Goal: Task Accomplishment & Management: Use online tool/utility

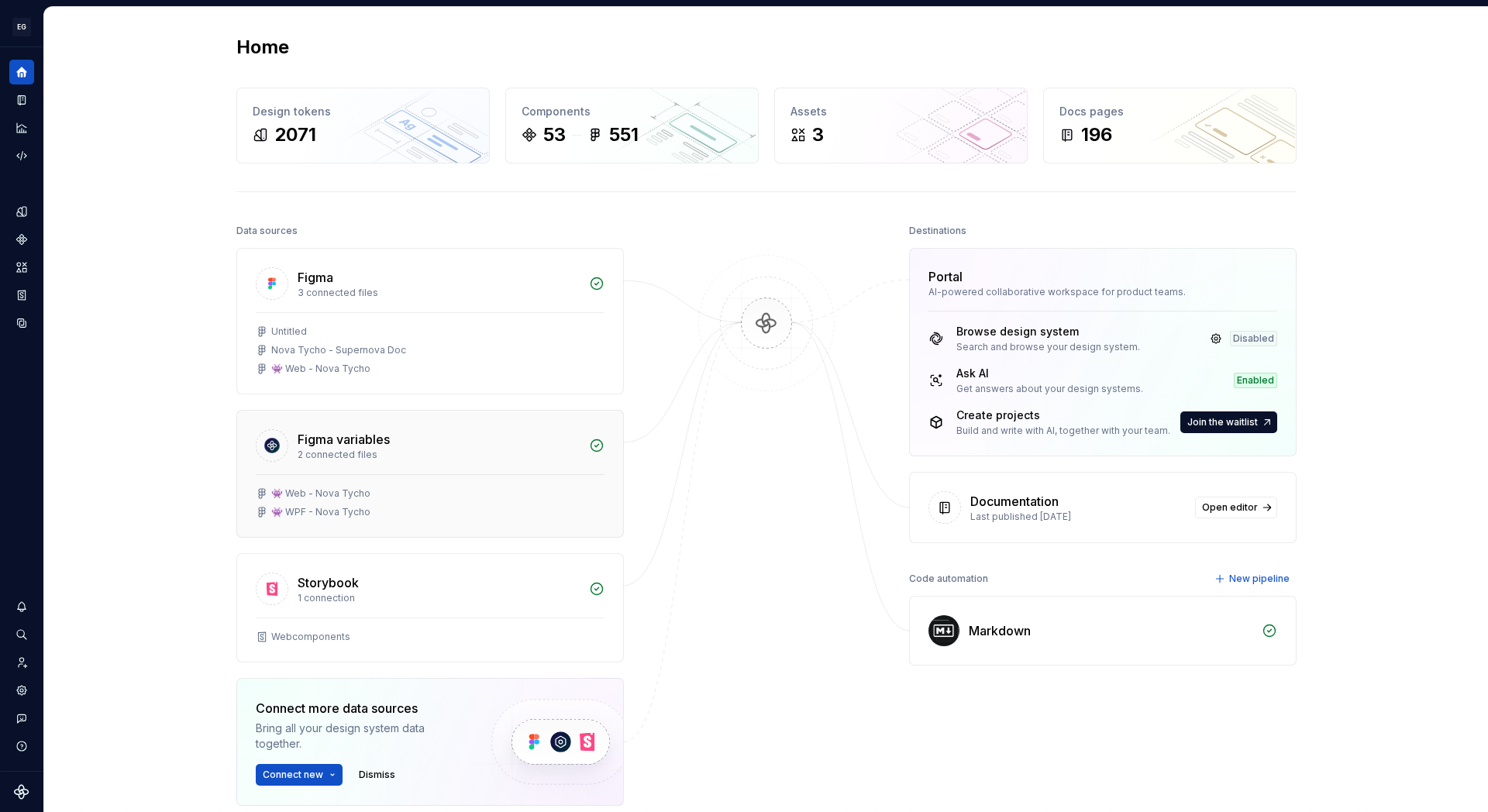
click at [350, 510] on div "👾 WPF - Nova Tycho" at bounding box center [321, 512] width 99 height 12
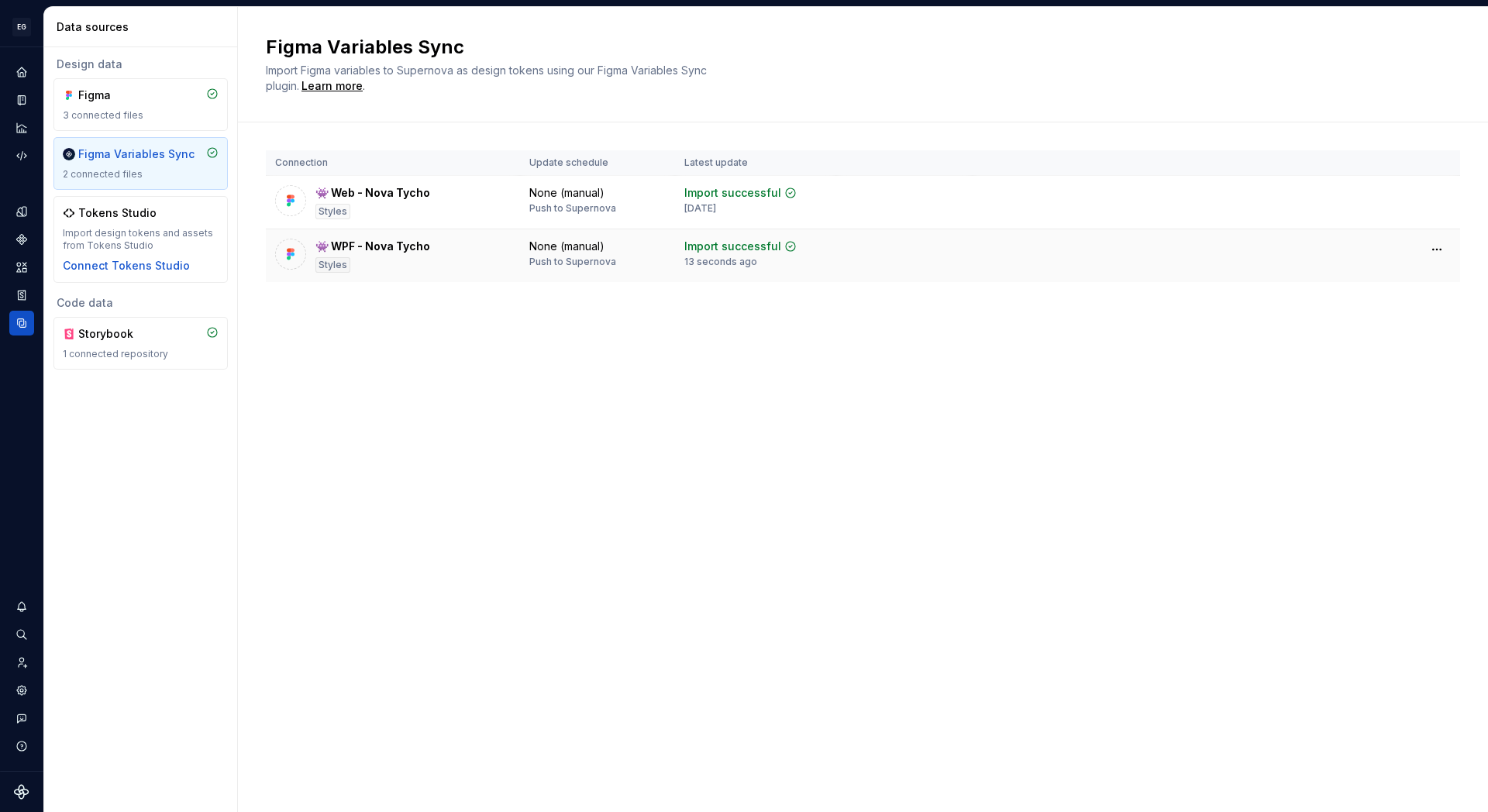
click at [330, 268] on div "Styles" at bounding box center [333, 265] width 35 height 16
click at [360, 255] on div "👾 WPF - Nova Tycho Styles" at bounding box center [373, 256] width 115 height 34
click at [283, 259] on img at bounding box center [291, 254] width 16 height 16
click at [328, 265] on div "Styles" at bounding box center [333, 265] width 35 height 16
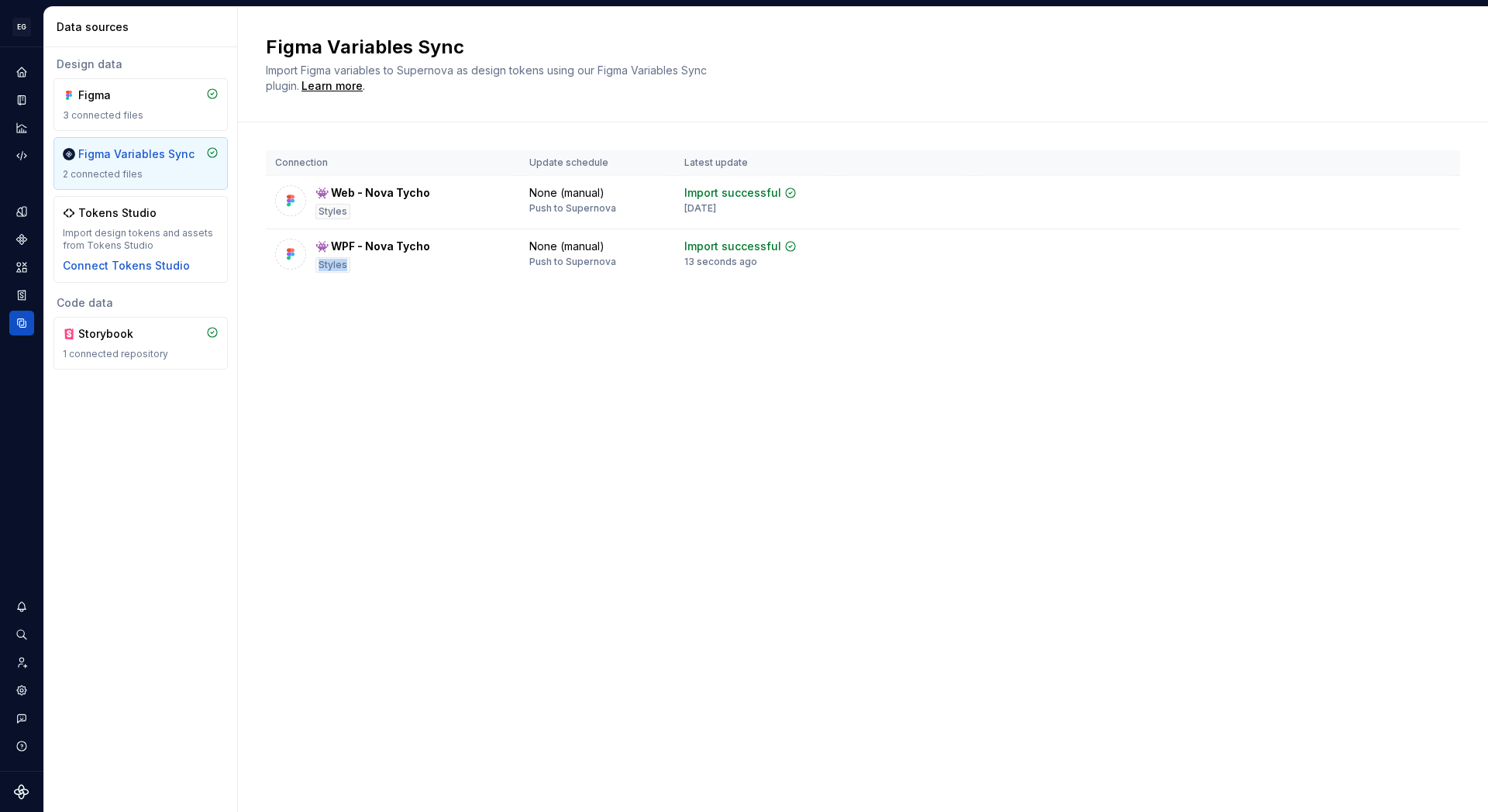
click at [128, 166] on div "Figma Variables Sync 2 connected files" at bounding box center [141, 164] width 155 height 34
click at [127, 103] on div "Figma 3 connected files" at bounding box center [141, 105] width 155 height 34
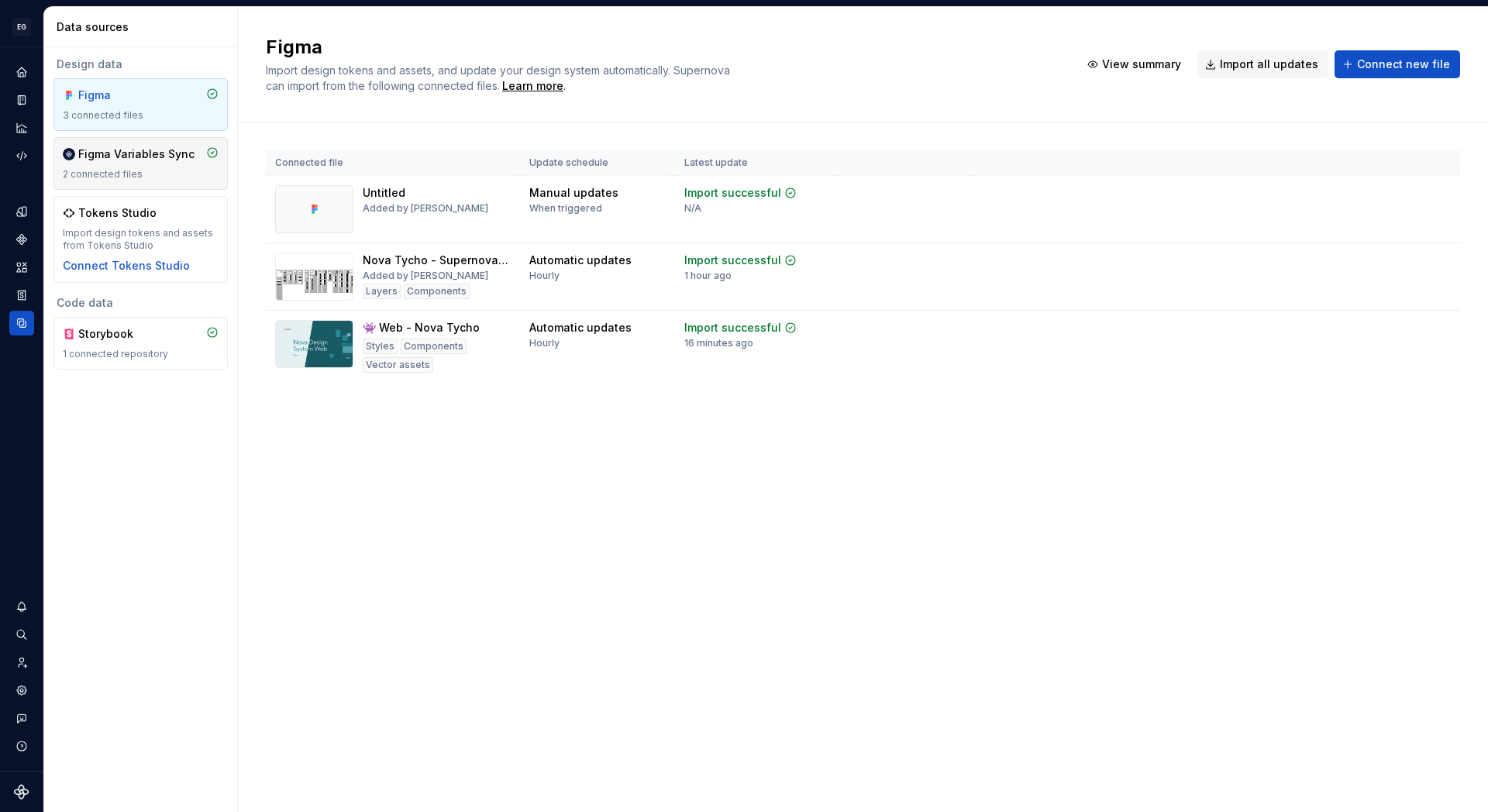
click at [130, 157] on div "Figma Variables Sync" at bounding box center [137, 155] width 117 height 16
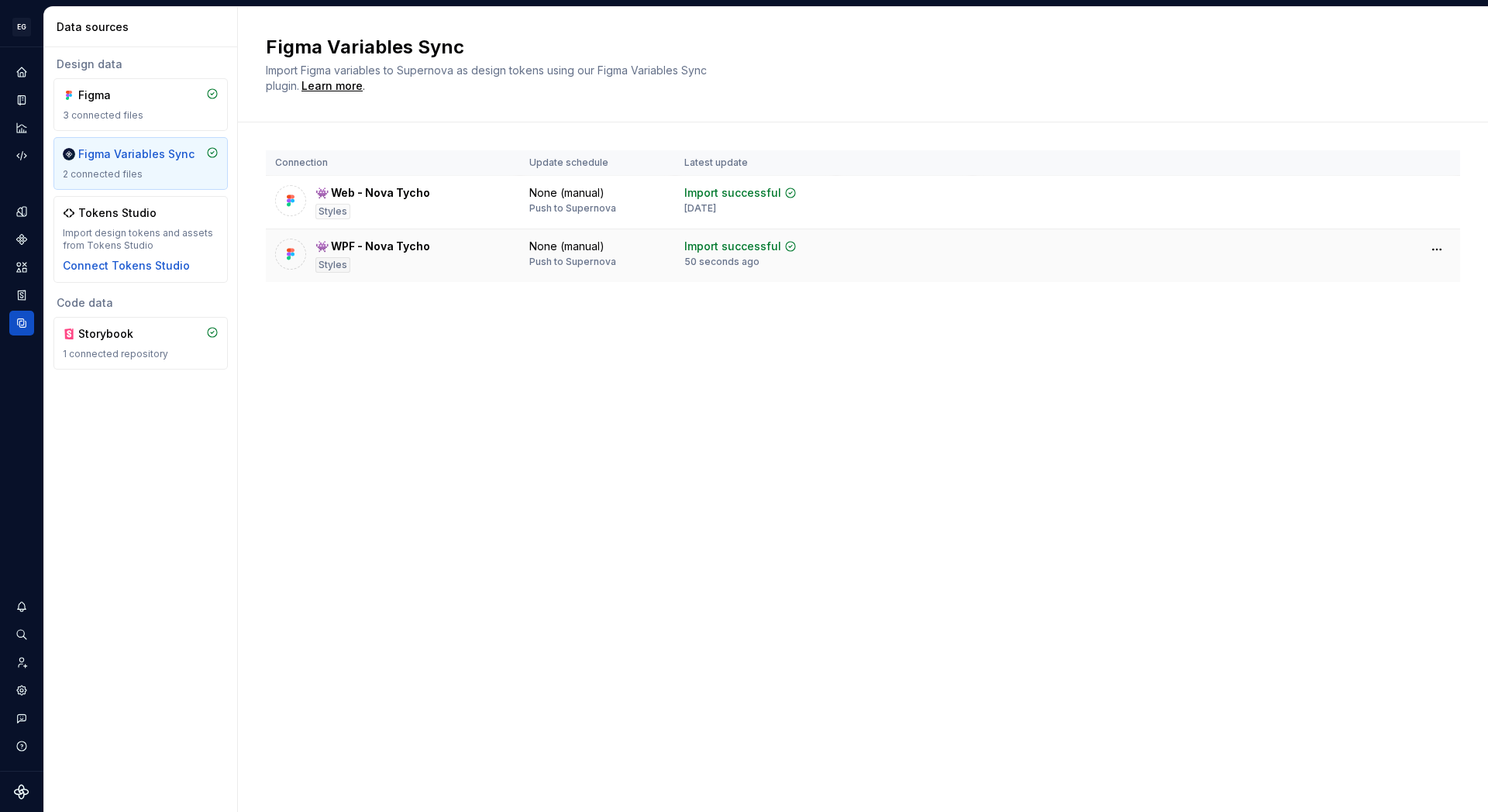
click at [292, 254] on img at bounding box center [291, 254] width 16 height 16
click at [130, 97] on div "Figma" at bounding box center [116, 96] width 75 height 16
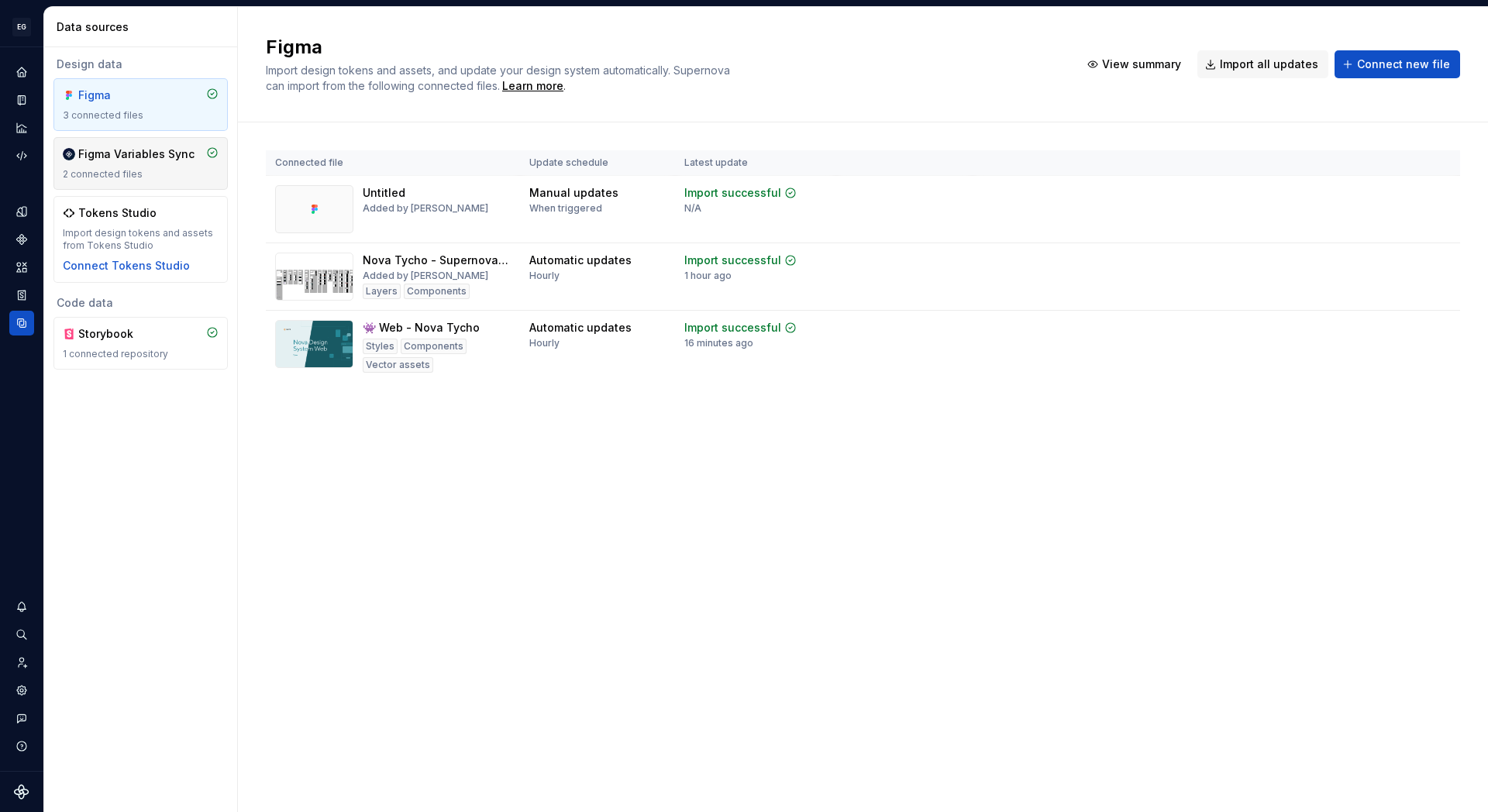
click at [106, 165] on div "Figma Variables Sync 2 connected files" at bounding box center [141, 164] width 155 height 34
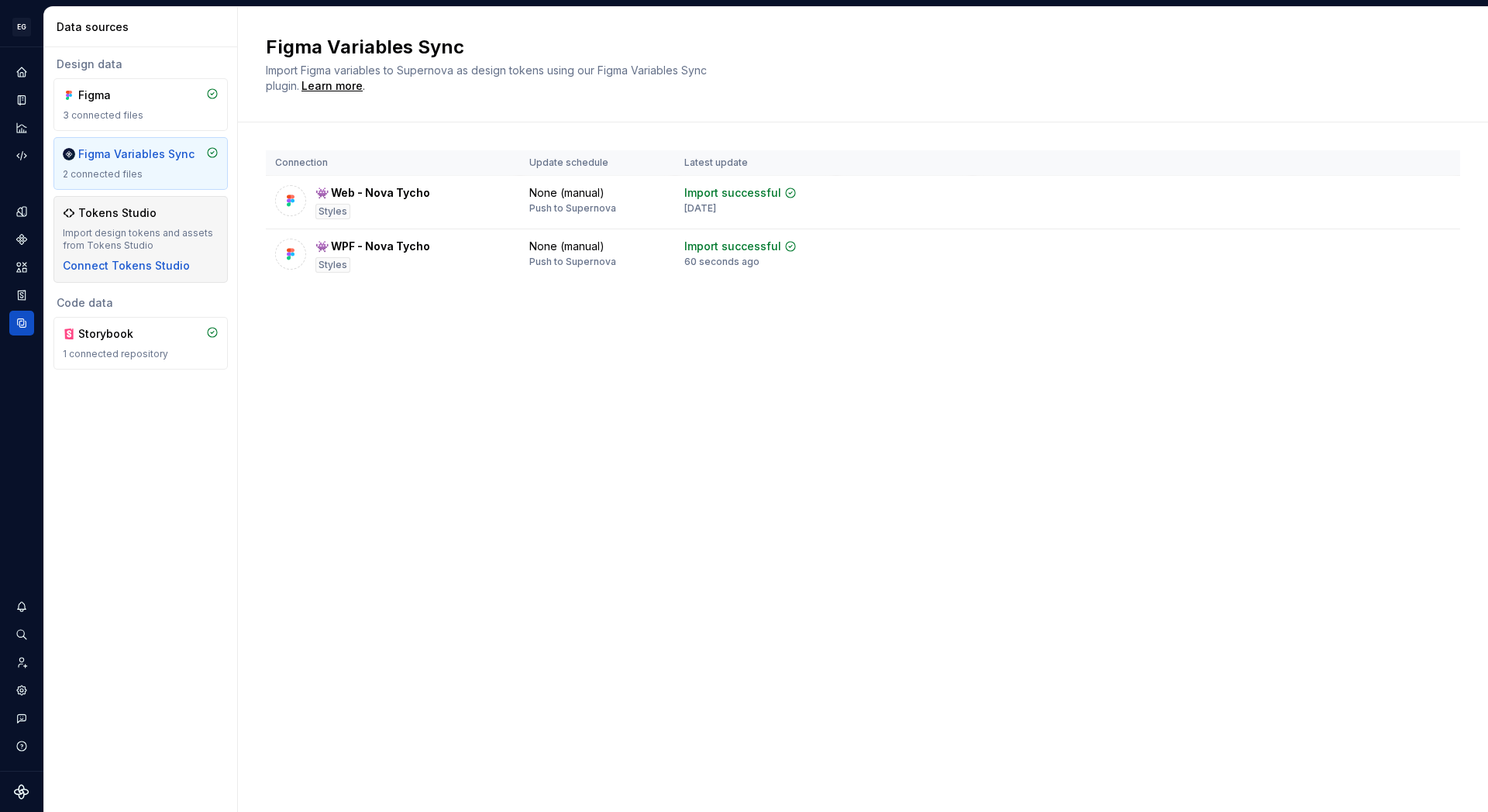
click at [134, 218] on div "Tokens Studio" at bounding box center [117, 213] width 78 height 16
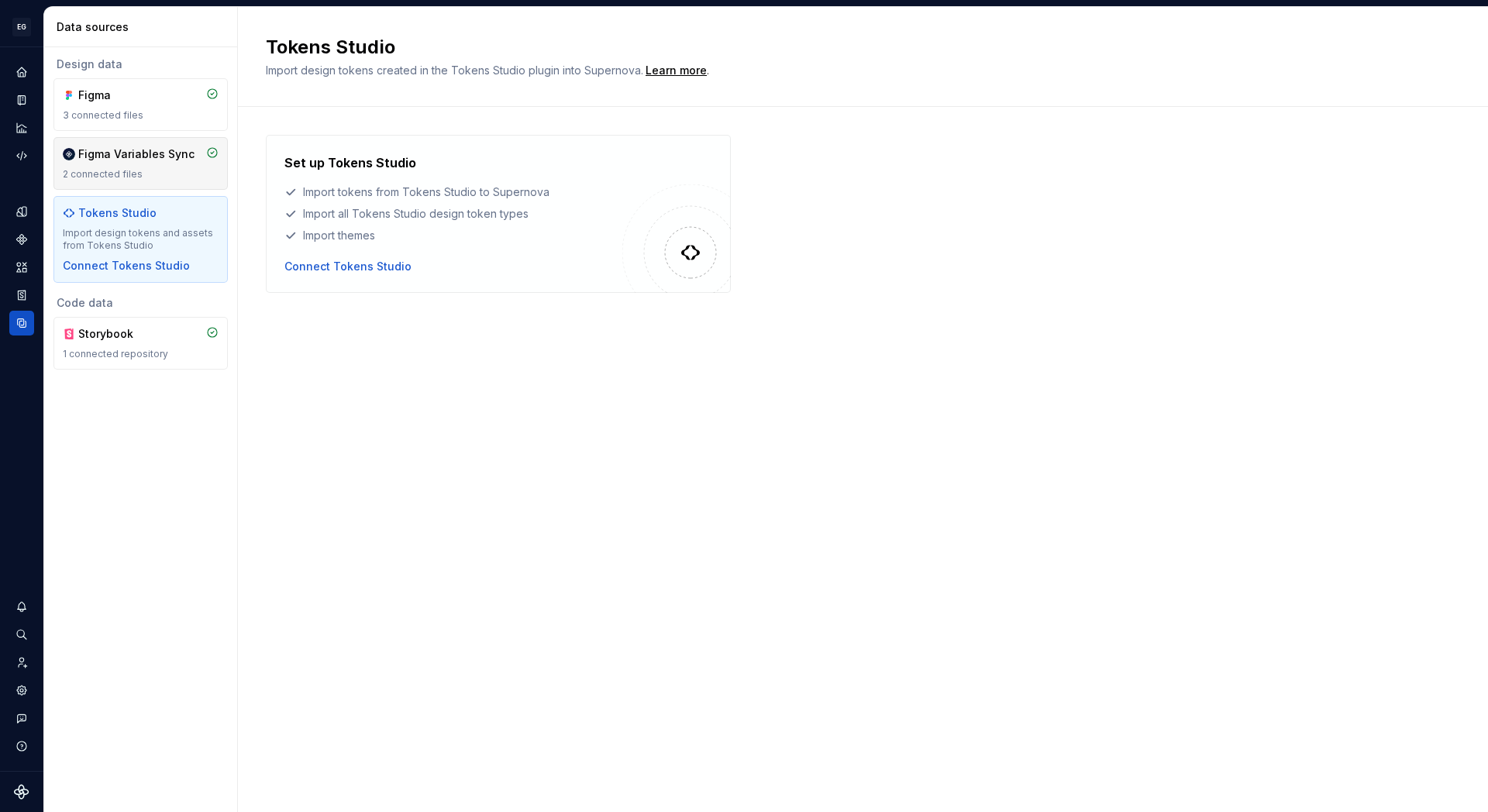
click at [134, 163] on div "Figma Variables Sync 2 connected files" at bounding box center [141, 164] width 155 height 34
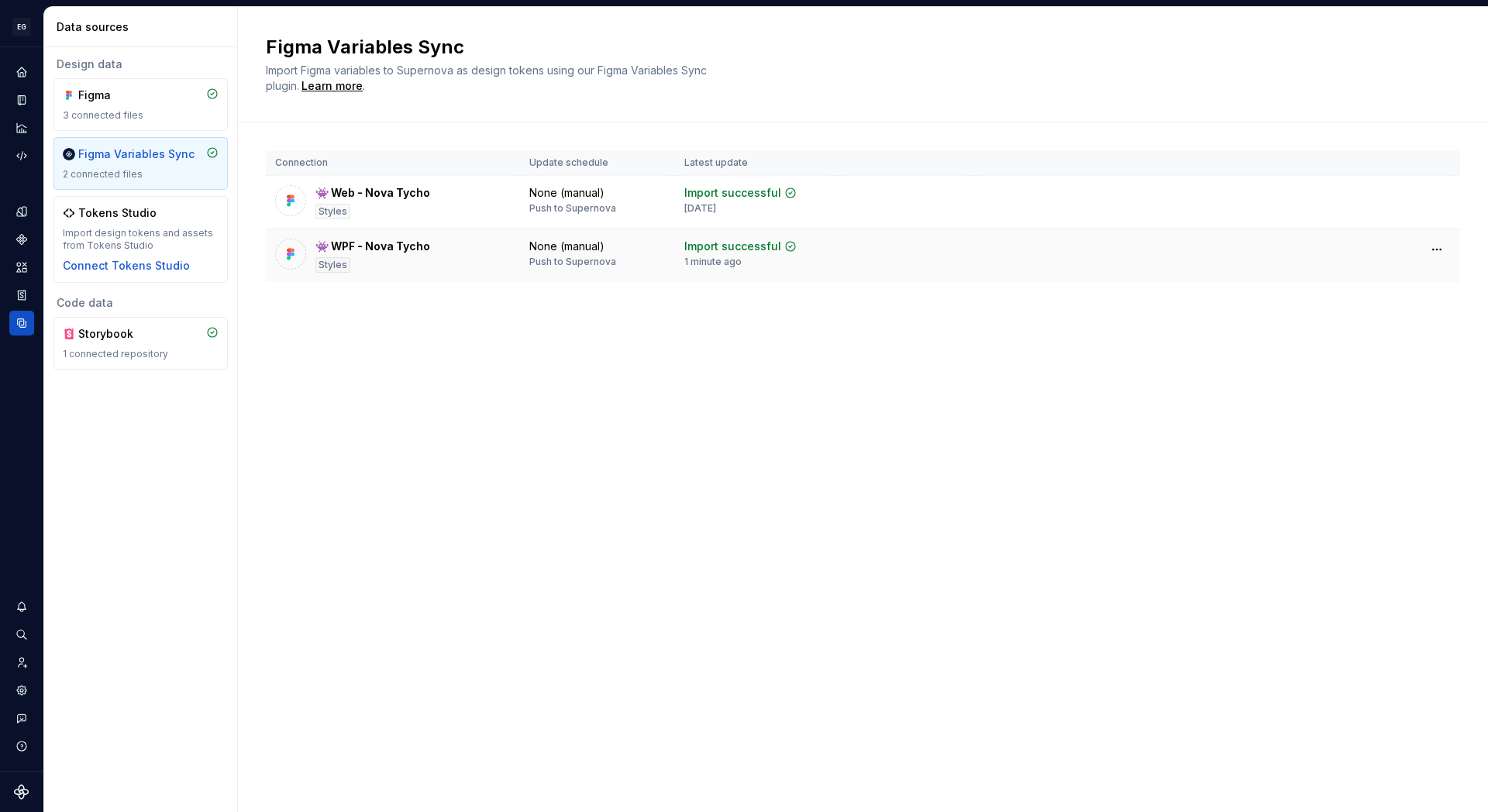
click at [397, 245] on div "👾 WPF - Nova Tycho" at bounding box center [373, 246] width 115 height 16
click at [581, 518] on div "Figma Variables Sync Import Figma variables to Supernova as design tokens using…" at bounding box center [862, 409] width 1250 height 805
click at [23, 162] on div "Code automation" at bounding box center [22, 156] width 25 height 25
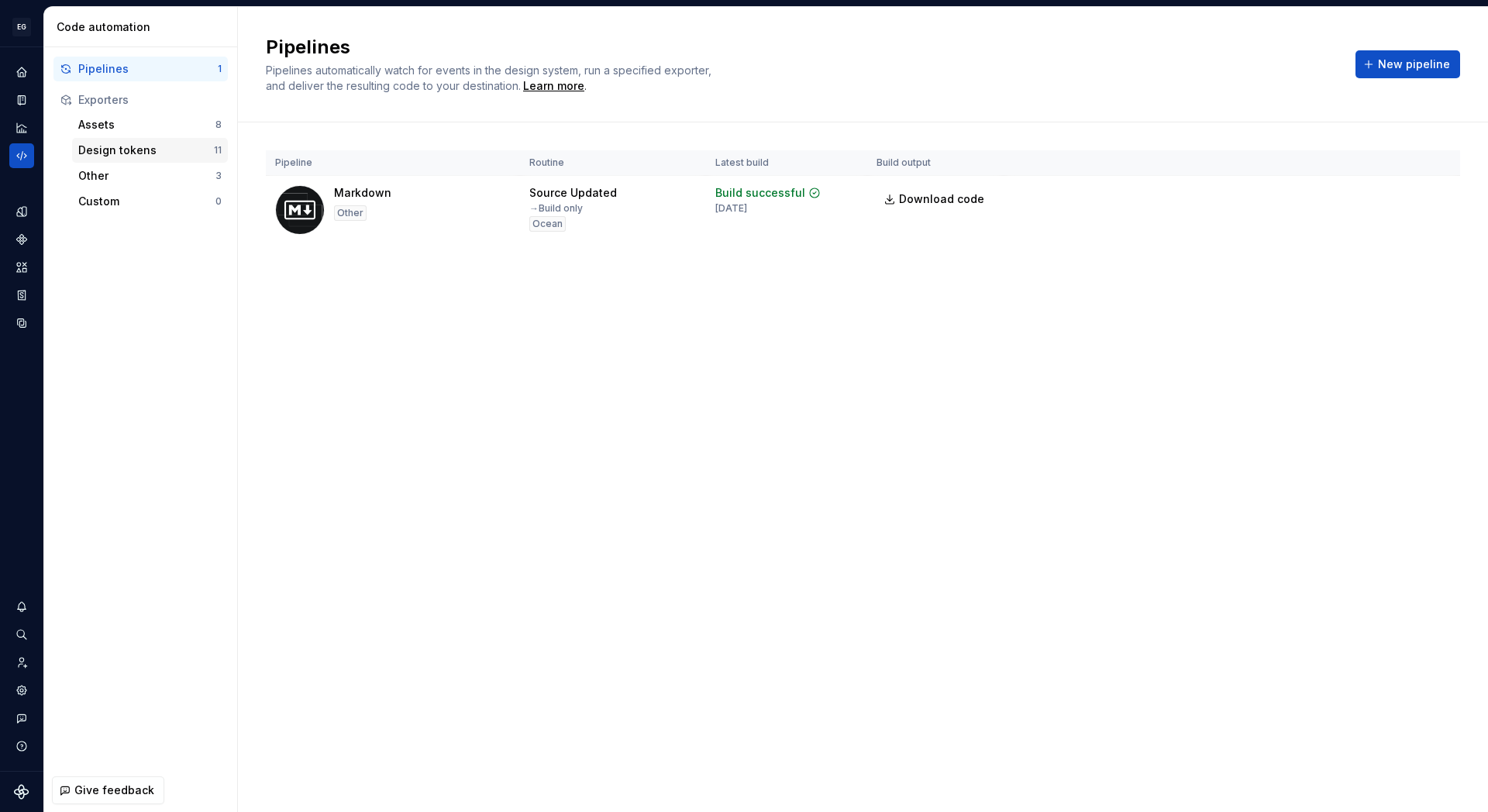
click at [118, 153] on div "Design tokens" at bounding box center [146, 151] width 136 height 16
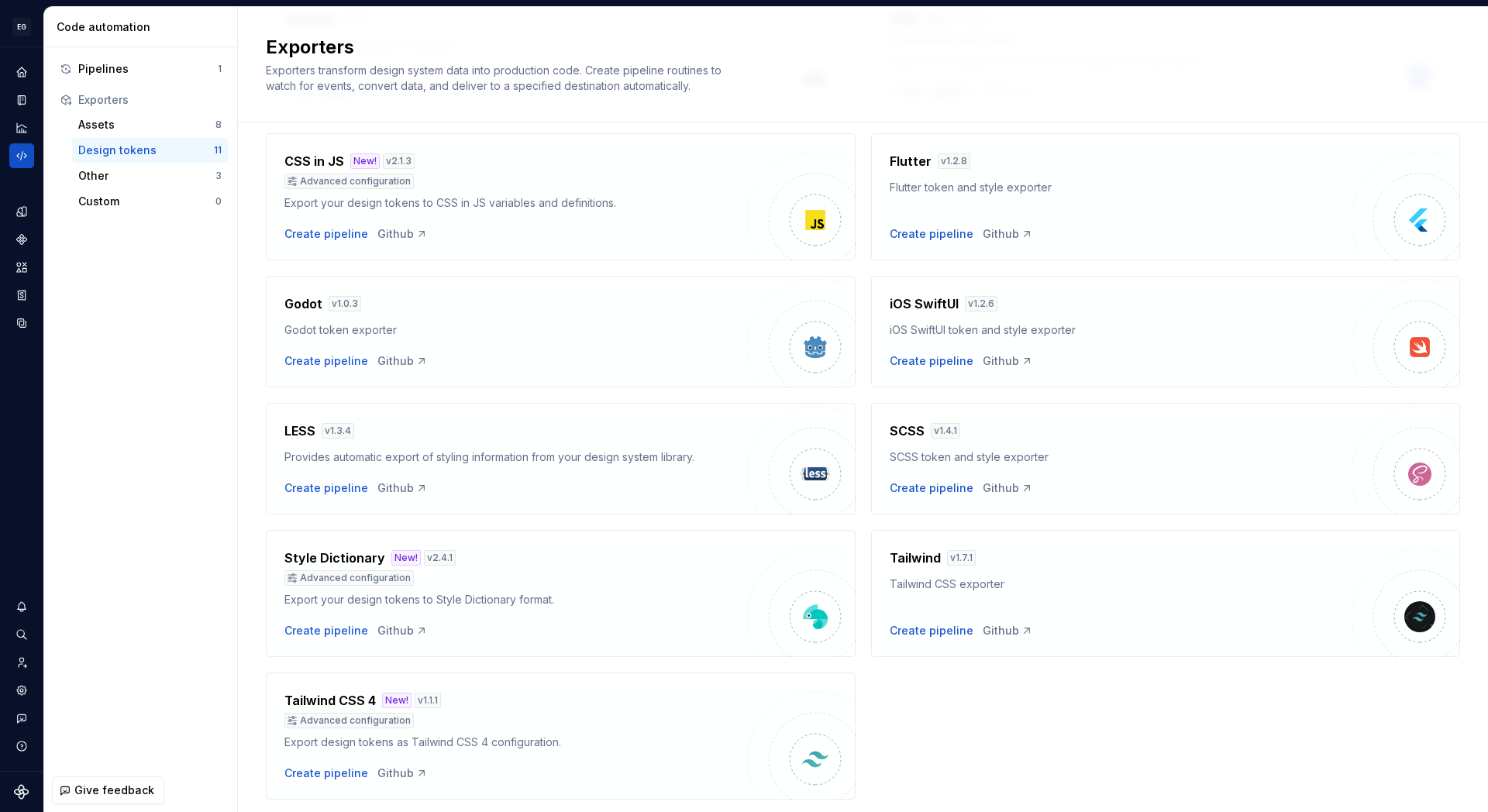
scroll to position [243, 0]
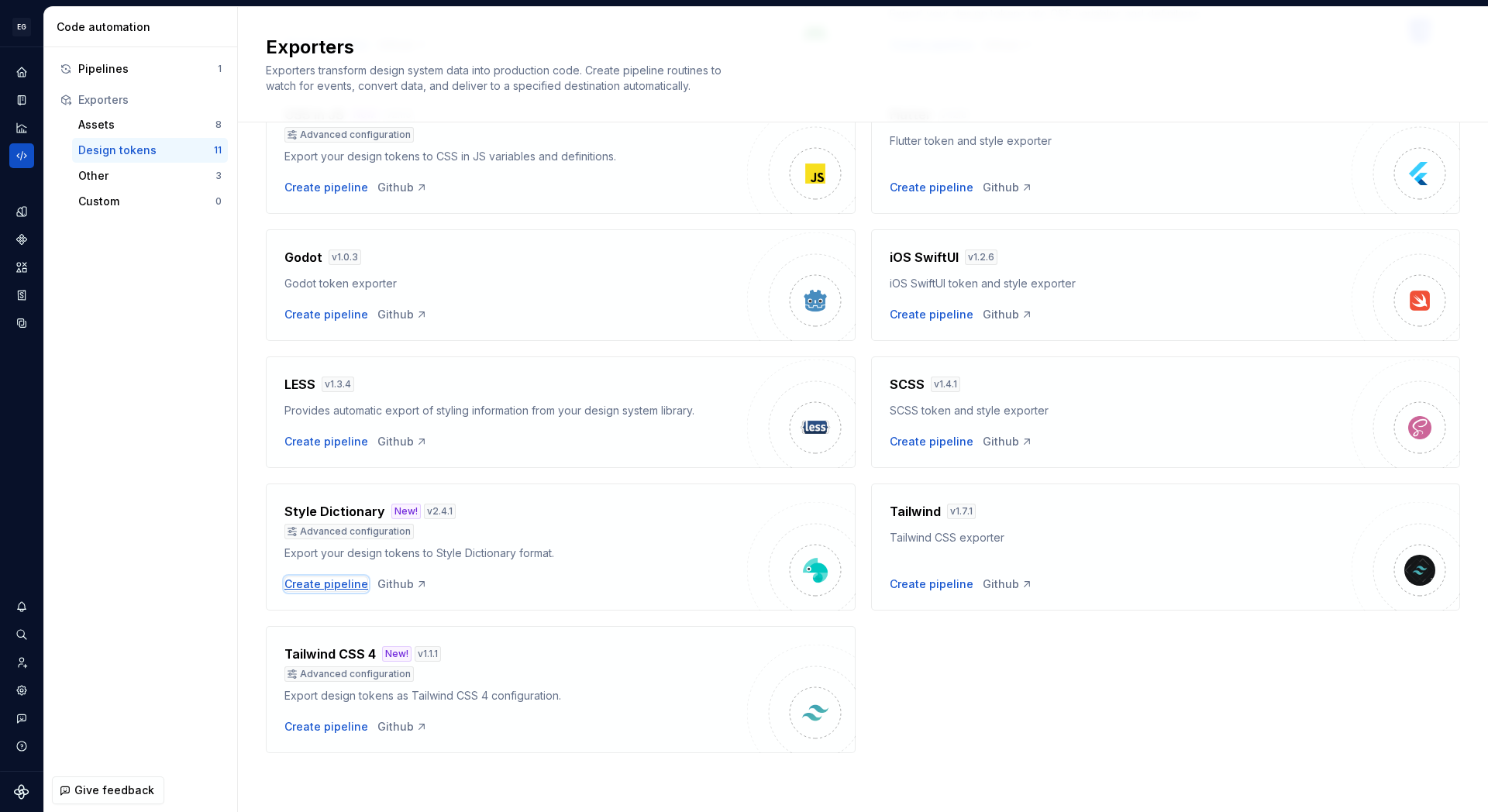
click at [345, 583] on div "Create pipeline" at bounding box center [326, 584] width 84 height 16
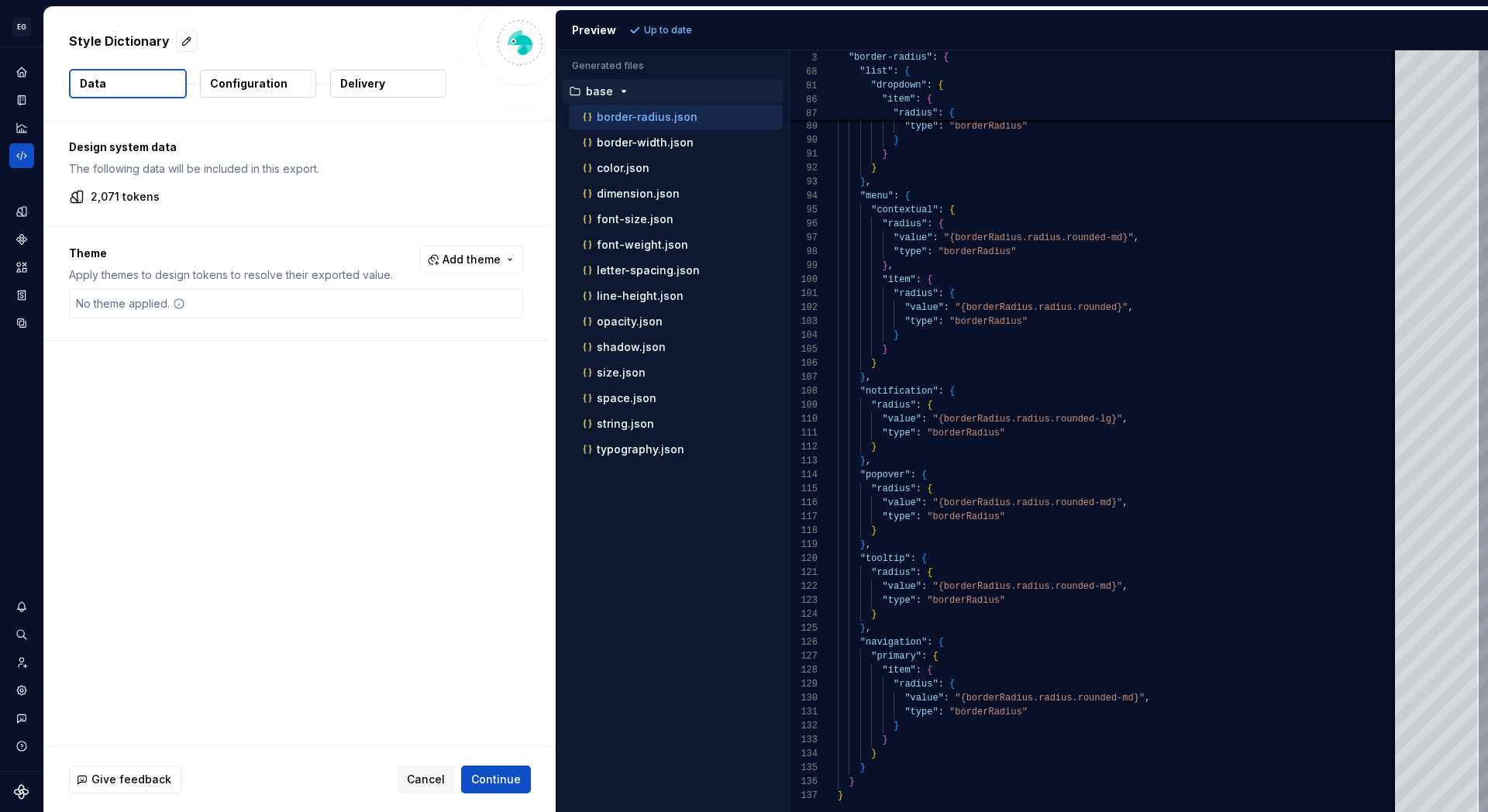
click at [620, 89] on icon "button" at bounding box center [624, 92] width 12 height 12
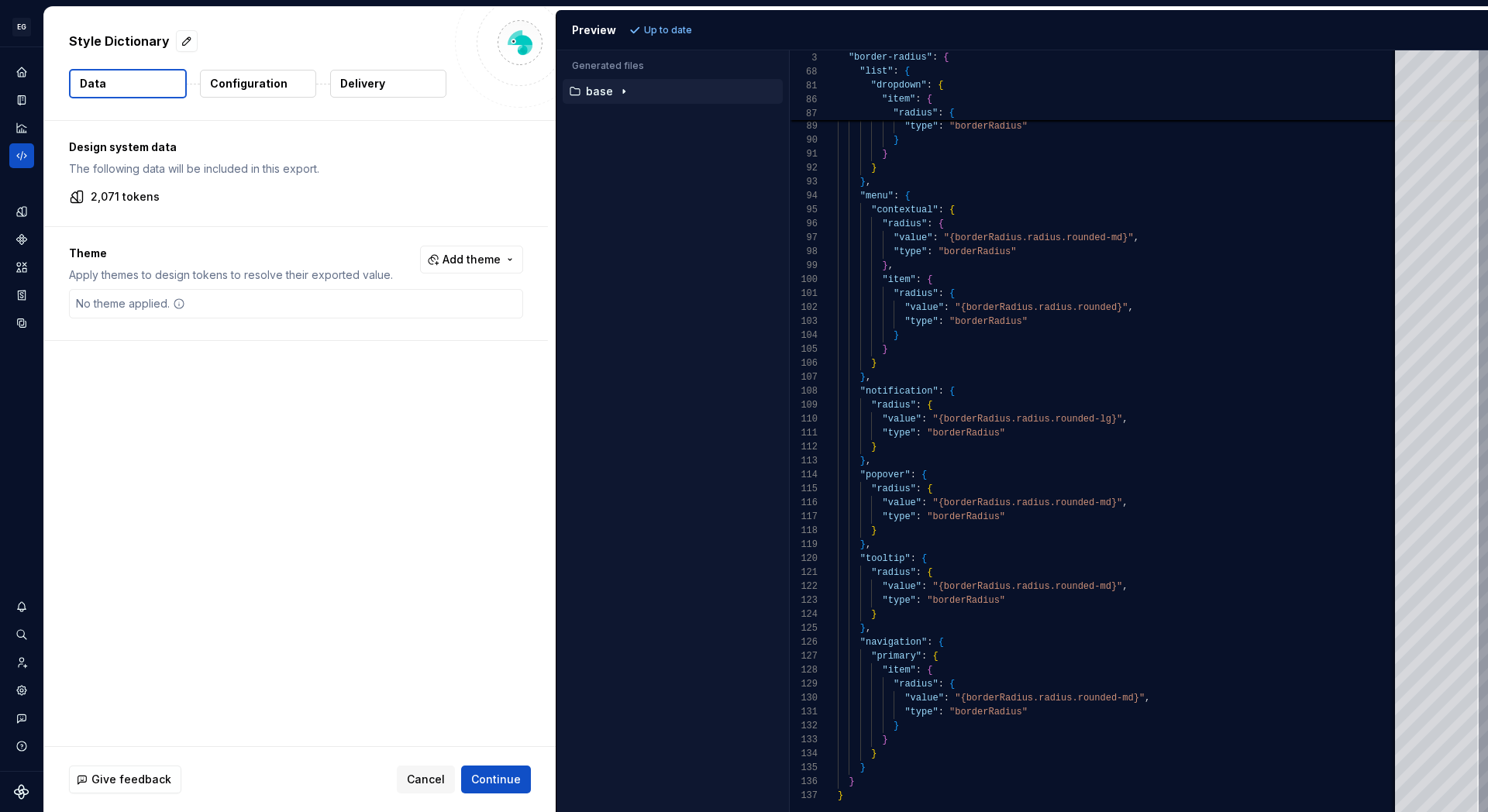
click at [228, 89] on p "Configuration" at bounding box center [249, 84] width 78 height 16
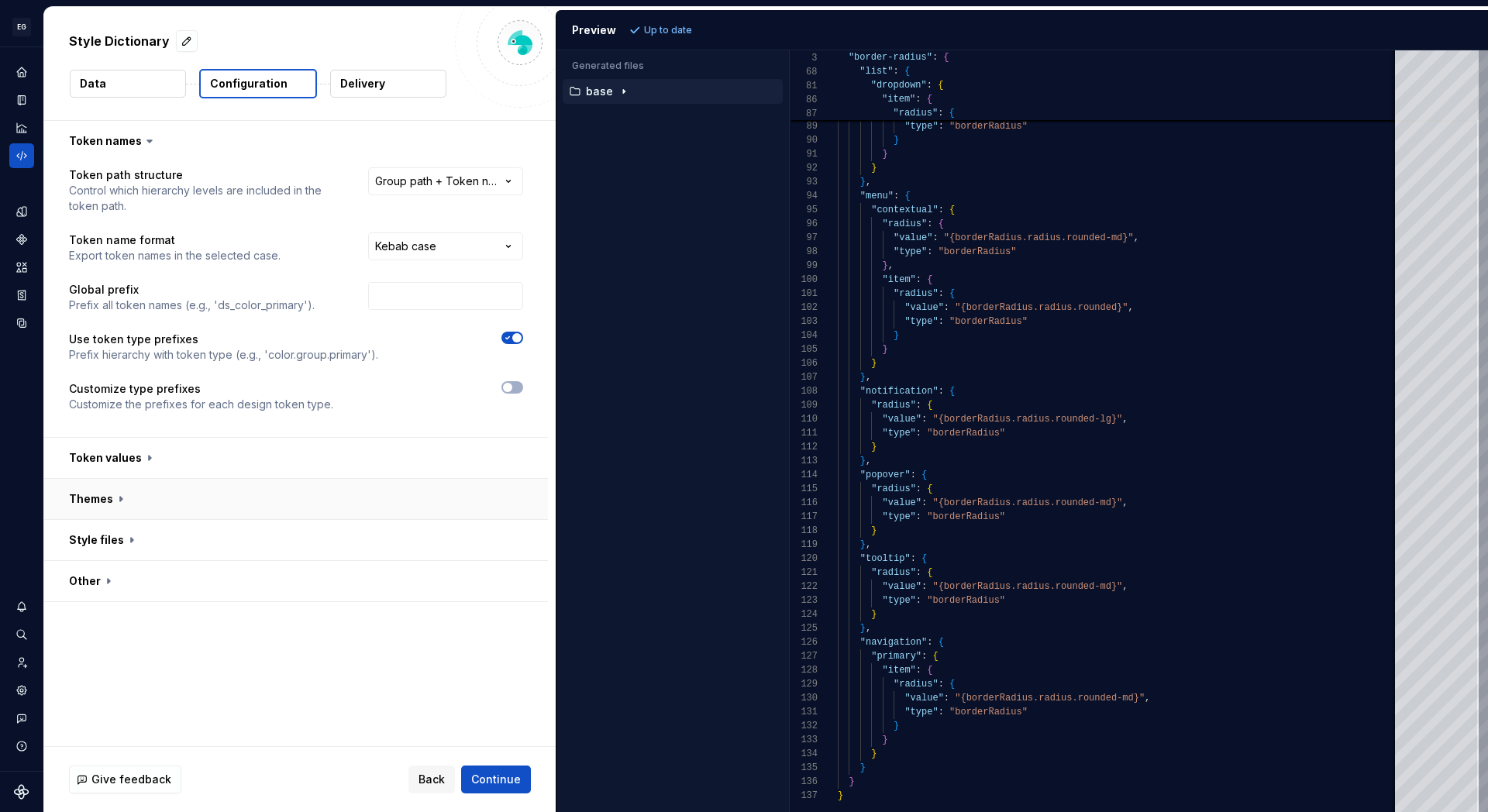
click at [120, 493] on button "button" at bounding box center [296, 499] width 504 height 40
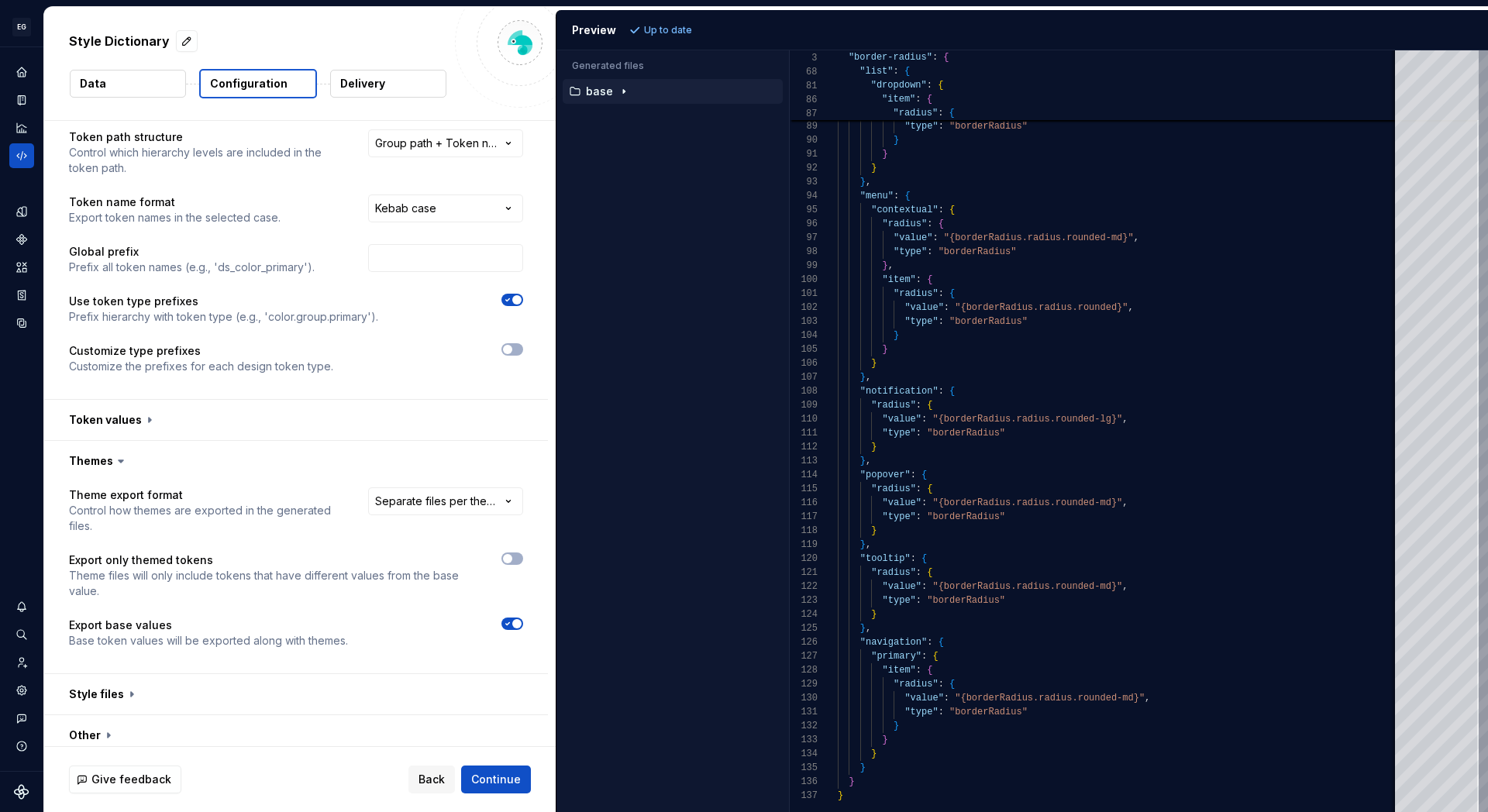
scroll to position [48, 0]
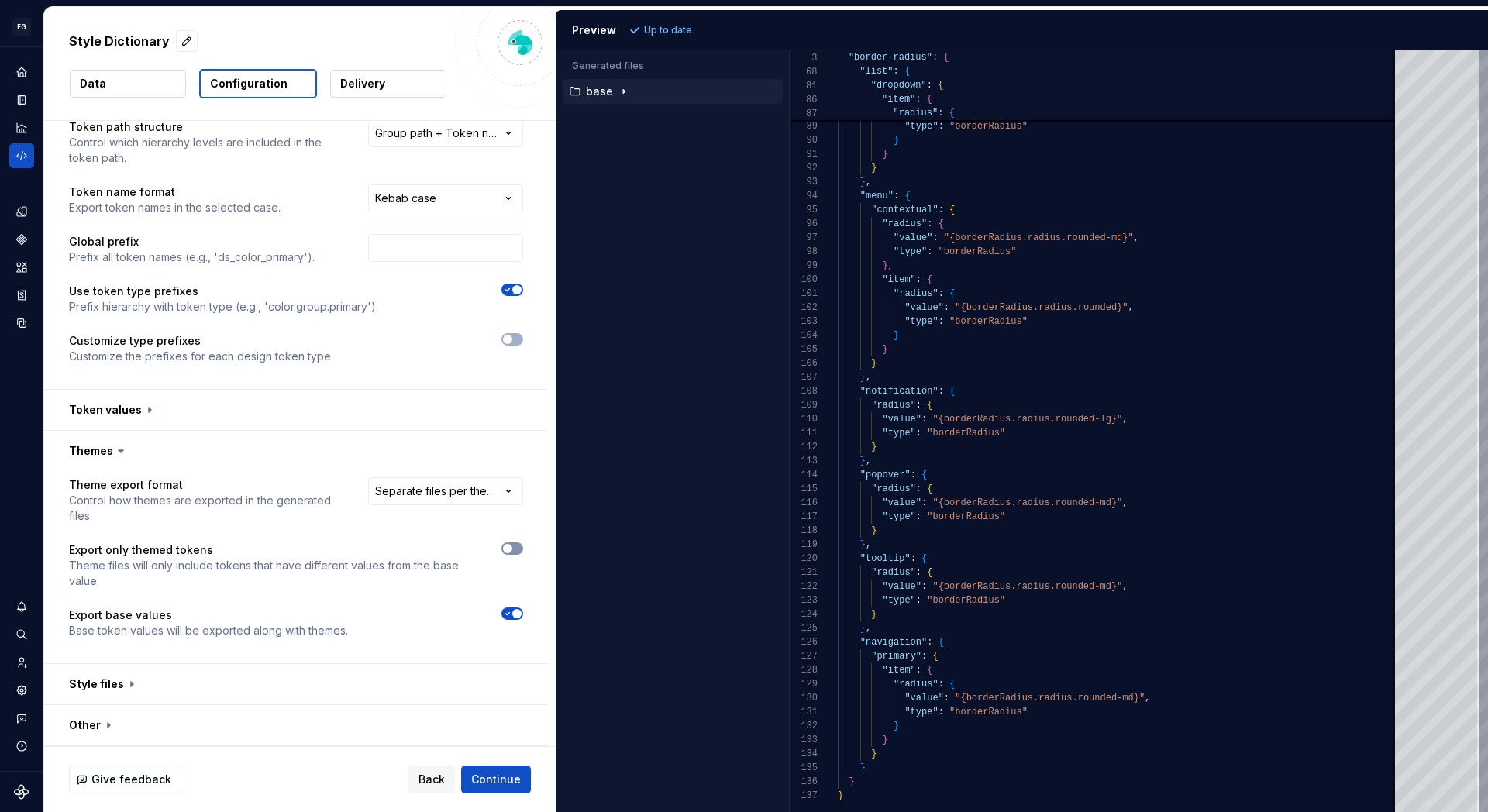
click at [523, 547] on button "button" at bounding box center [512, 549] width 22 height 12
click at [507, 489] on html "**********" at bounding box center [744, 406] width 1488 height 812
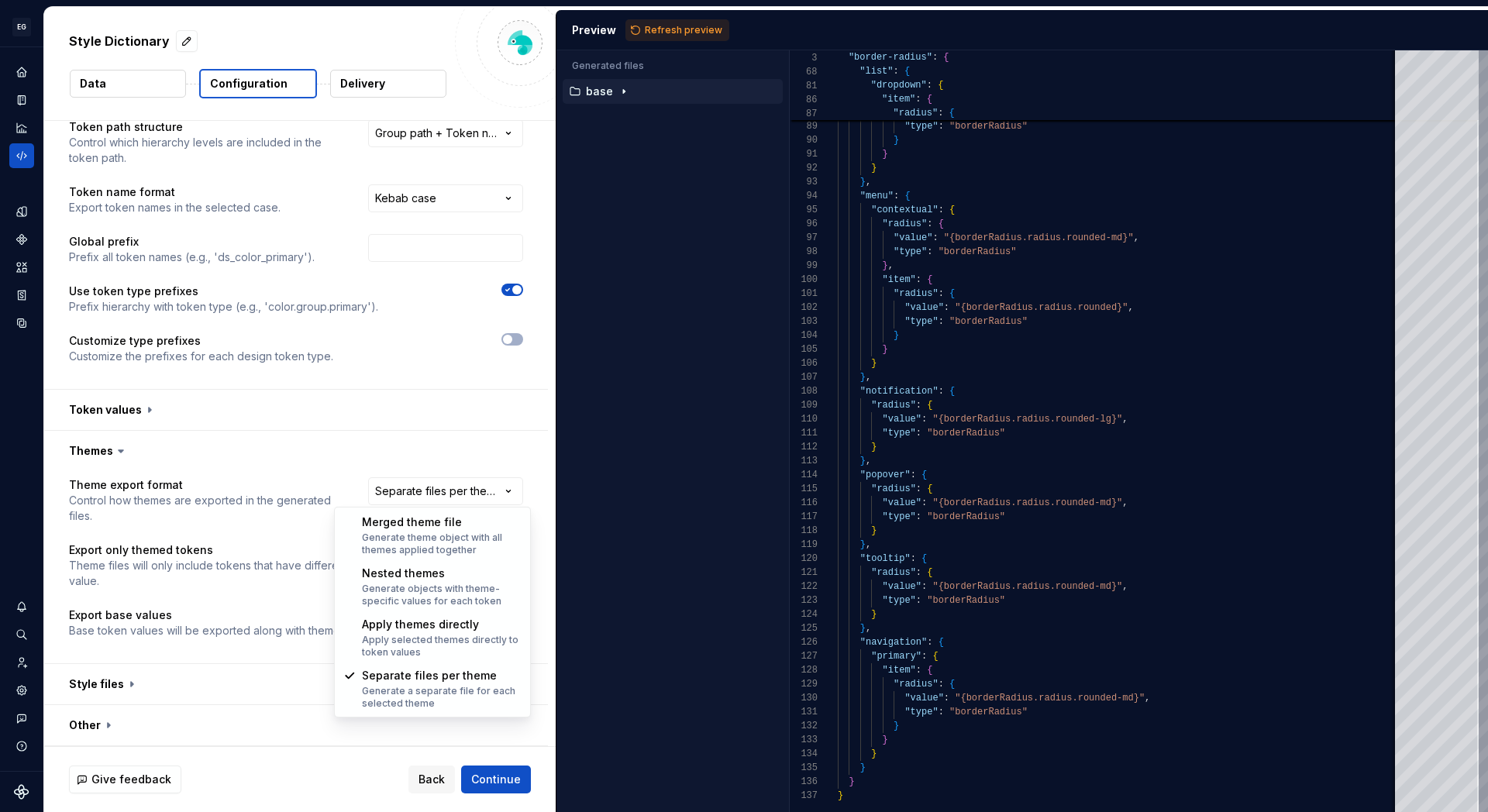
click at [248, 613] on html "**********" at bounding box center [744, 406] width 1488 height 812
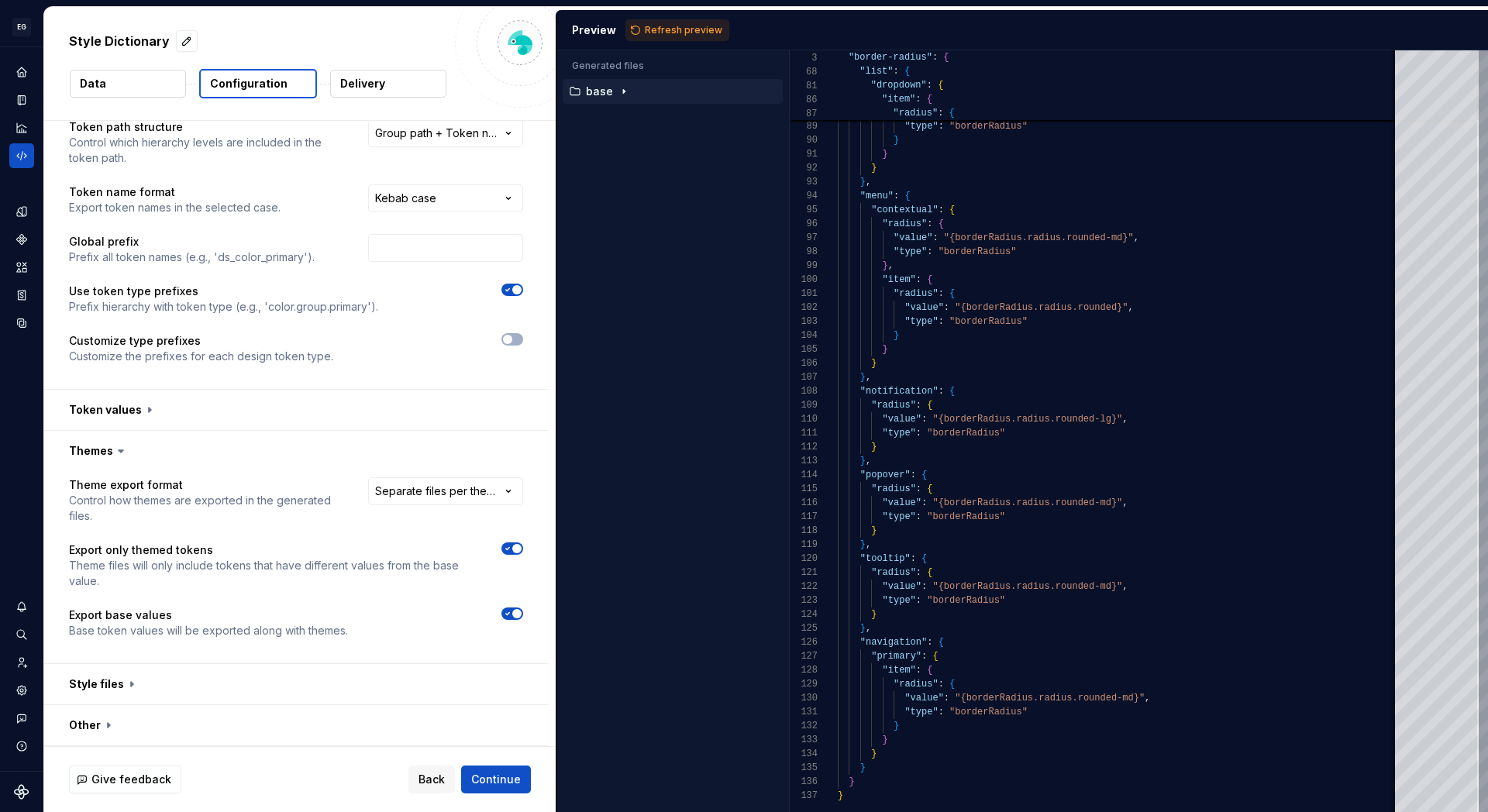
click at [385, 96] on button "Delivery" at bounding box center [389, 84] width 117 height 28
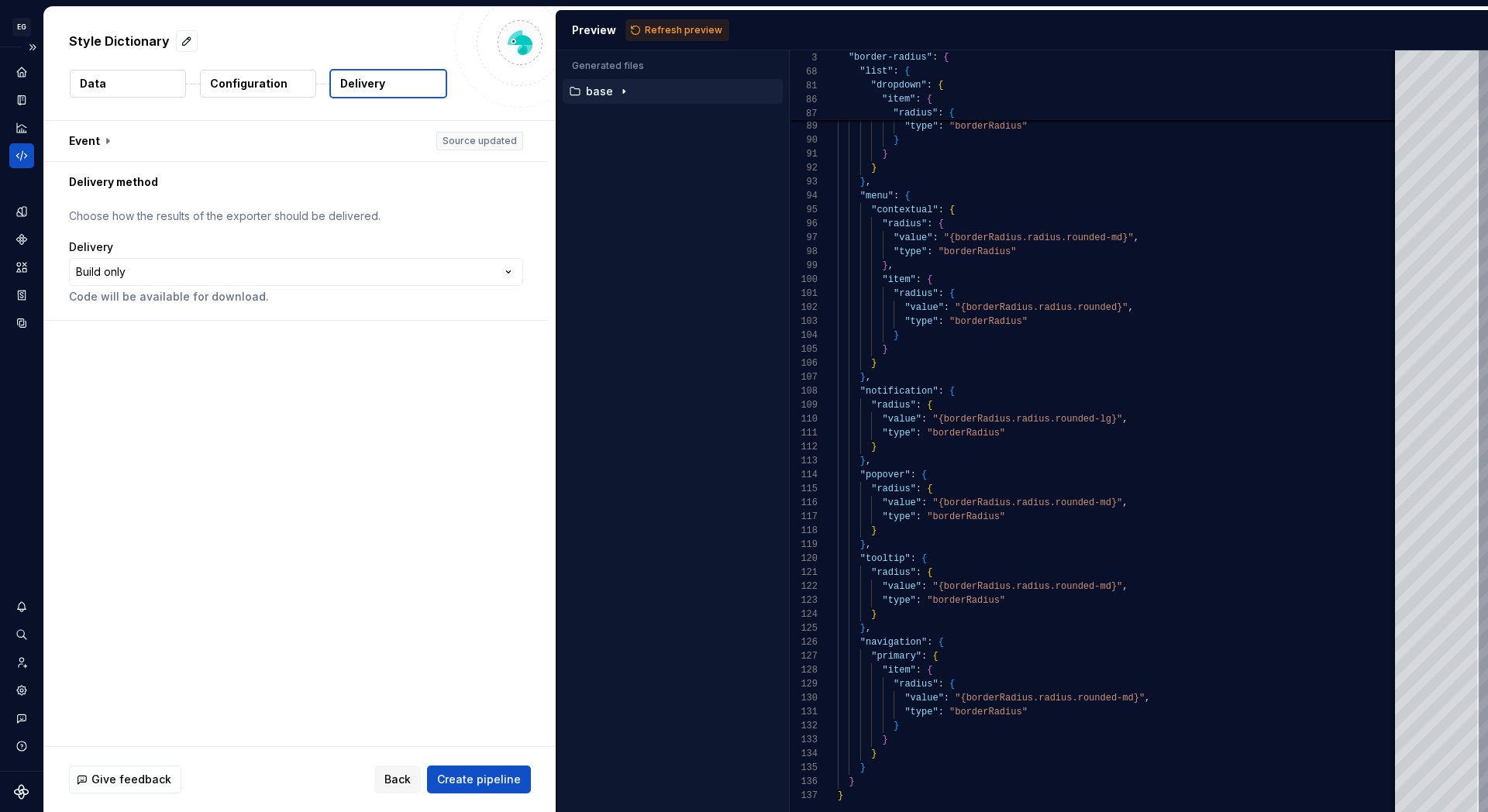
click at [20, 152] on icon "Code automation" at bounding box center [22, 156] width 14 height 14
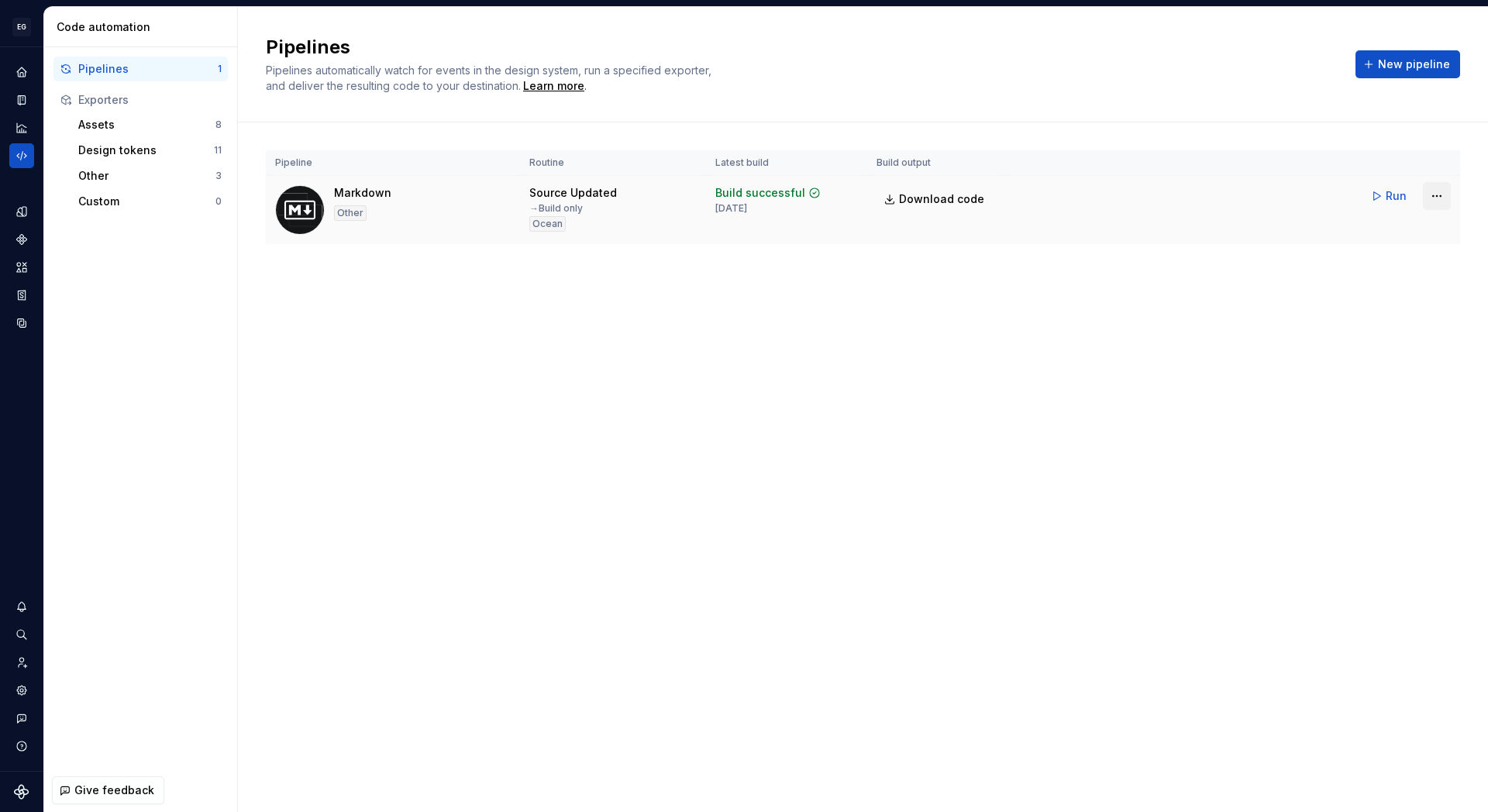
click at [1434, 196] on html "EG Nova Tycho FM Design system data Code automation Pipelines 1 Exporters Asset…" at bounding box center [744, 406] width 1488 height 812
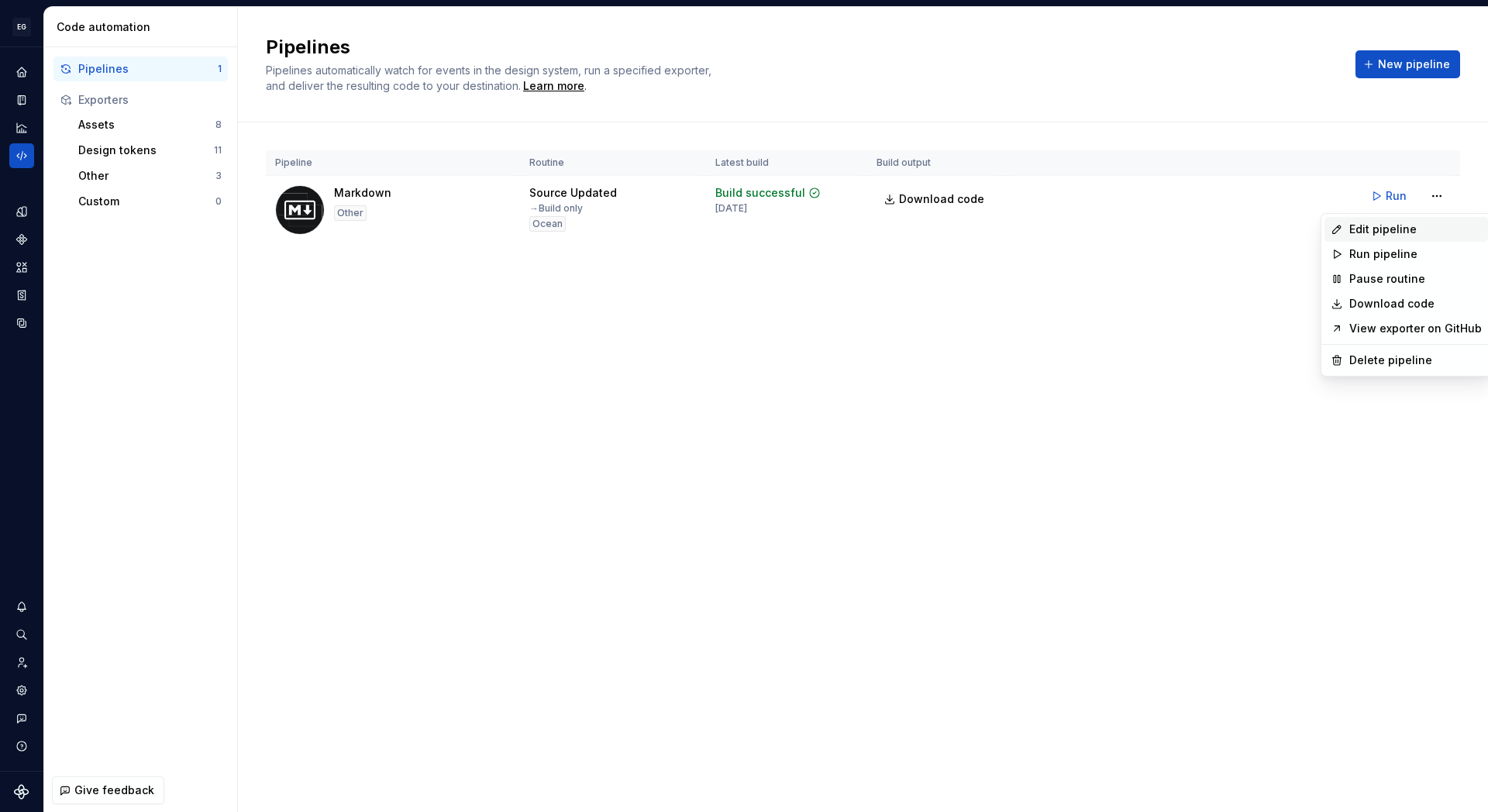
click at [1386, 234] on div "Edit pipeline" at bounding box center [1416, 229] width 133 height 16
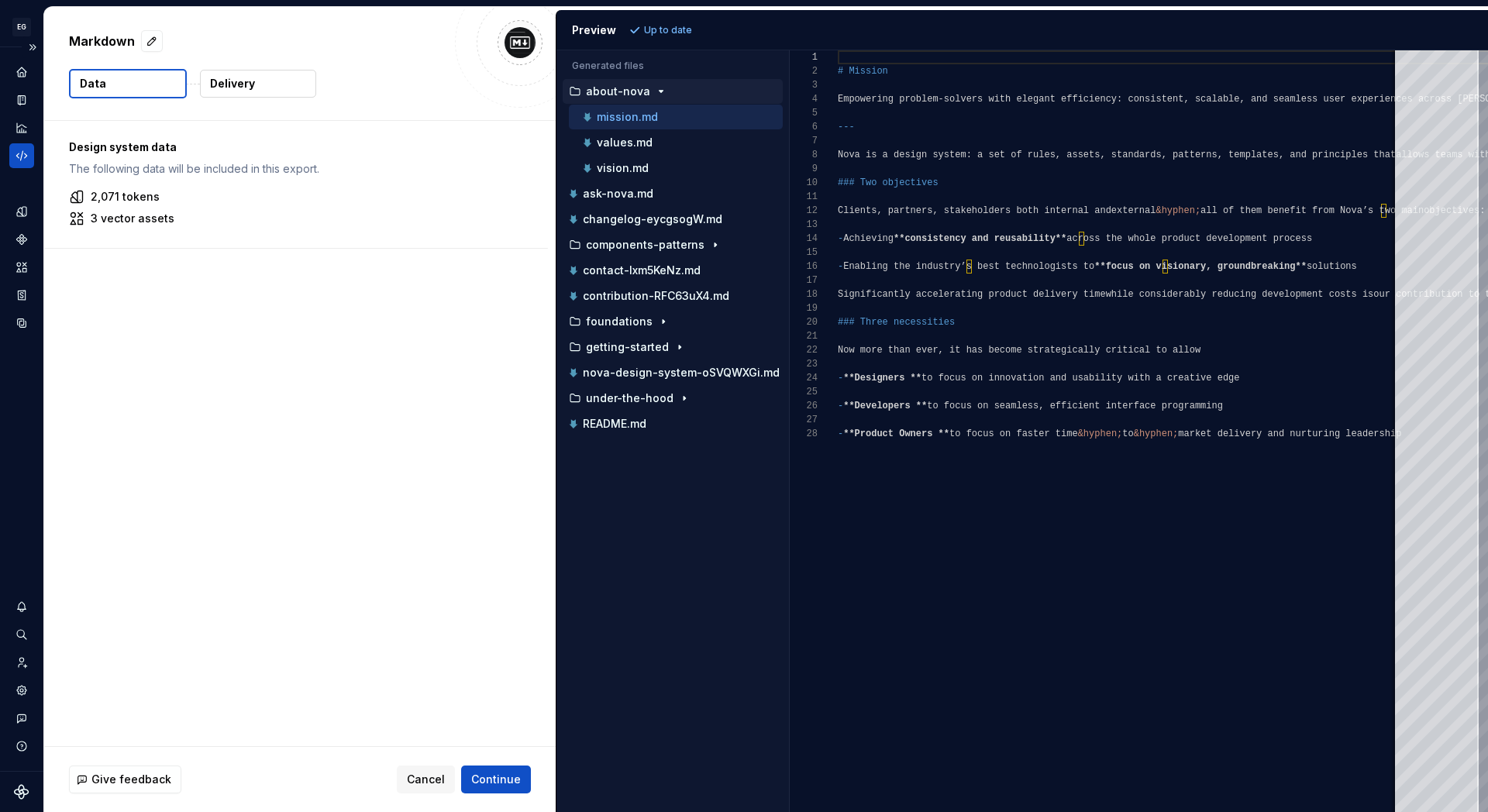
click at [21, 156] on icon "Code automation" at bounding box center [21, 156] width 10 height 9
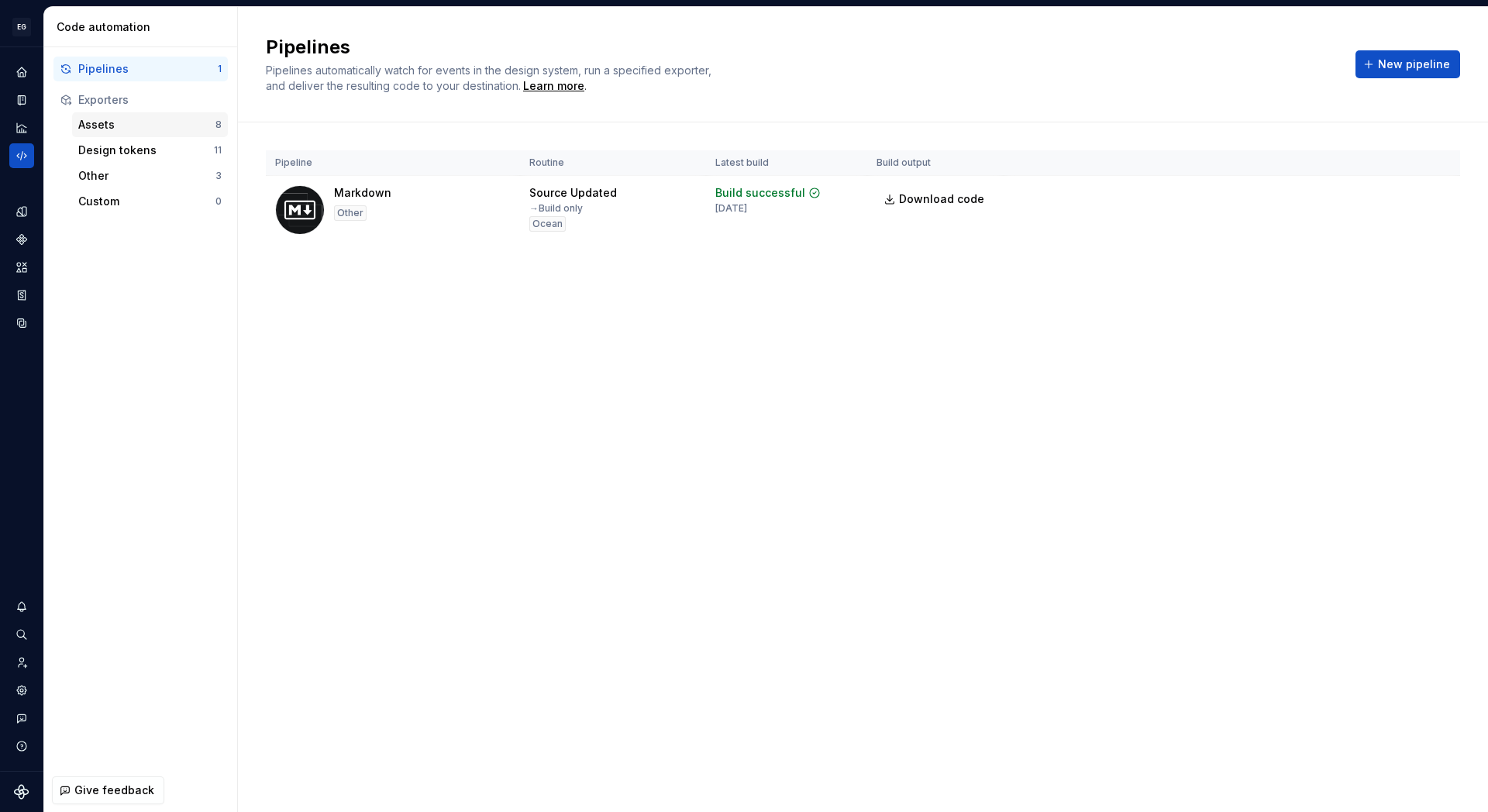
click at [124, 124] on div "Assets" at bounding box center [147, 125] width 138 height 16
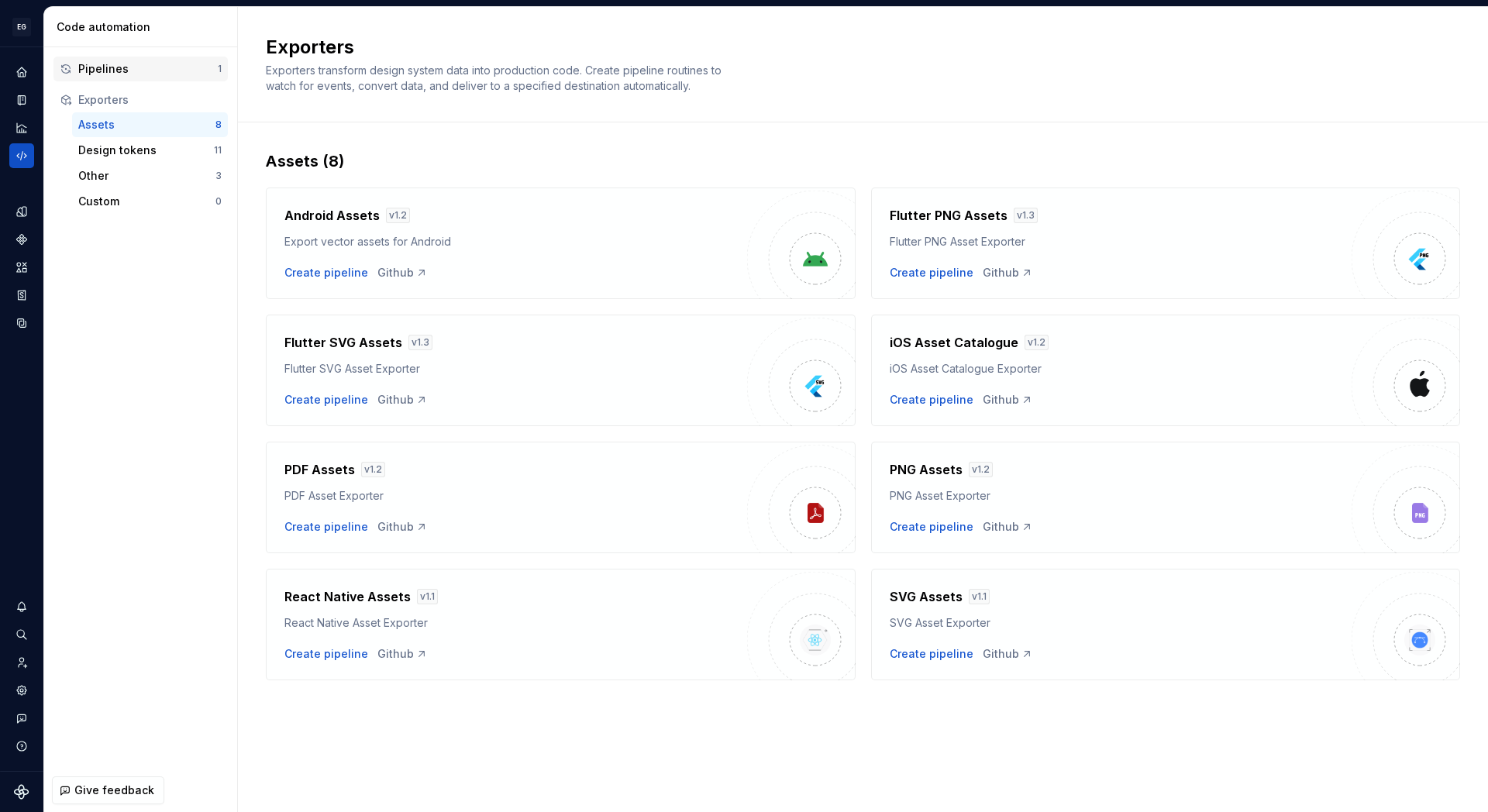
click at [110, 71] on div "Pipelines" at bounding box center [148, 69] width 140 height 16
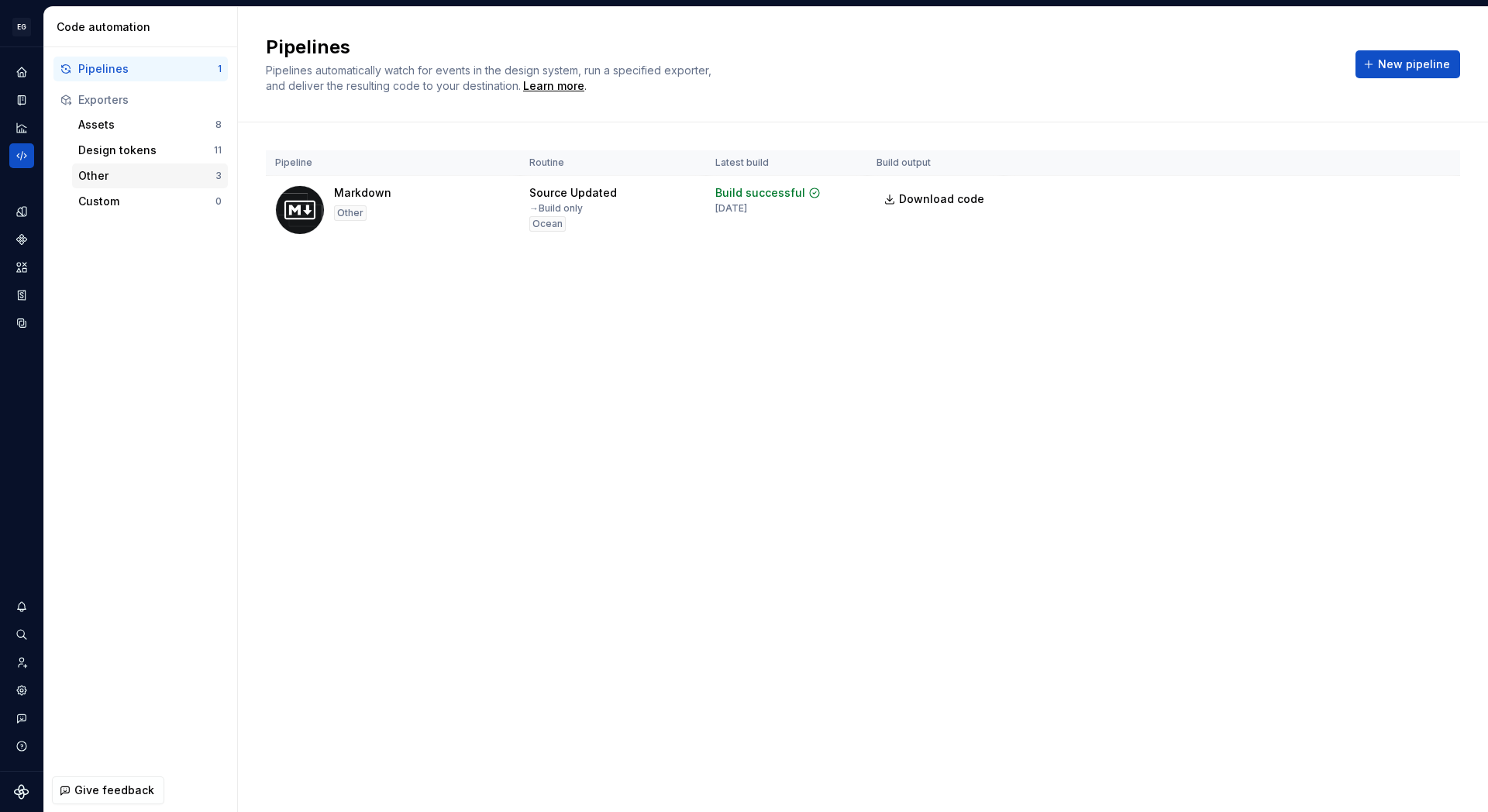
click at [99, 166] on div "Other 3" at bounding box center [150, 176] width 155 height 25
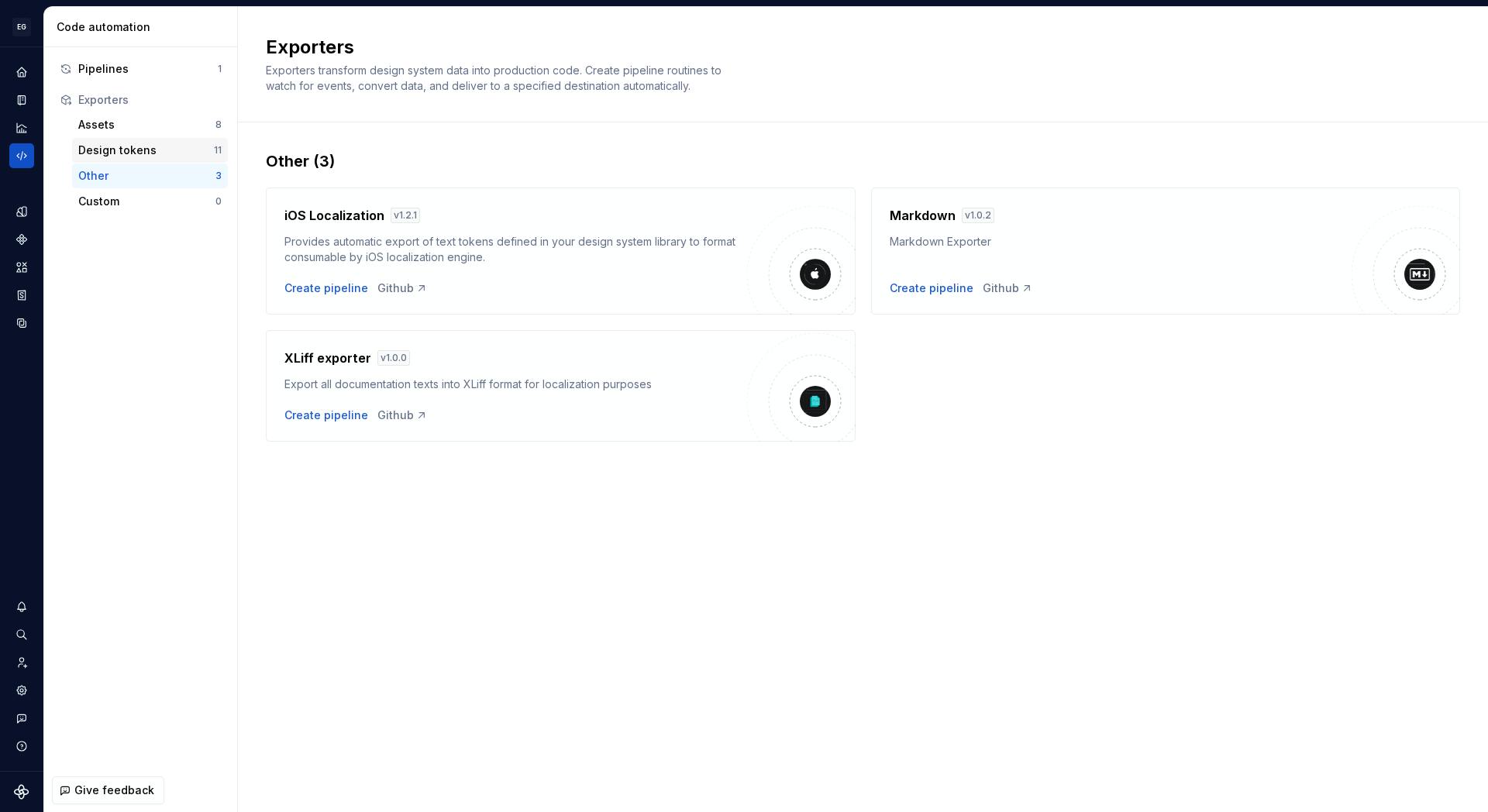
click at [102, 151] on div "Design tokens" at bounding box center [146, 151] width 136 height 16
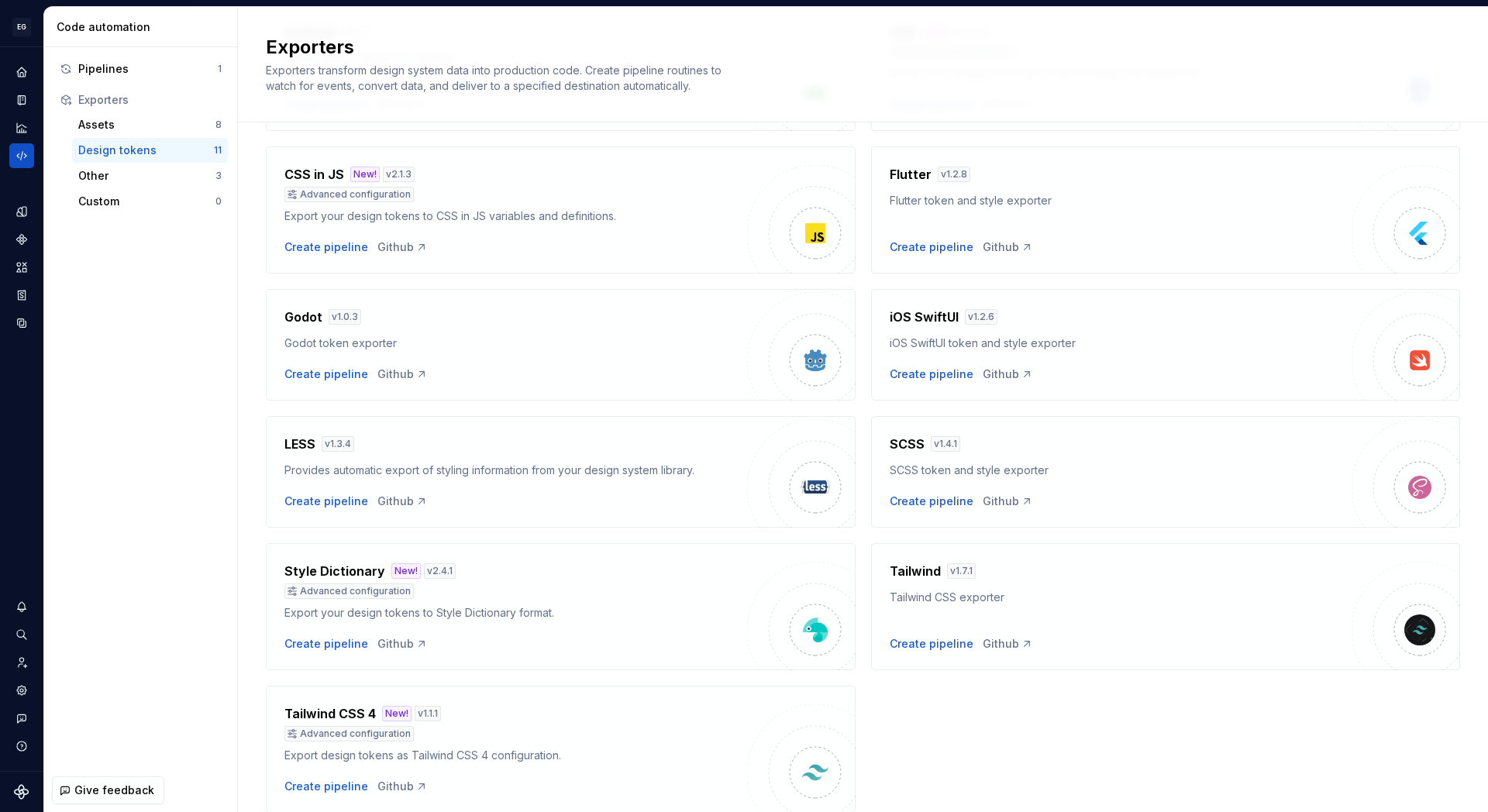
scroll to position [243, 0]
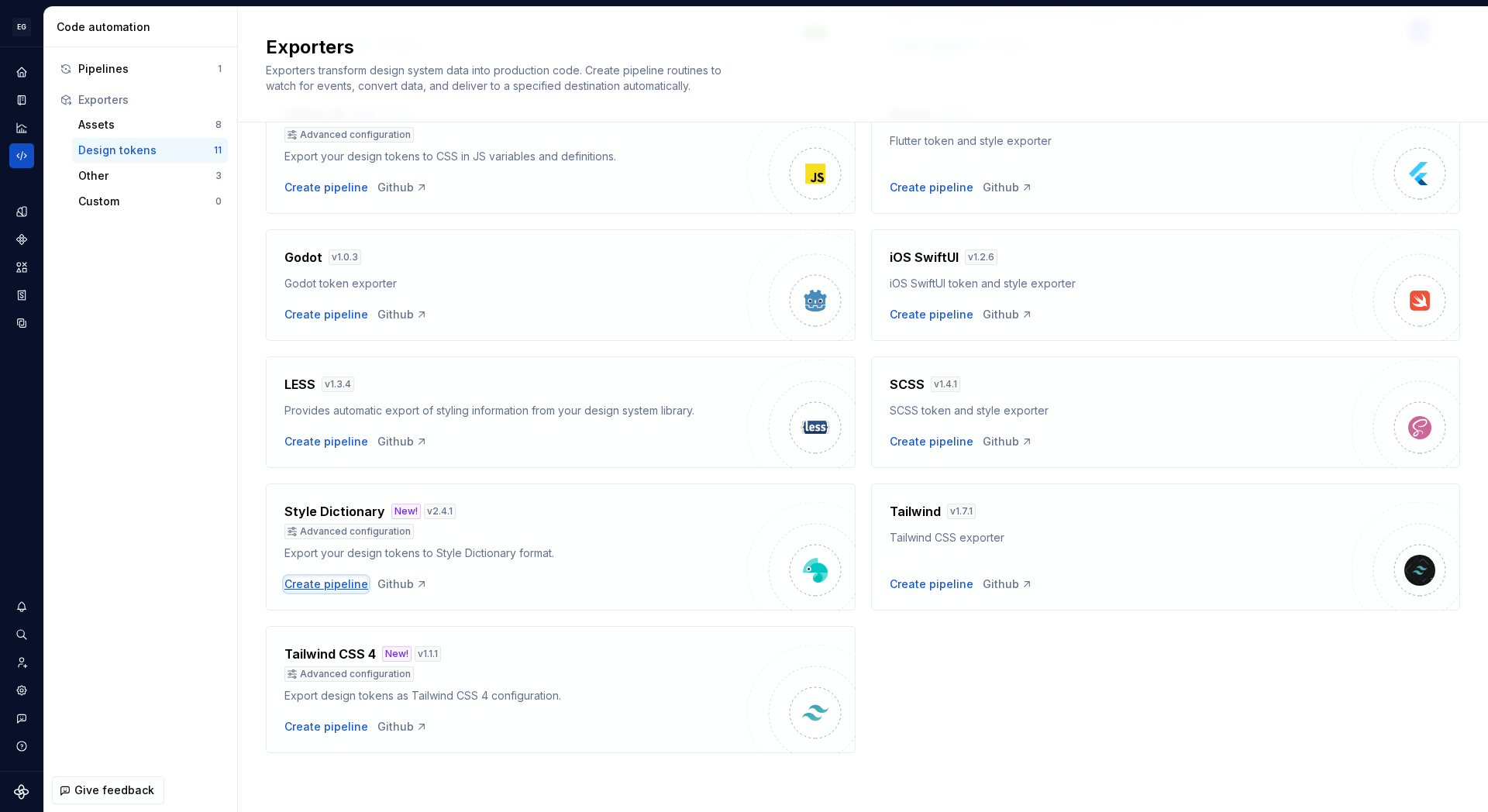
click at [340, 587] on div "Create pipeline" at bounding box center [326, 584] width 84 height 16
type textarea "*"
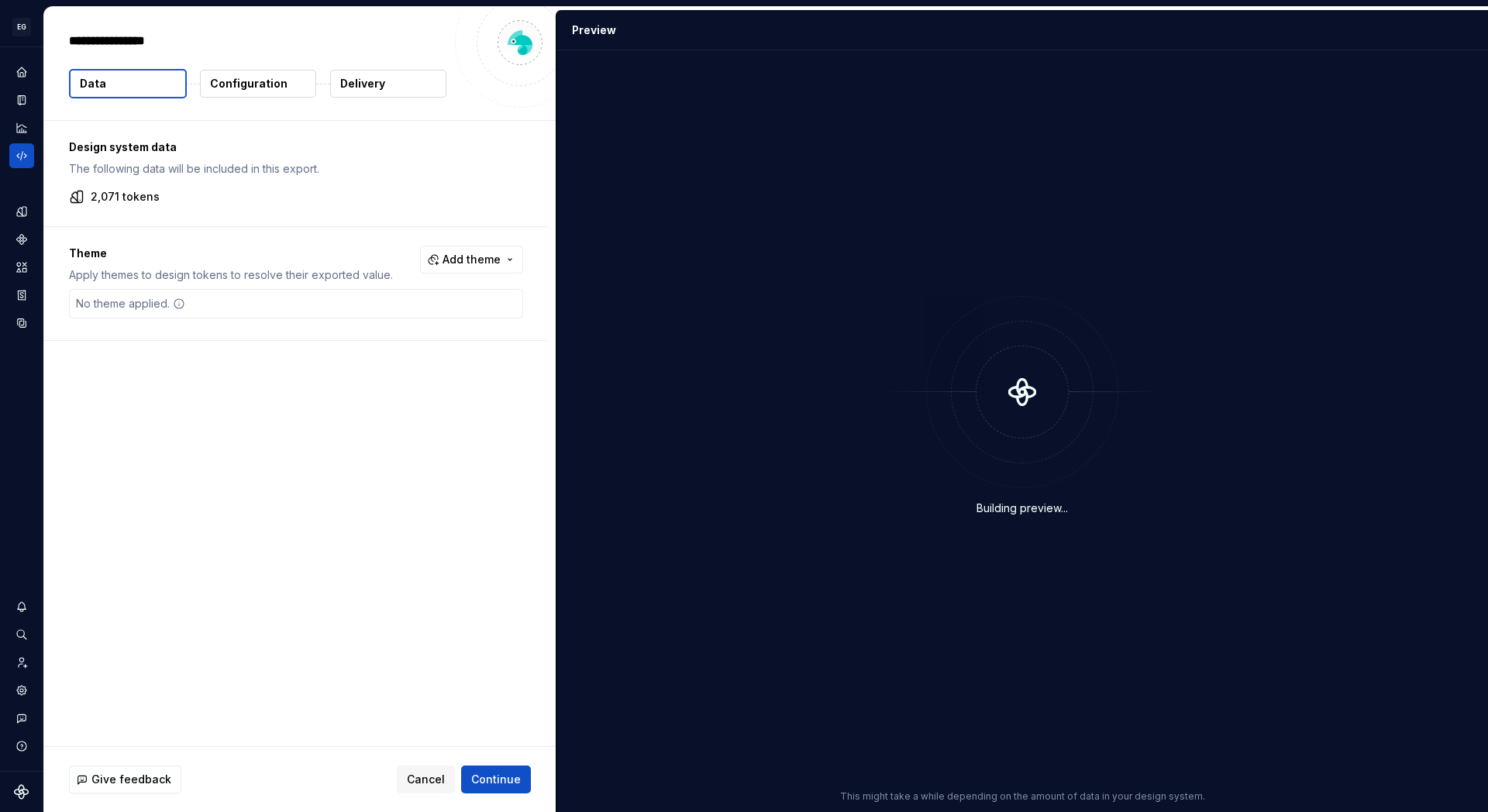
click at [127, 194] on p "2,071 tokens" at bounding box center [125, 197] width 69 height 16
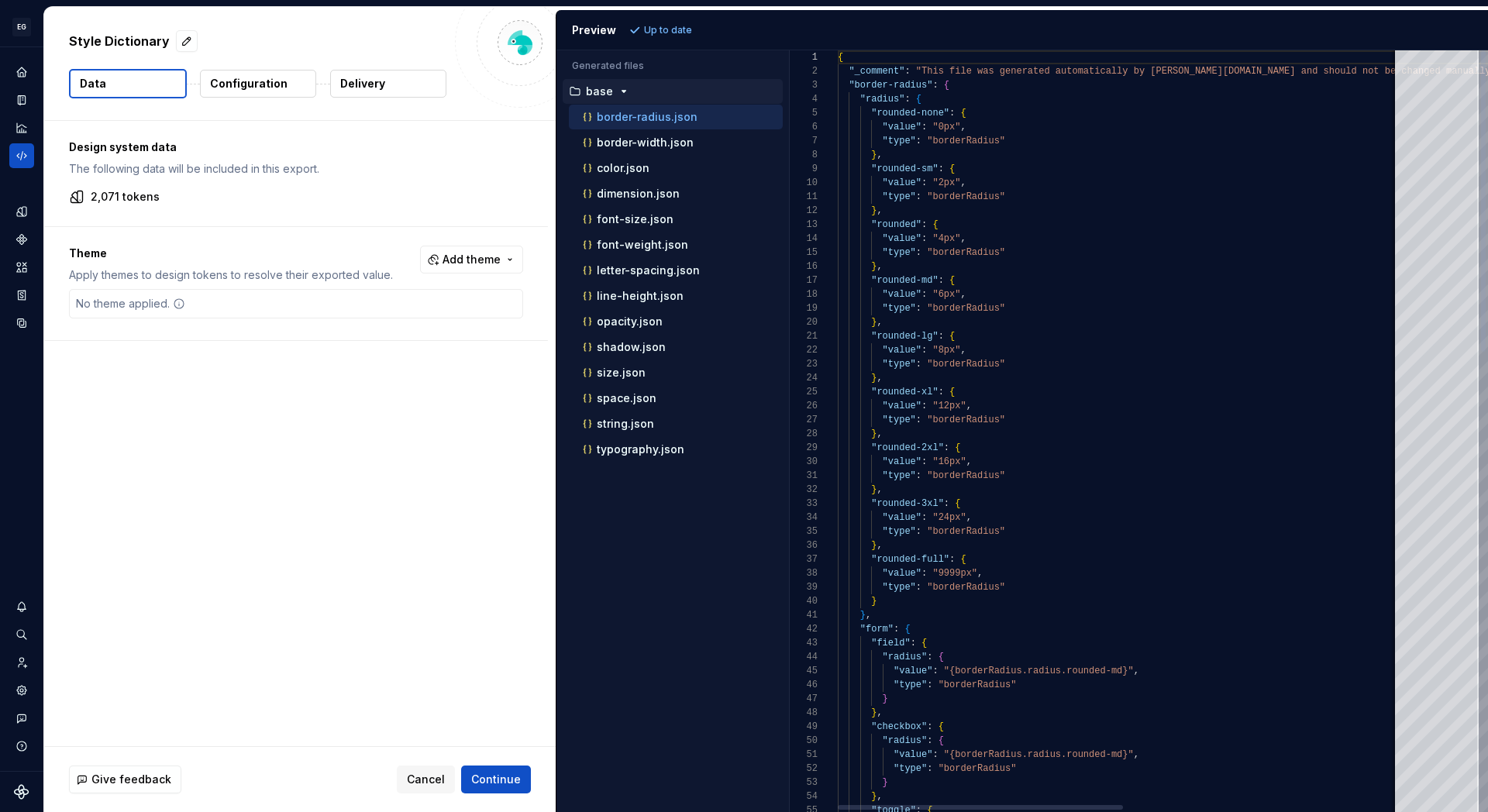
click at [168, 173] on p "The following data will be included in this export." at bounding box center [296, 169] width 455 height 16
click at [476, 261] on span "Add theme" at bounding box center [472, 260] width 58 height 16
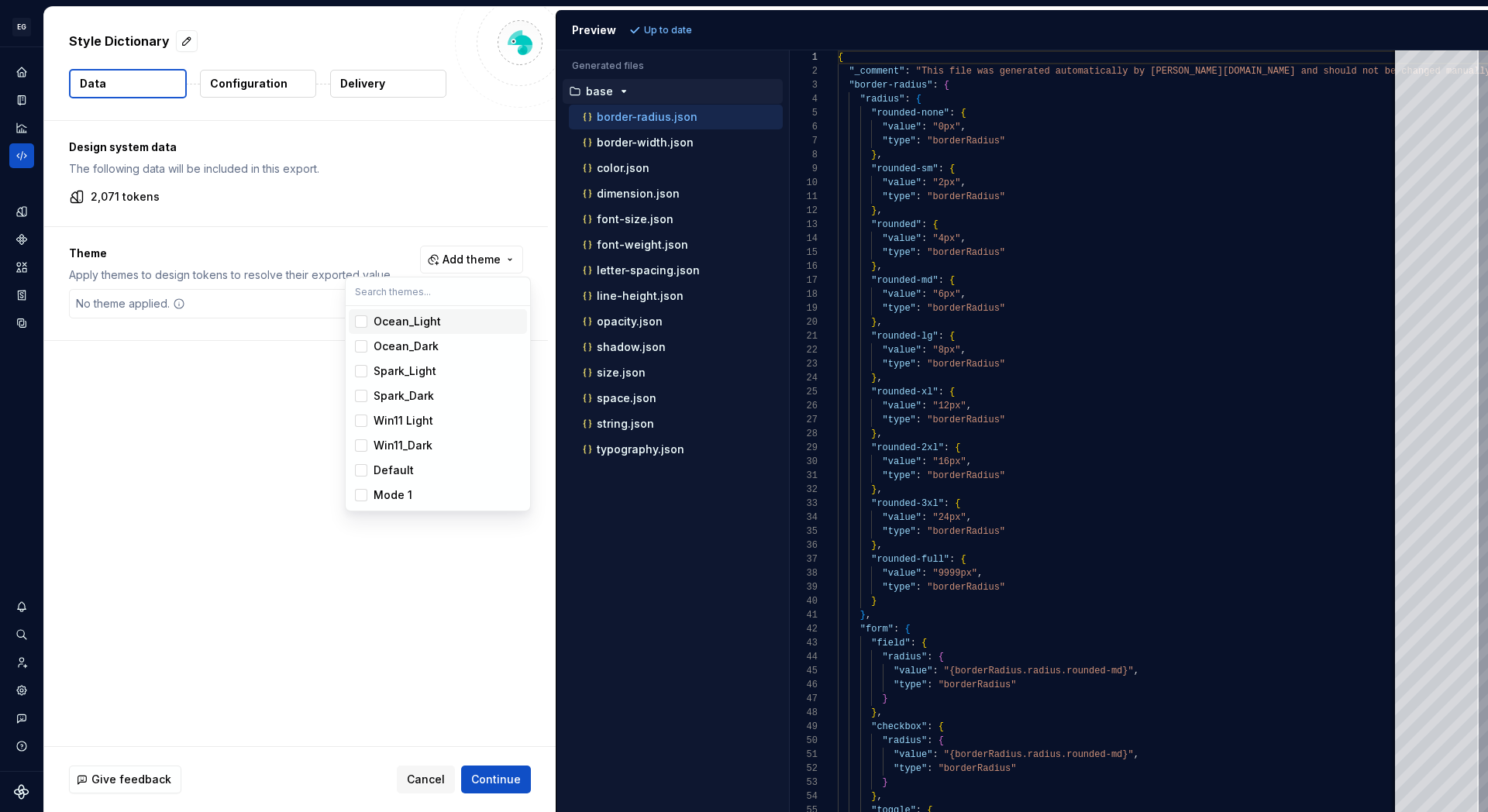
click at [255, 361] on html "EG Nova Tycho FM Design system data Style Dictionary Data Configuration Deliver…" at bounding box center [744, 406] width 1488 height 812
click at [240, 300] on div "No theme applied." at bounding box center [296, 304] width 455 height 30
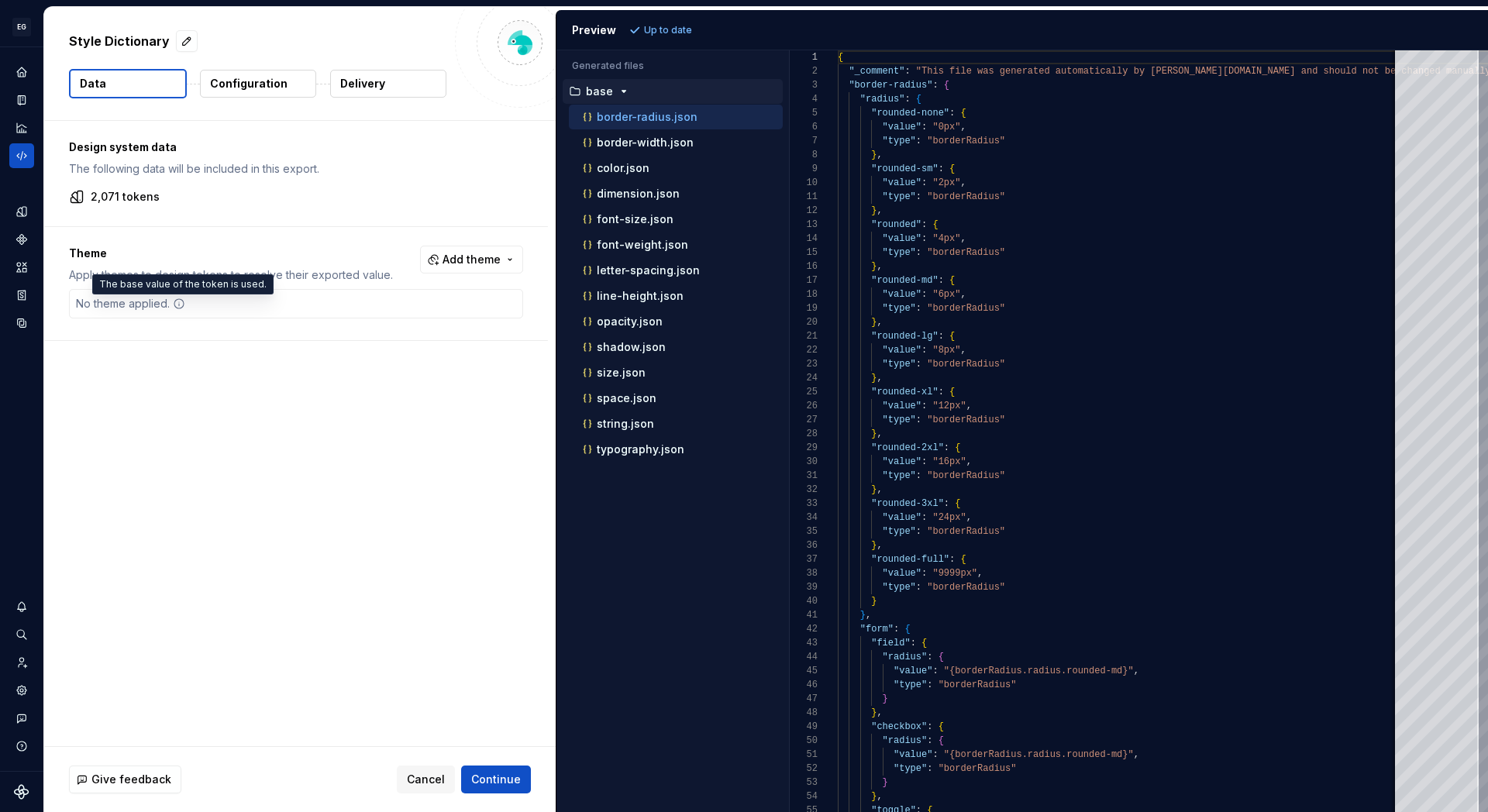
click at [178, 303] on icon at bounding box center [179, 304] width 12 height 12
click at [478, 262] on span "Add theme" at bounding box center [472, 260] width 58 height 16
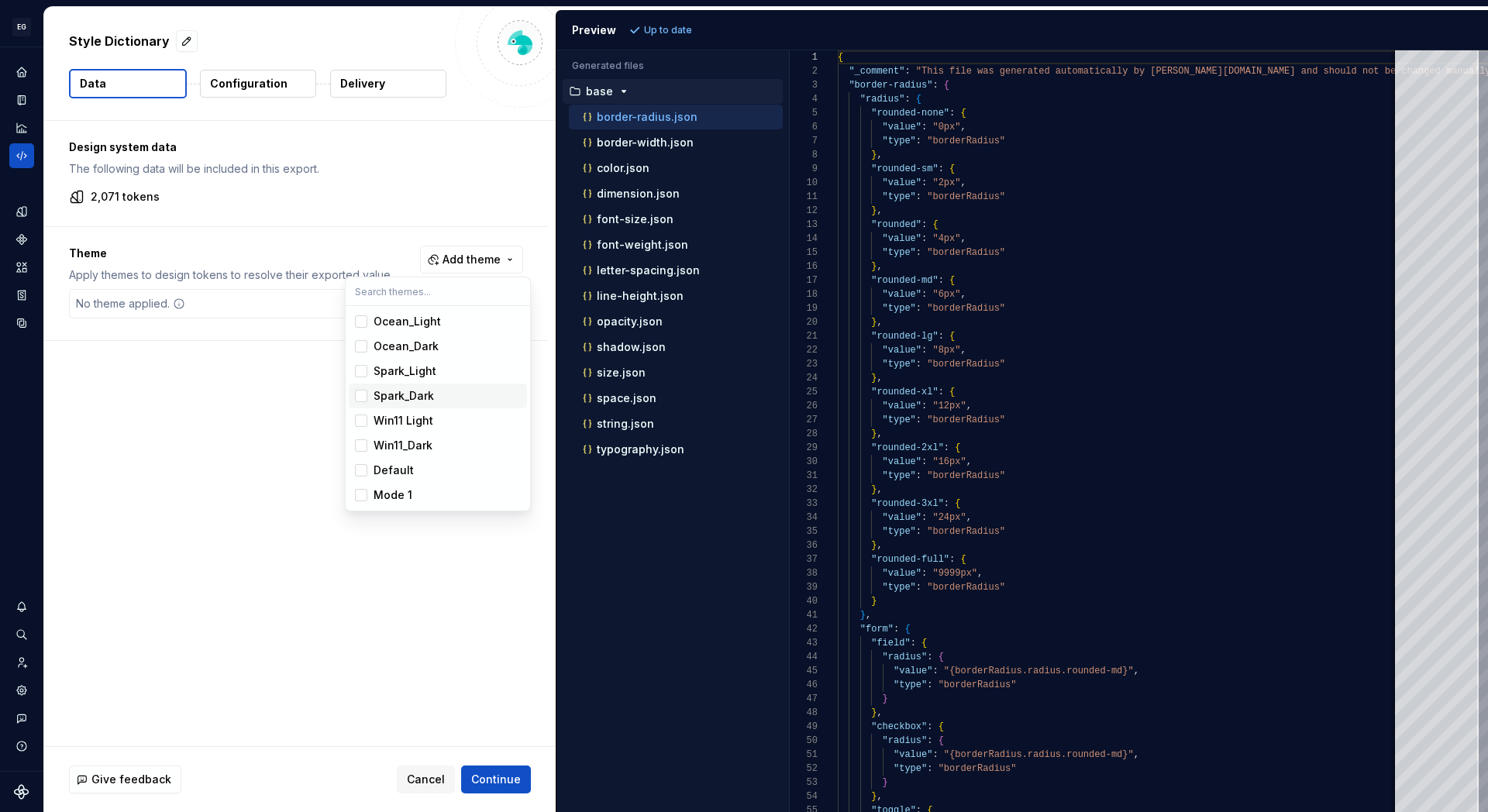
click at [411, 395] on div "Spark_Dark" at bounding box center [404, 396] width 61 height 16
click at [396, 368] on div "Spark_Light" at bounding box center [405, 371] width 63 height 16
click at [294, 532] on html "EG Nova Tycho FM Design system data Style Dictionary Data Configuration Deliver…" at bounding box center [744, 406] width 1488 height 812
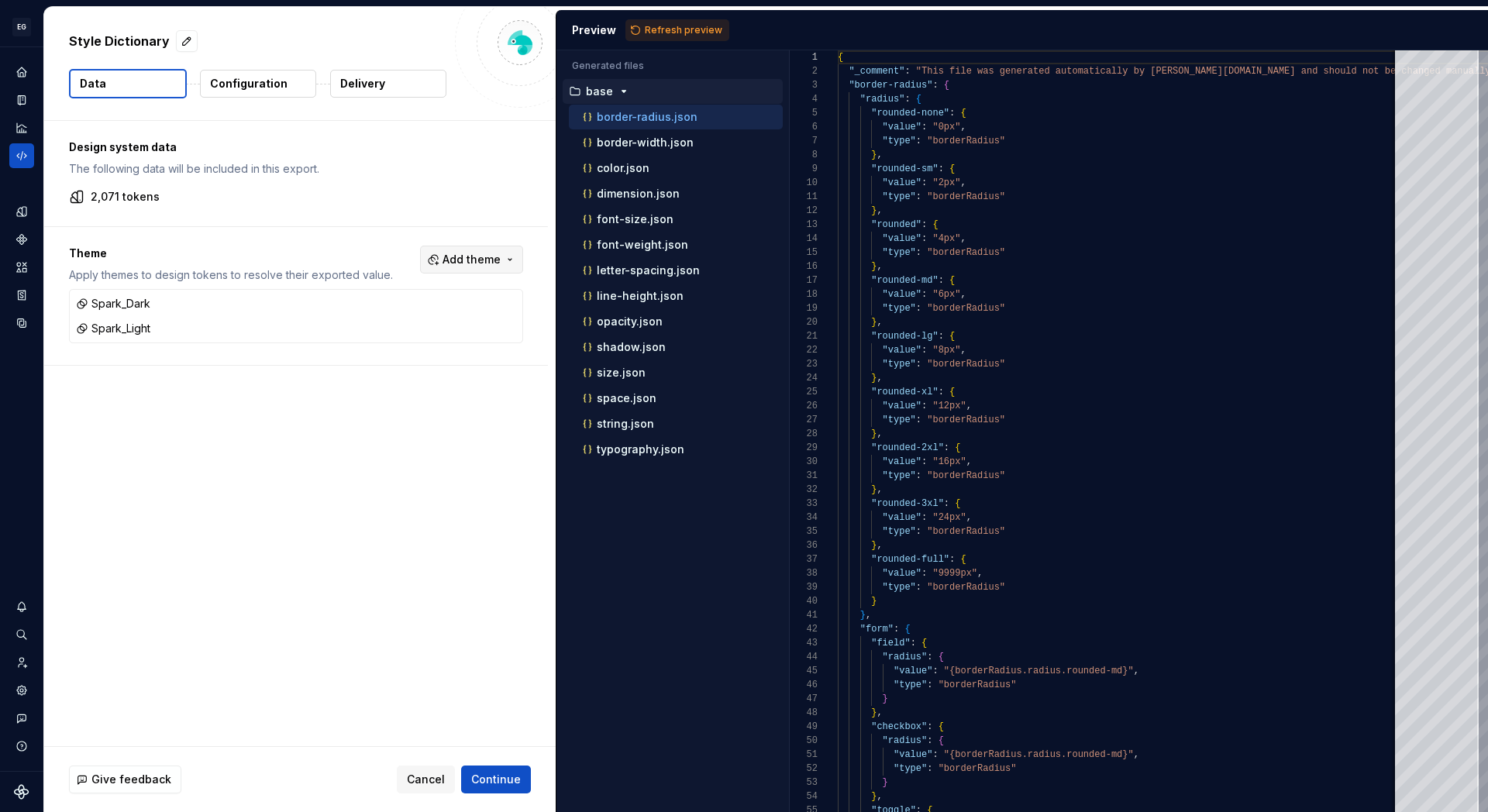
click at [486, 267] on span "Add theme" at bounding box center [472, 260] width 58 height 16
click at [321, 470] on html "EG Nova Tycho FM Design system data Style Dictionary Data Configuration Deliver…" at bounding box center [744, 406] width 1488 height 812
click at [503, 778] on span "Continue" at bounding box center [496, 779] width 50 height 16
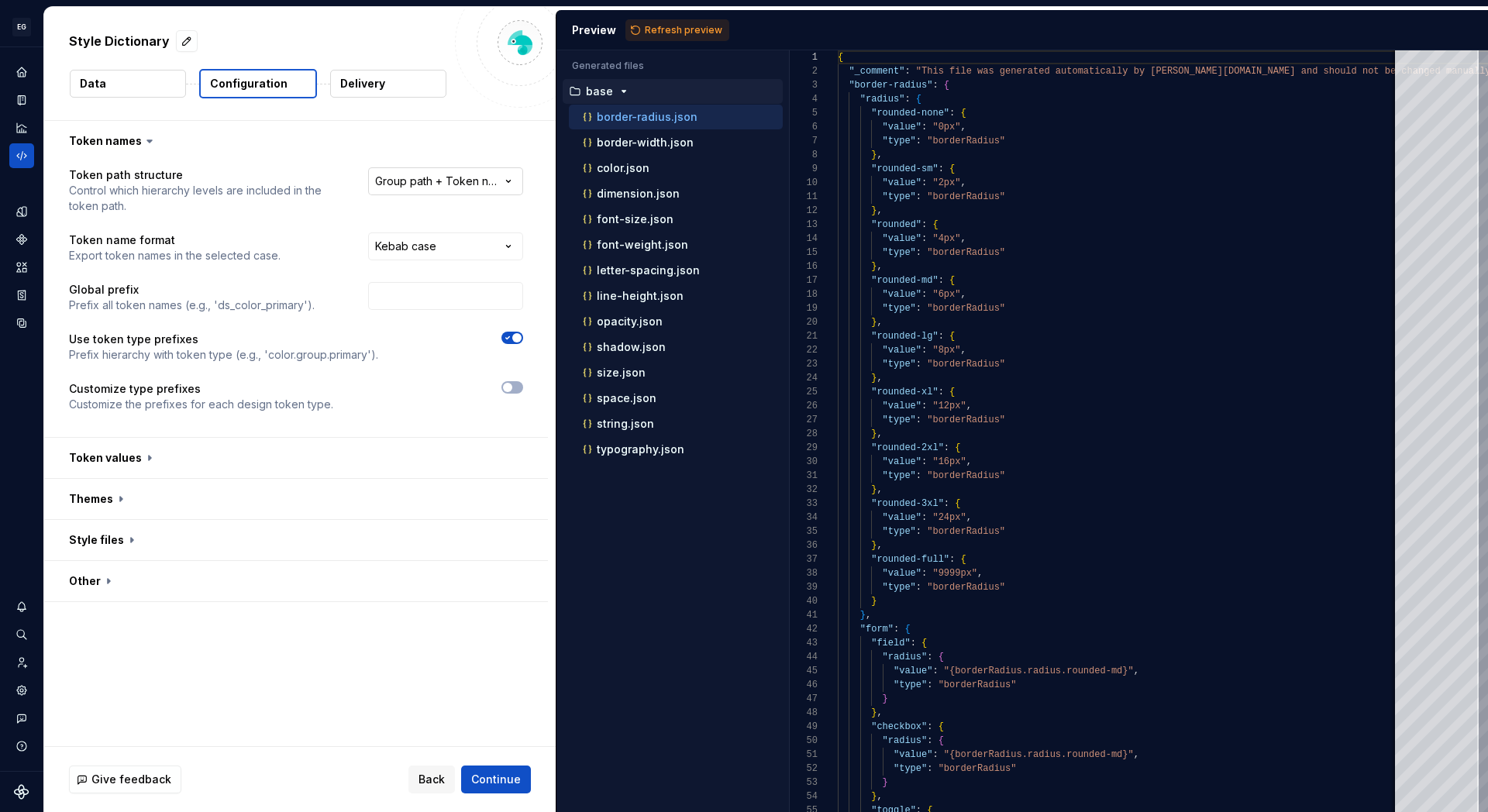
click at [486, 176] on html "**********" at bounding box center [744, 406] width 1488 height 812
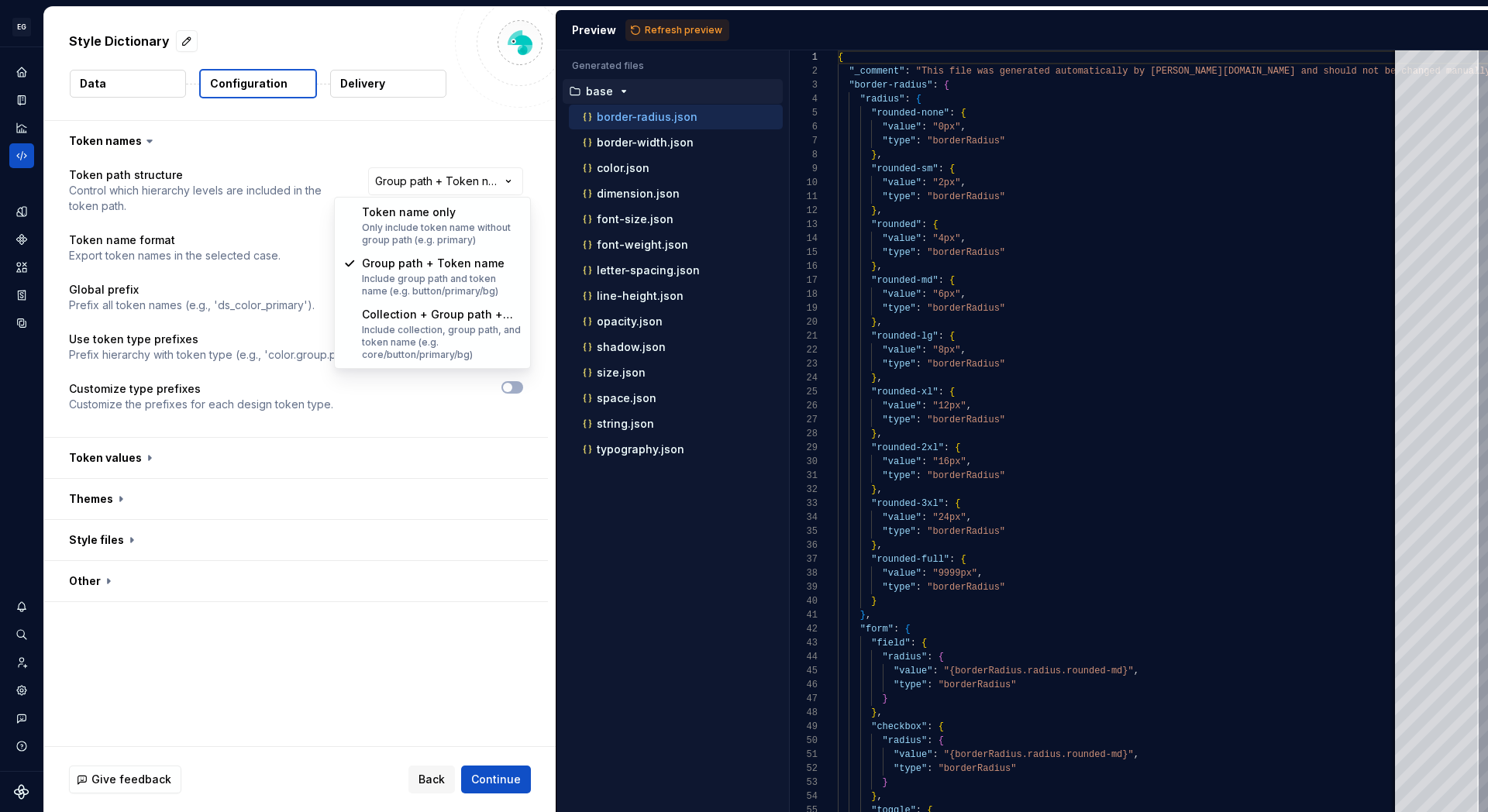
select select "********"
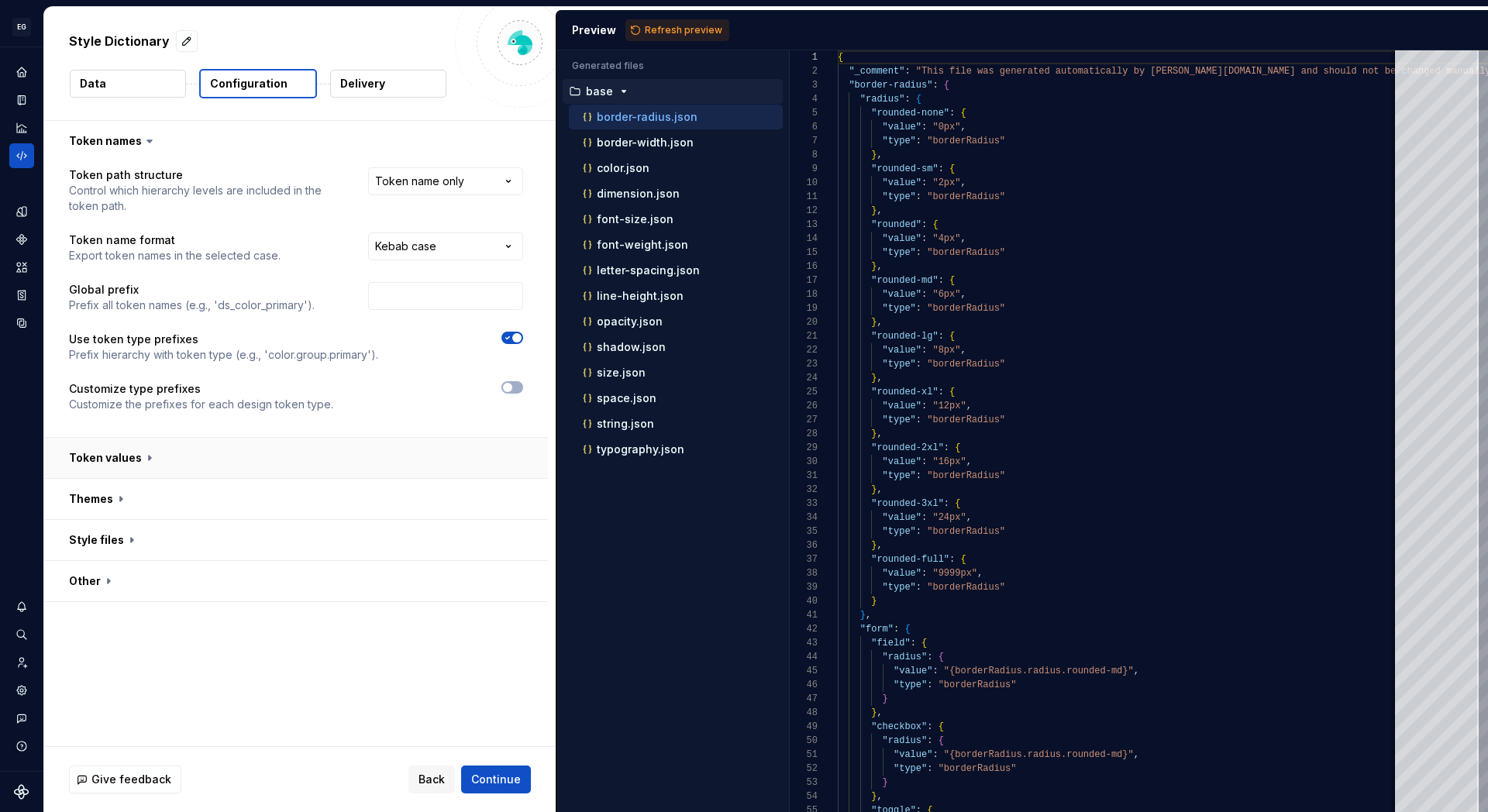
click at [141, 458] on button "button" at bounding box center [296, 458] width 504 height 40
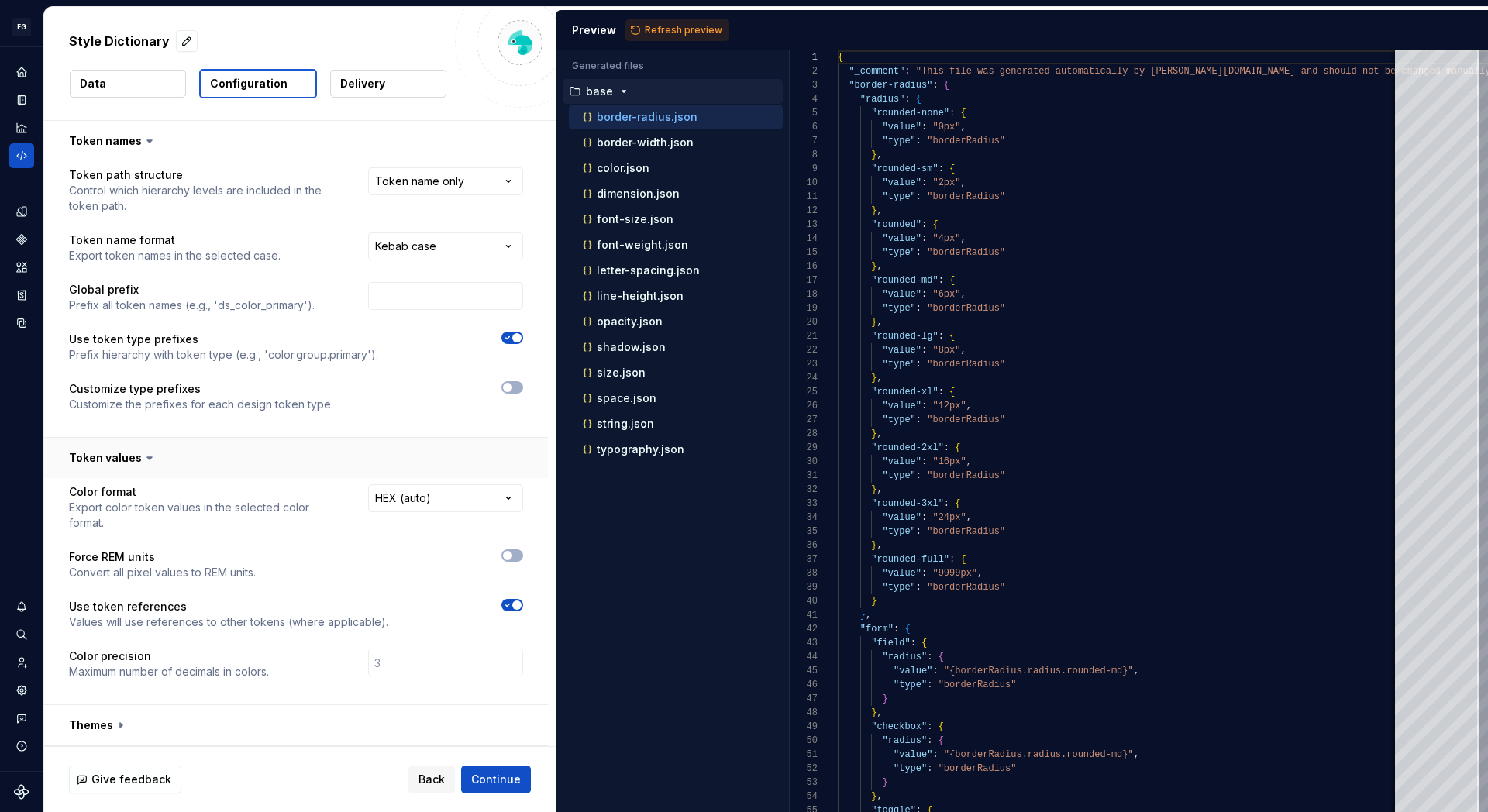
click at [142, 458] on icon at bounding box center [150, 458] width 16 height 16
click at [147, 455] on icon at bounding box center [150, 458] width 16 height 16
click at [146, 462] on icon at bounding box center [150, 458] width 16 height 16
click at [122, 708] on button "button" at bounding box center [296, 726] width 504 height 40
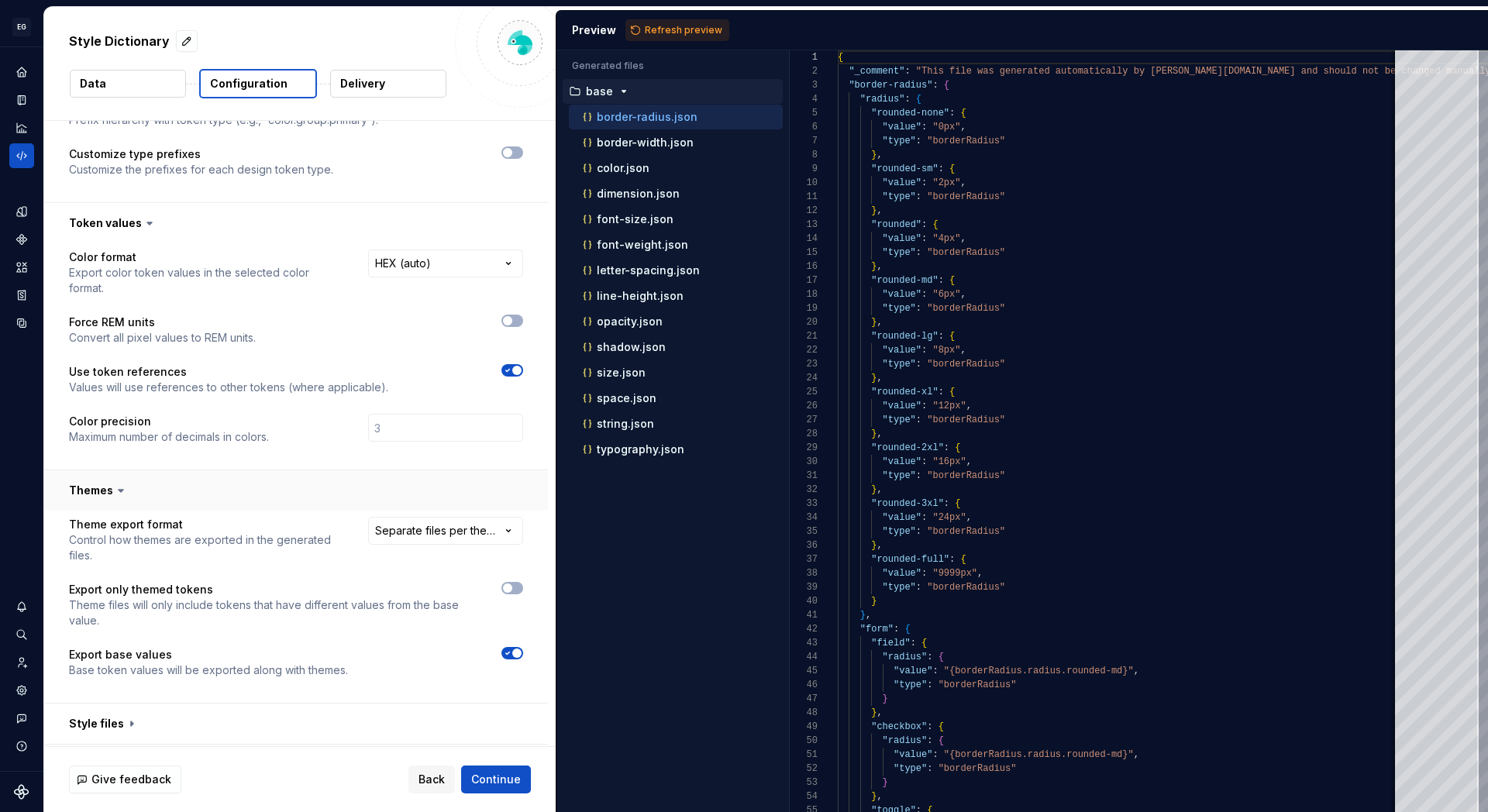
scroll to position [259, 0]
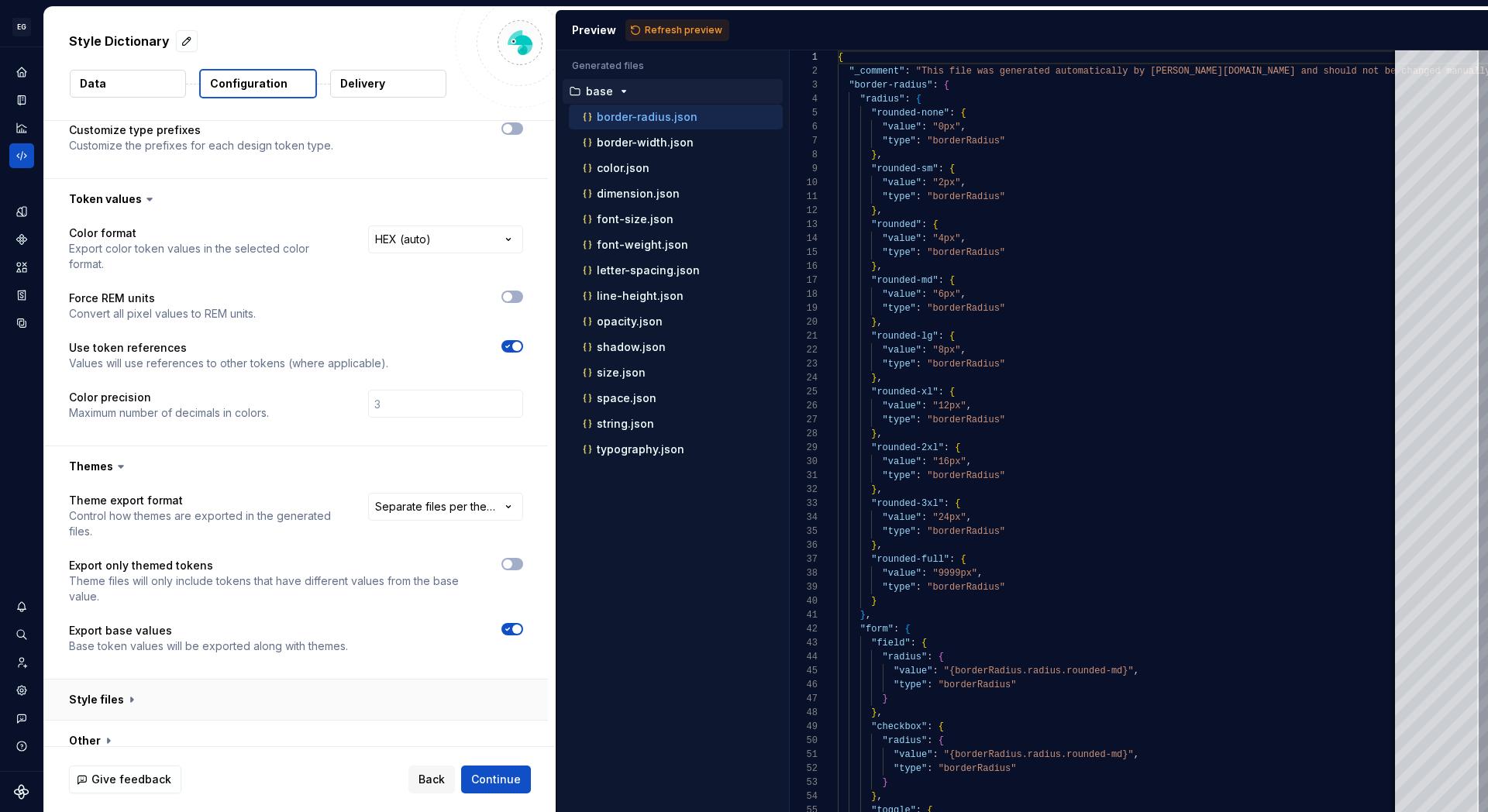
click at [131, 685] on button "button" at bounding box center [296, 700] width 504 height 40
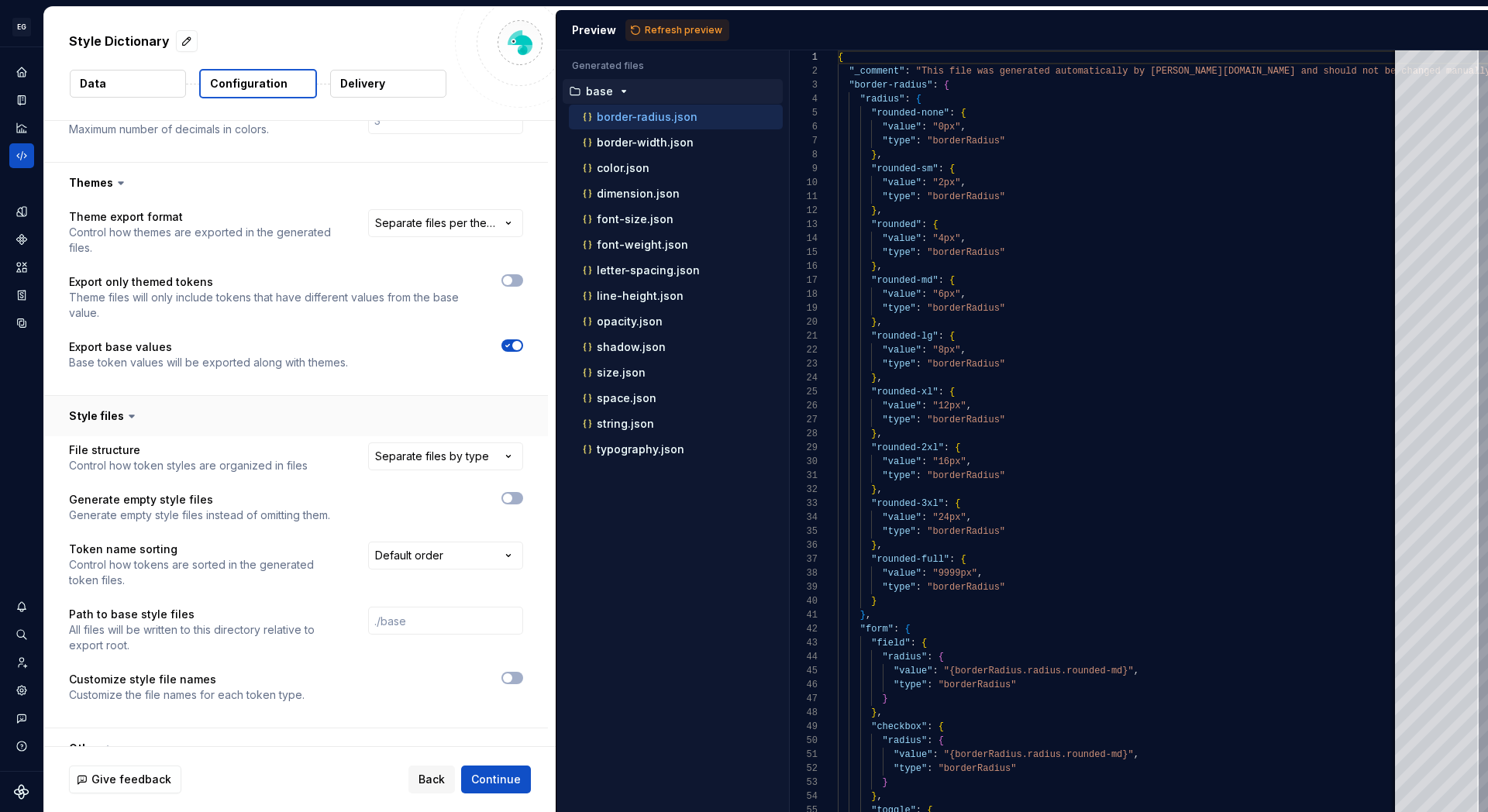
scroll to position [550, 0]
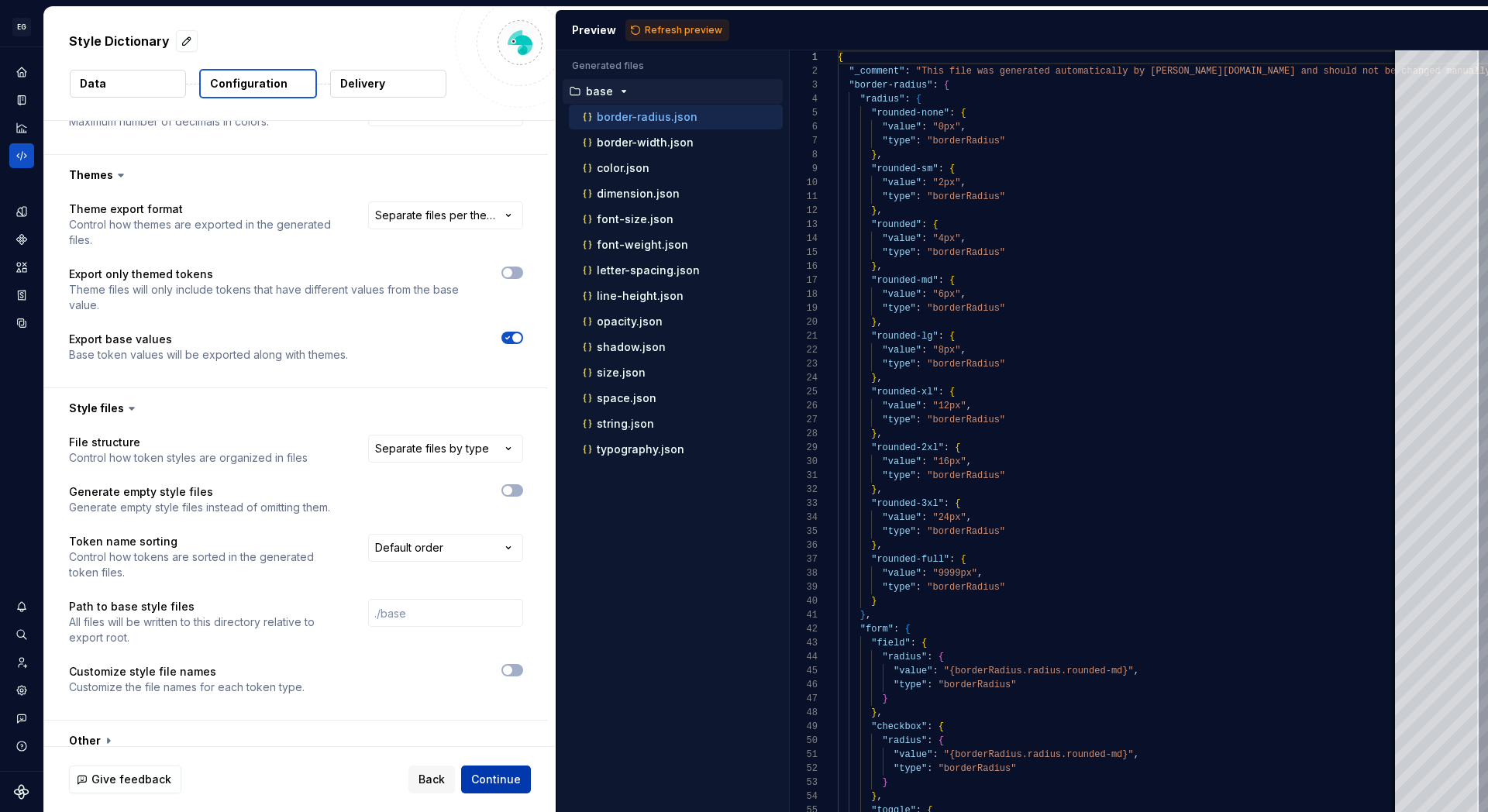
click at [511, 776] on span "Continue" at bounding box center [496, 779] width 50 height 16
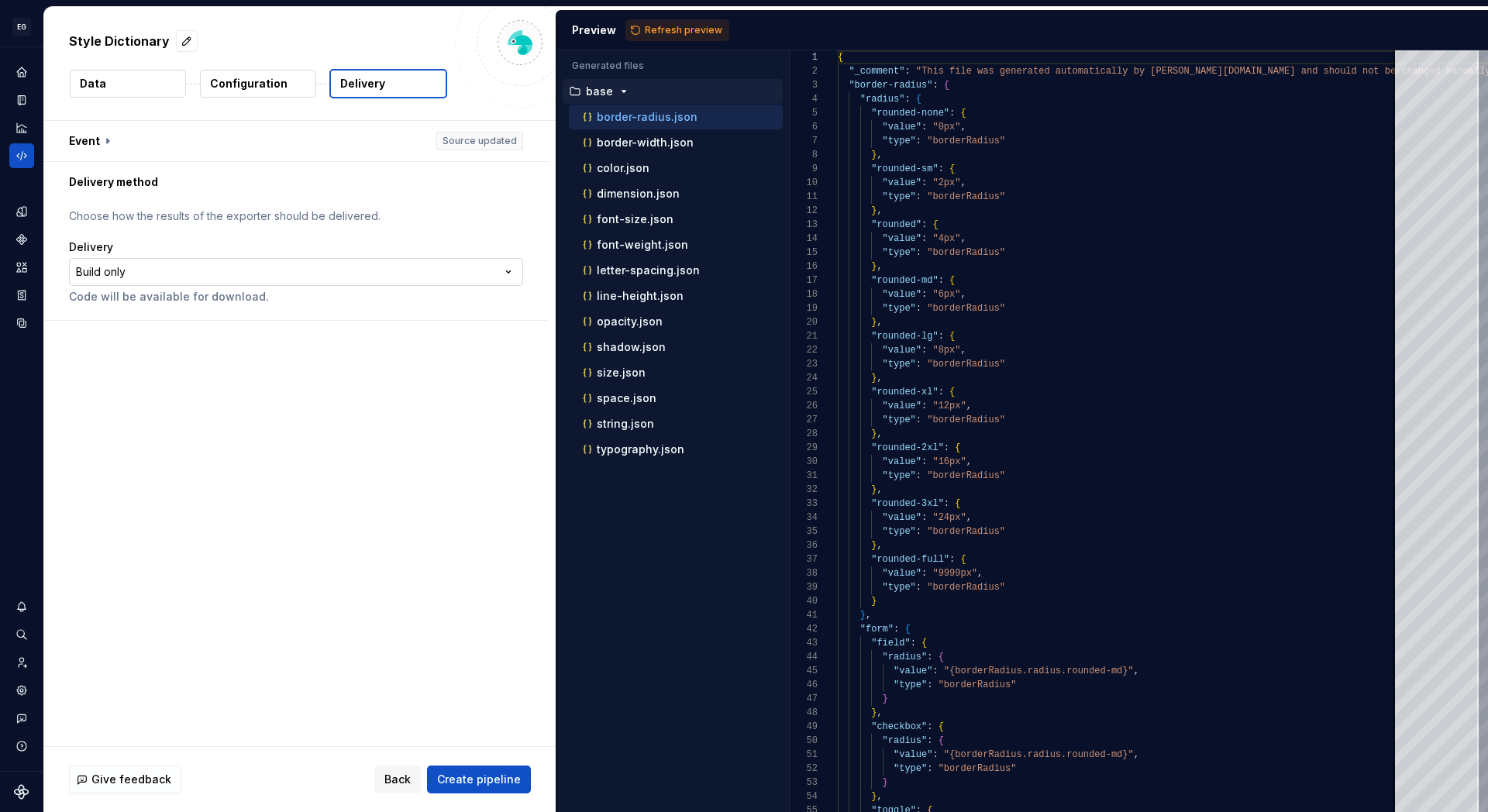
click at [294, 270] on html "**********" at bounding box center [744, 406] width 1488 height 812
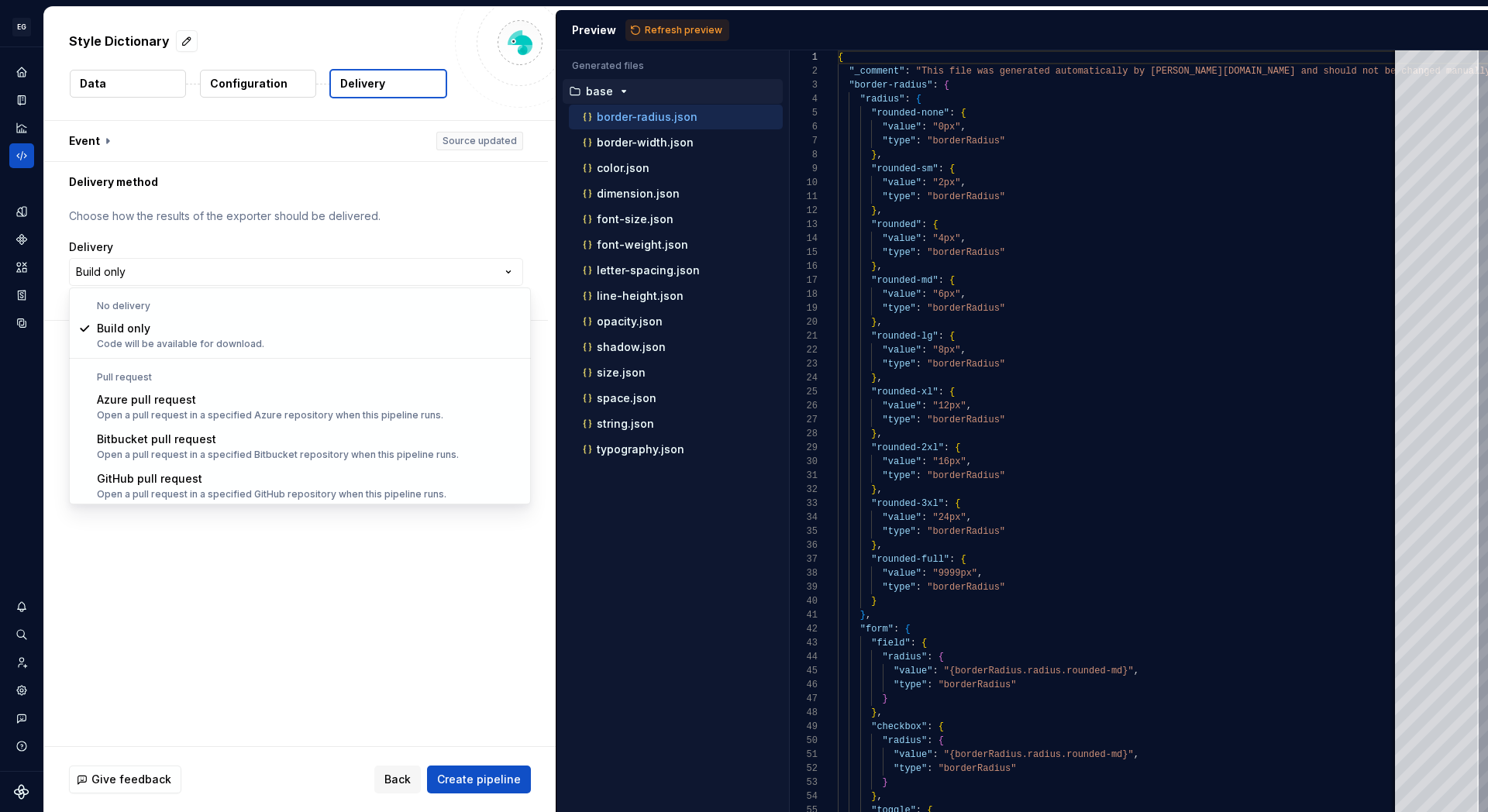
click at [337, 612] on html "**********" at bounding box center [744, 406] width 1488 height 812
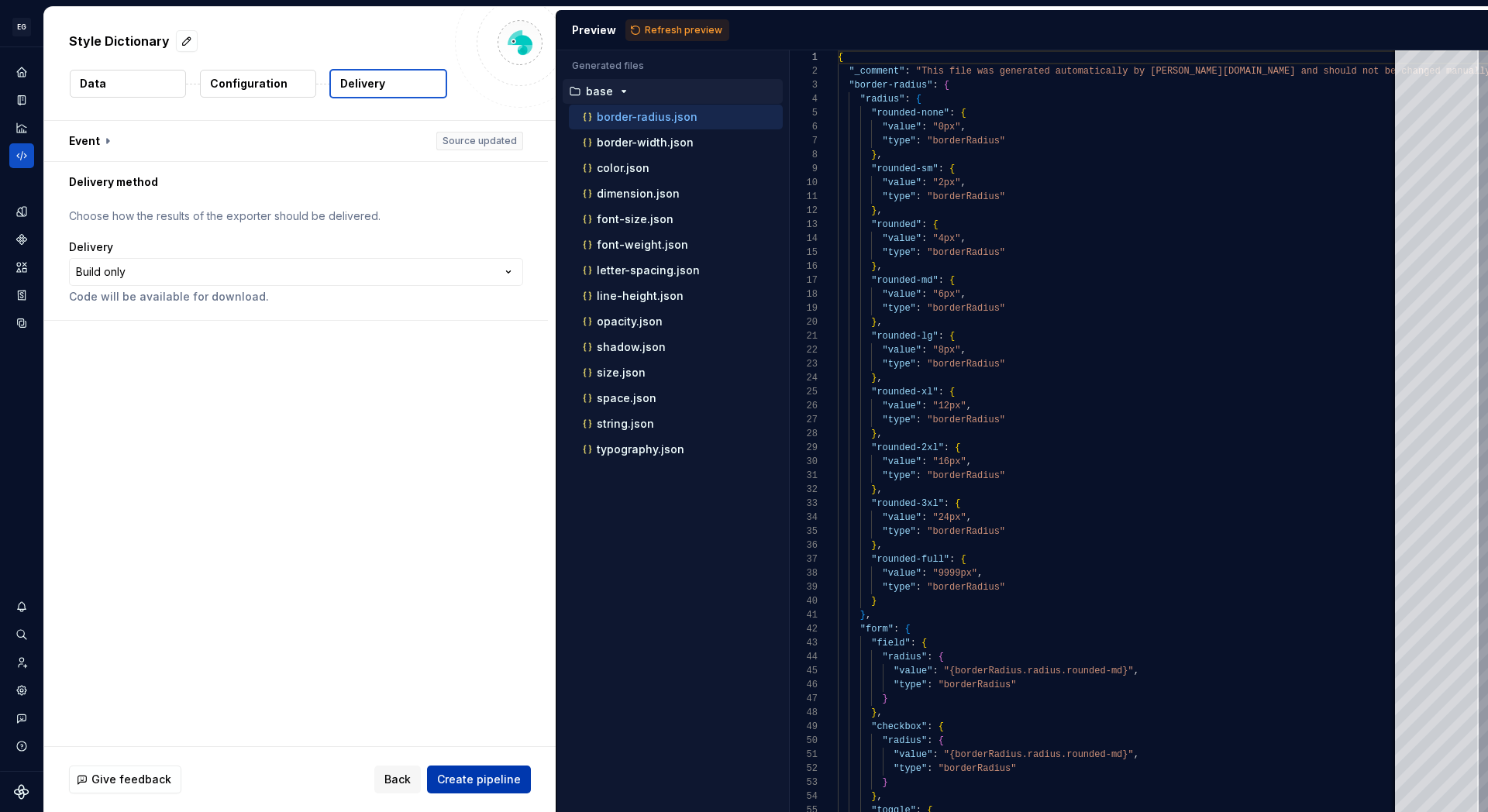
click at [467, 768] on button "Create pipeline" at bounding box center [479, 779] width 104 height 28
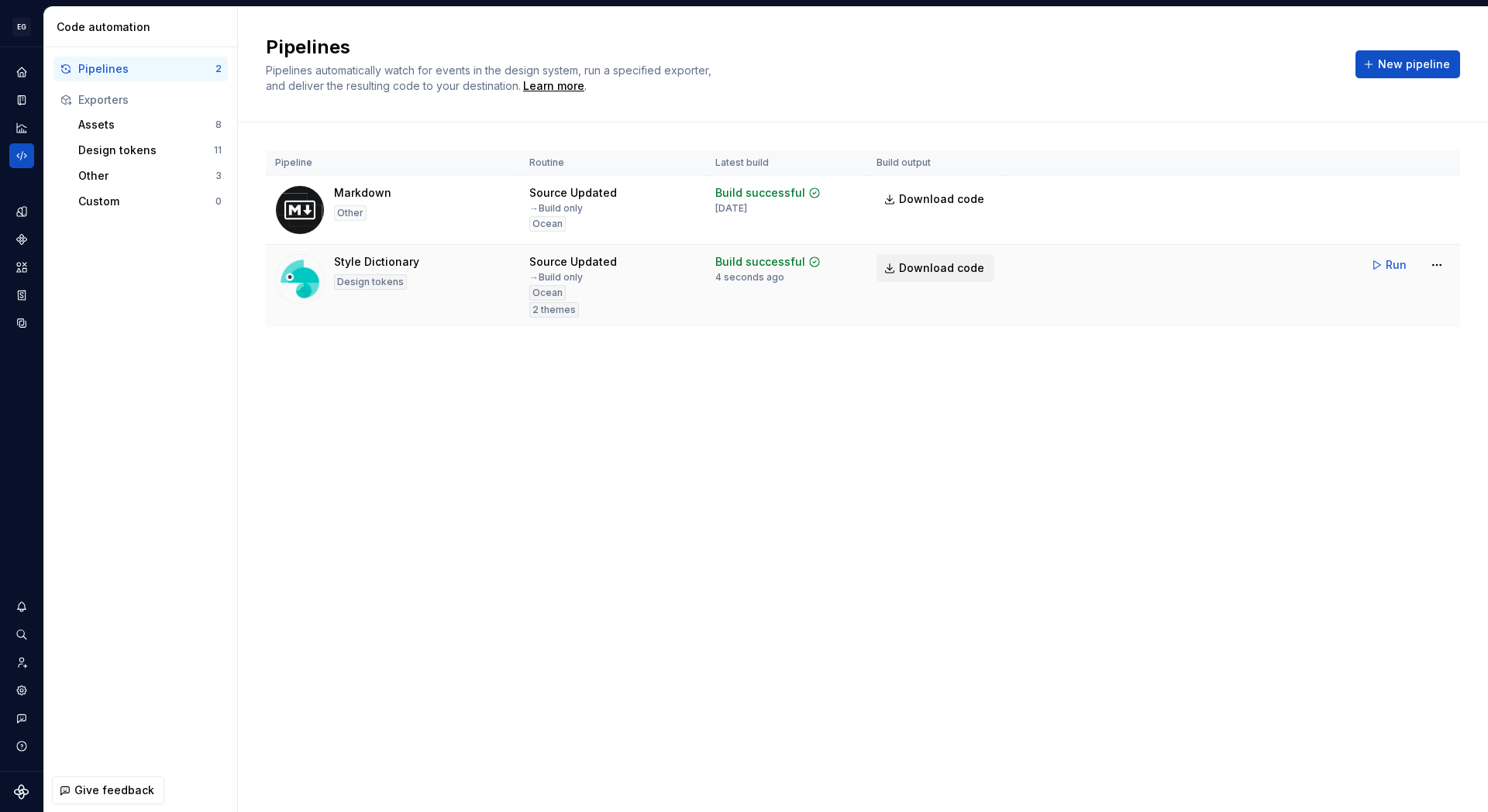
click at [953, 270] on span "Download code" at bounding box center [942, 268] width 85 height 16
click at [552, 478] on div "Pipelines Pipelines automatically watch for events in the design system, run a …" at bounding box center [862, 409] width 1250 height 805
click at [120, 147] on div "Design tokens" at bounding box center [146, 151] width 136 height 16
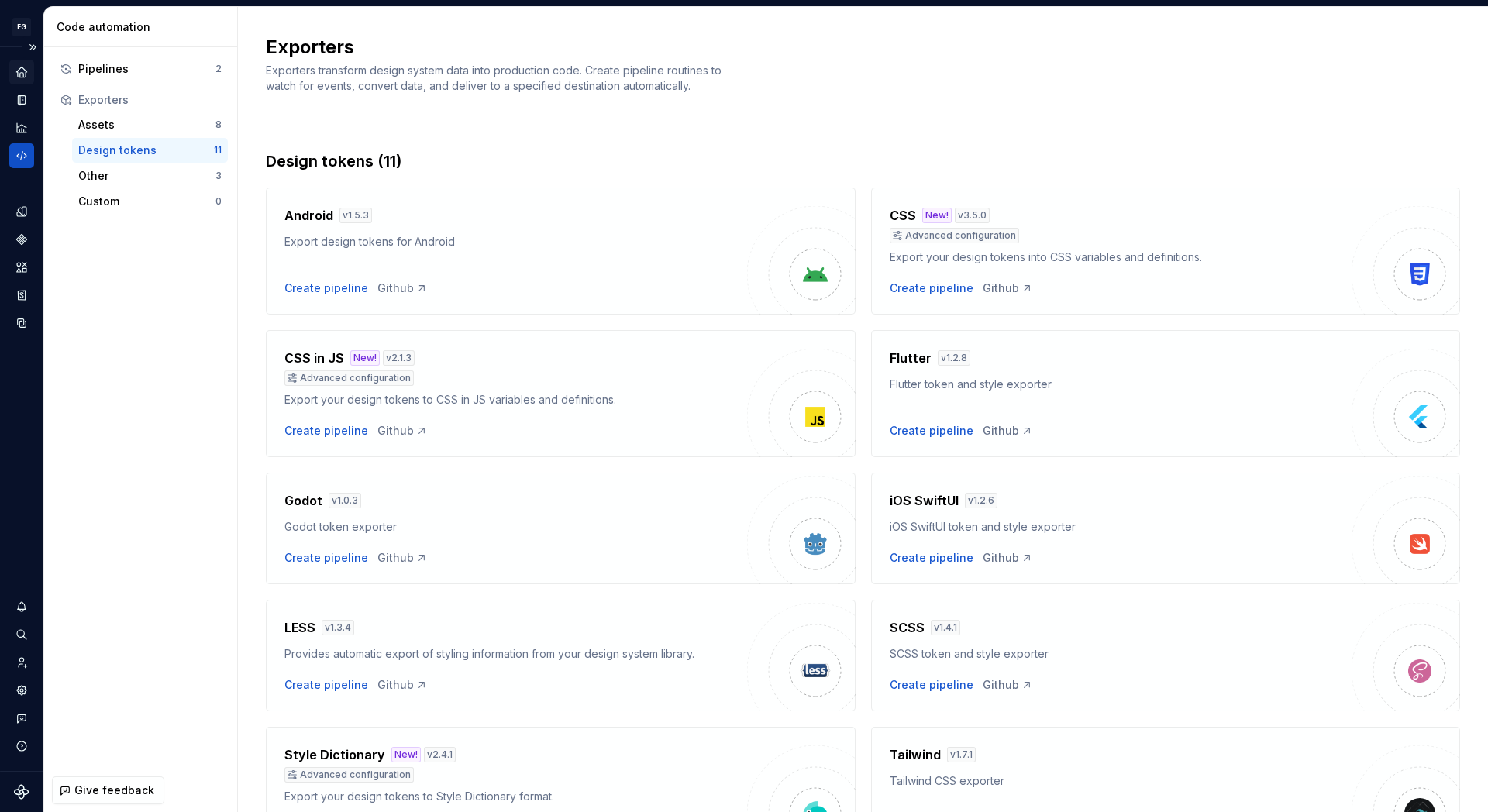
click at [19, 78] on icon "Home" at bounding box center [22, 72] width 14 height 14
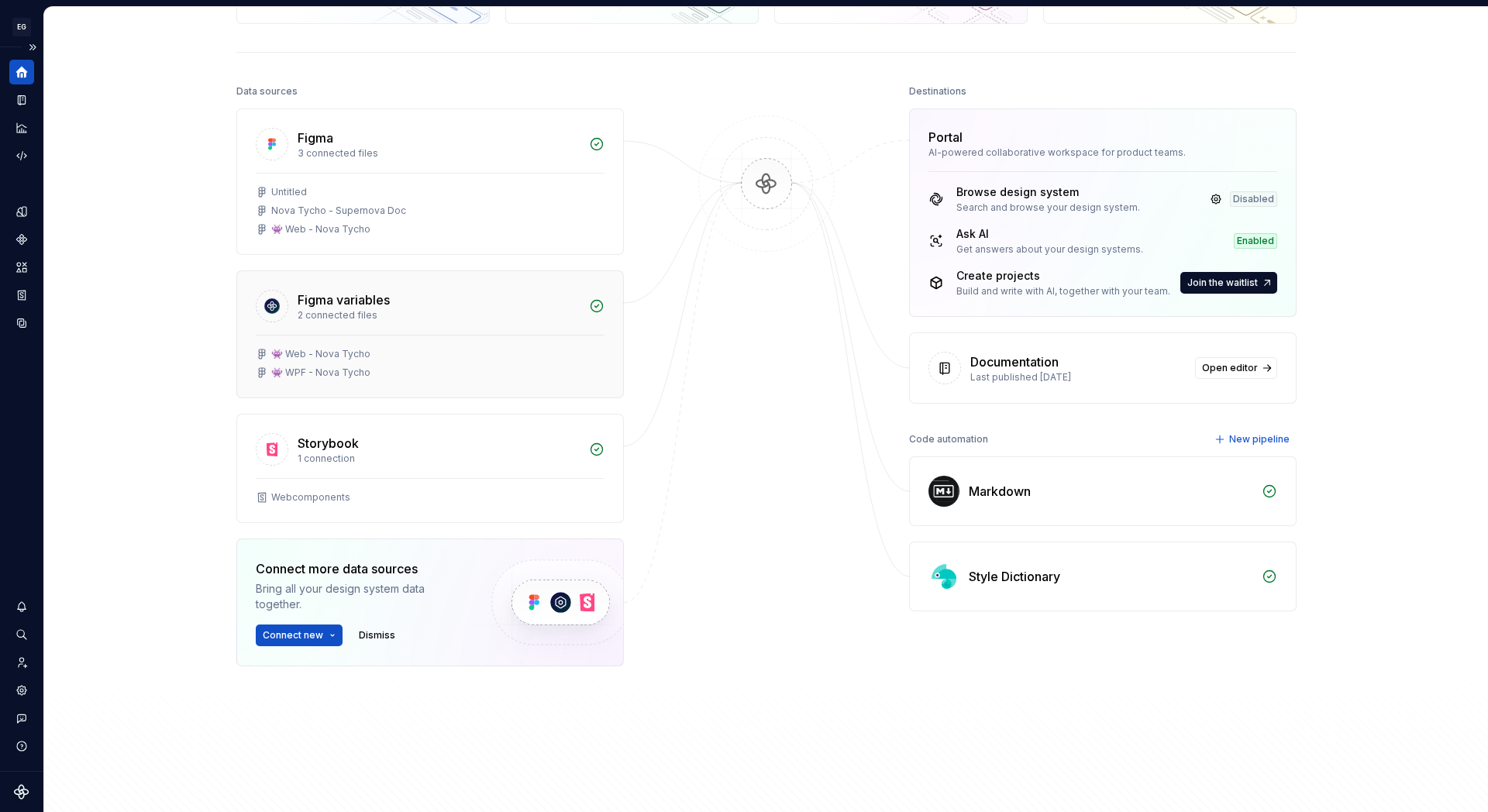
scroll to position [145, 0]
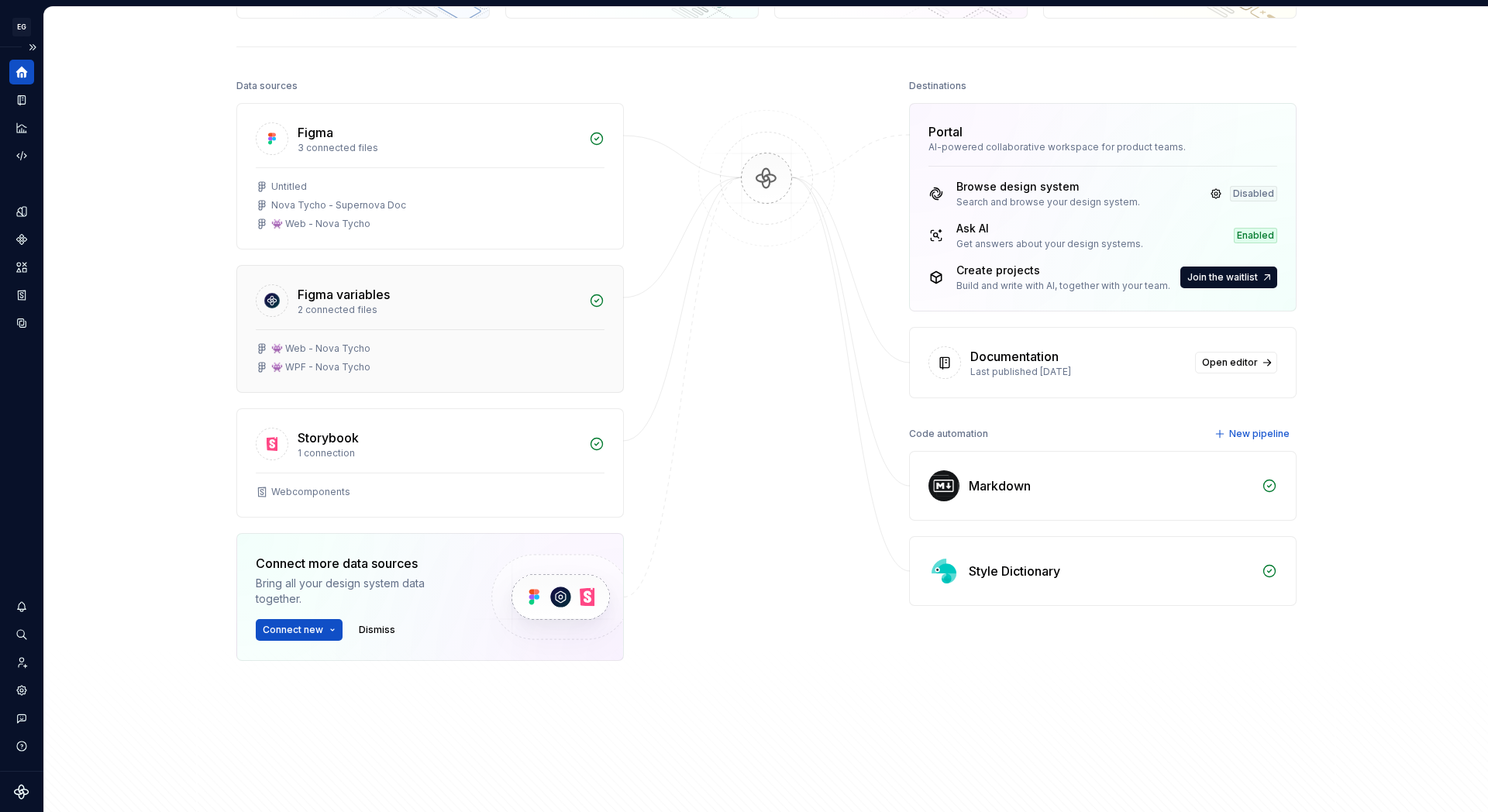
click at [343, 371] on div "👾 WPF - Nova Tycho" at bounding box center [321, 368] width 99 height 12
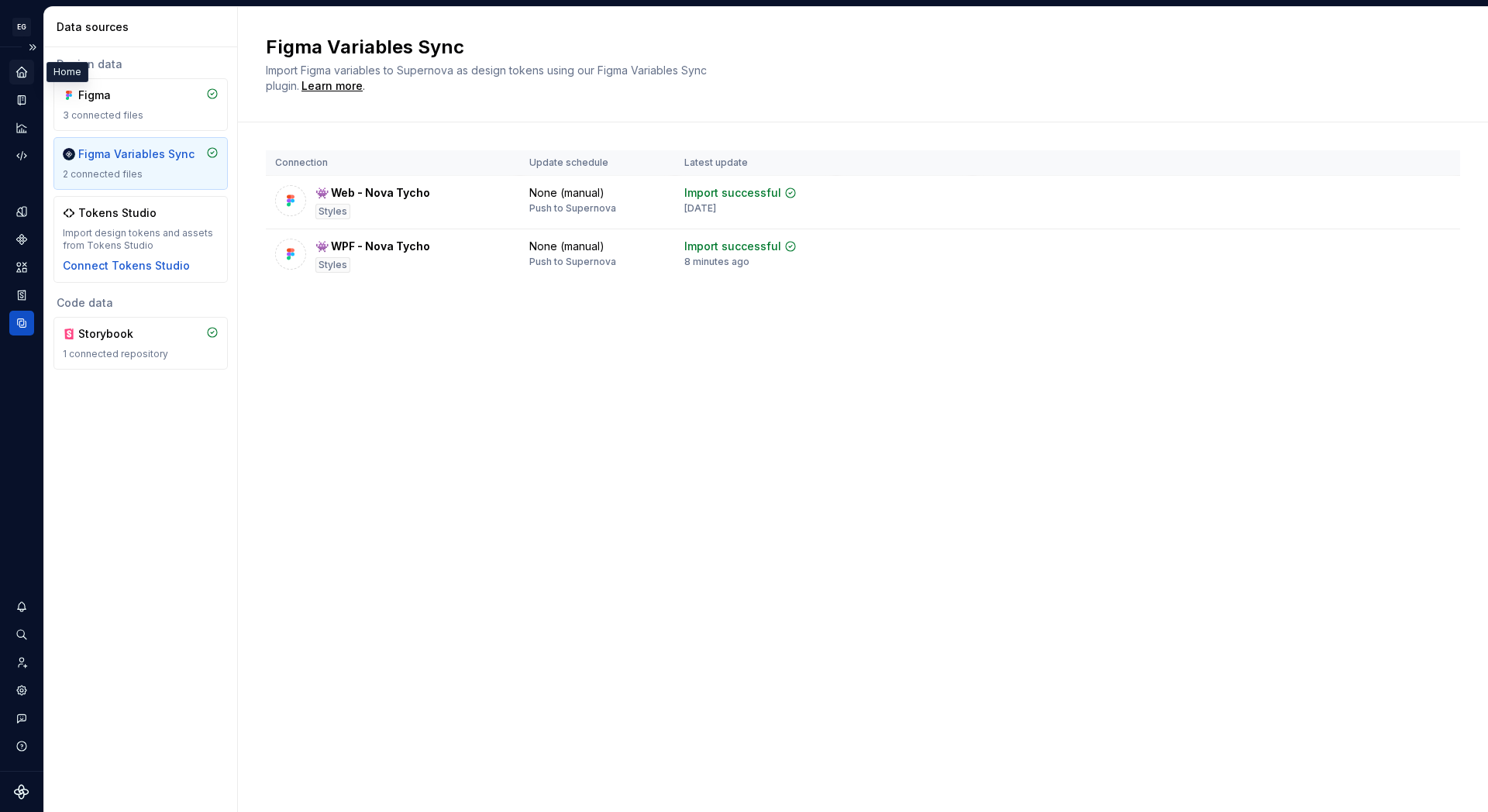
click at [16, 71] on icon "Home" at bounding box center [22, 72] width 14 height 14
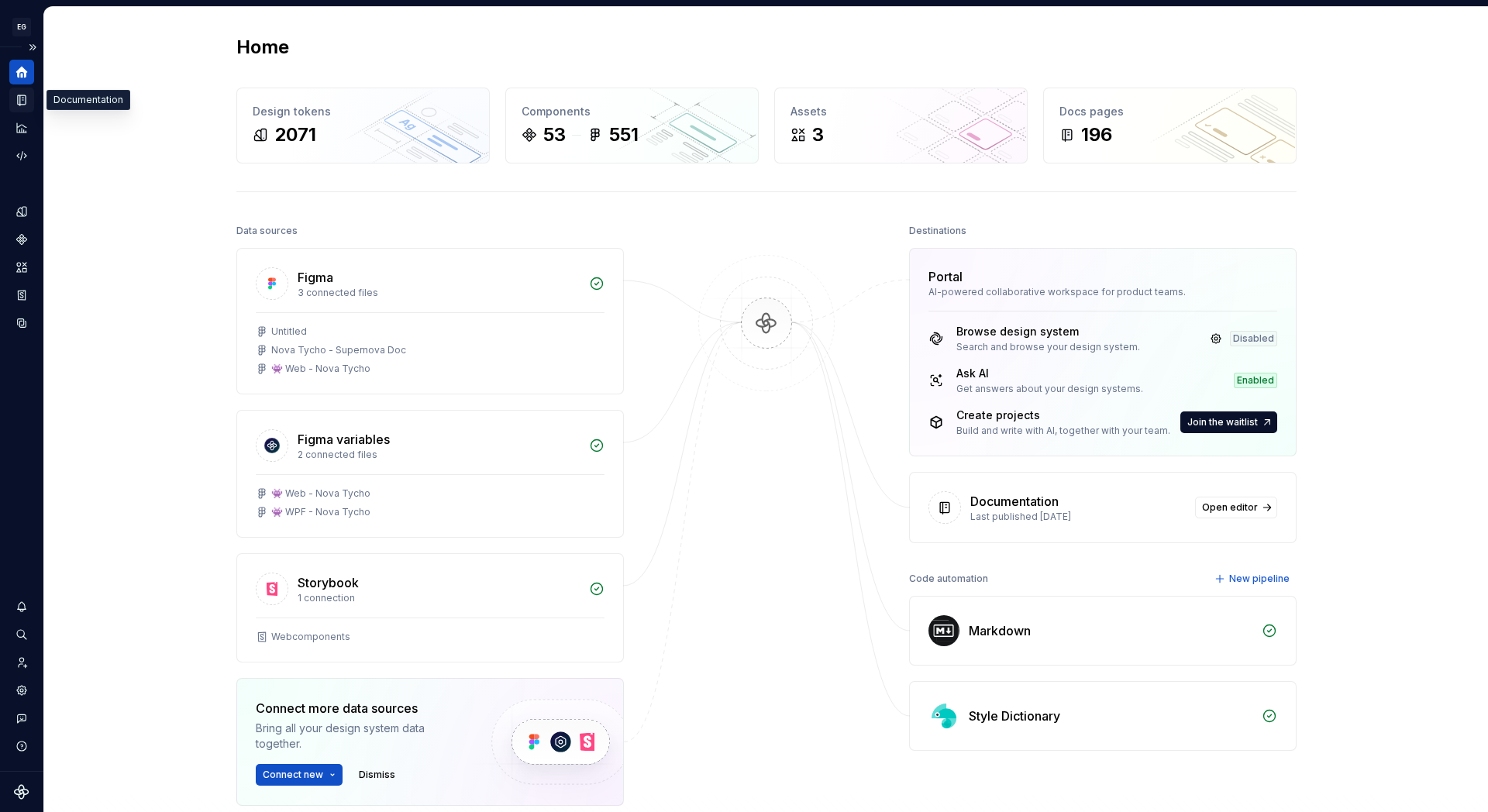
click at [29, 105] on div "Documentation" at bounding box center [22, 100] width 25 height 25
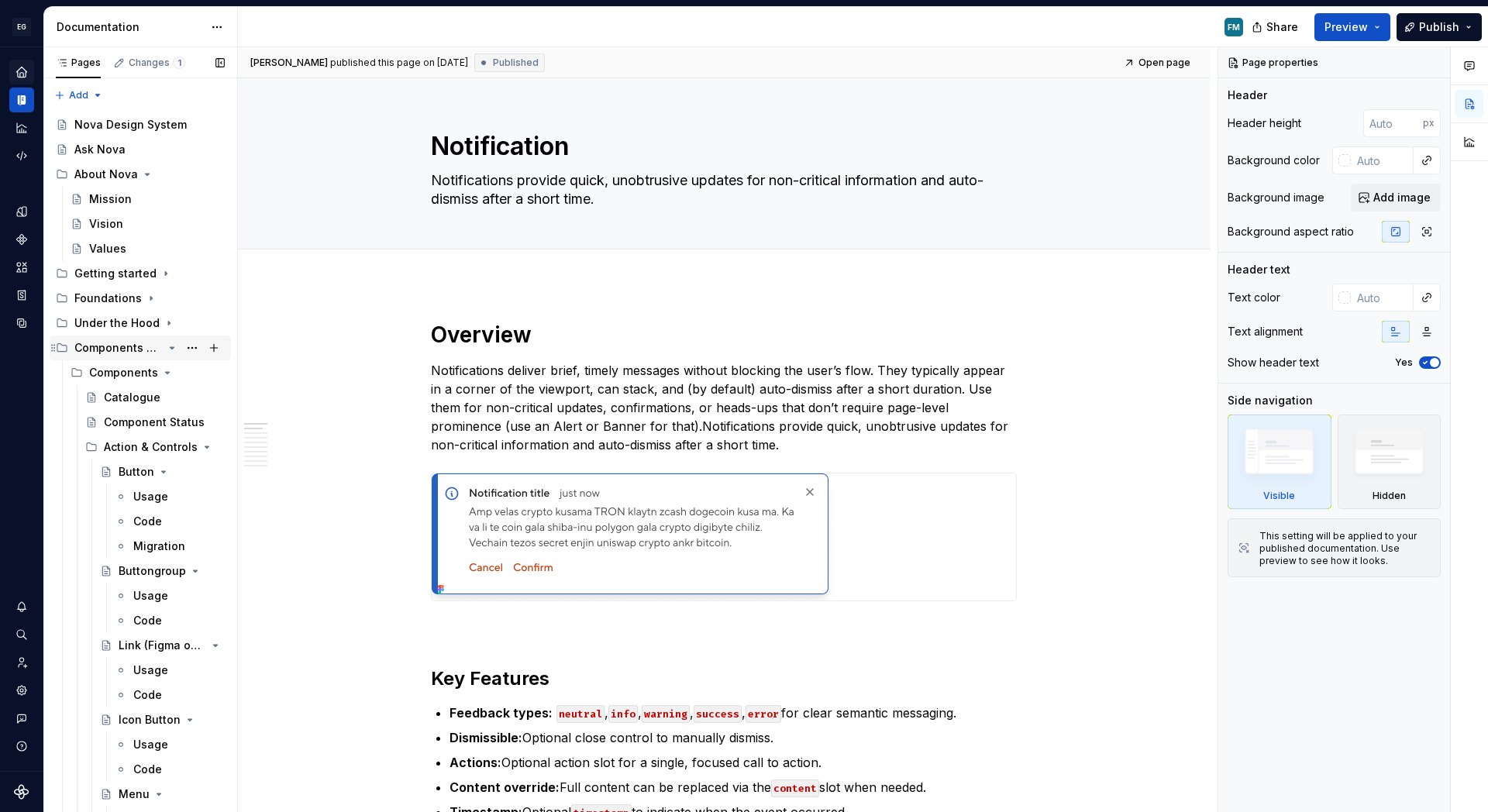
click at [169, 346] on icon "Page tree" at bounding box center [172, 348] width 12 height 12
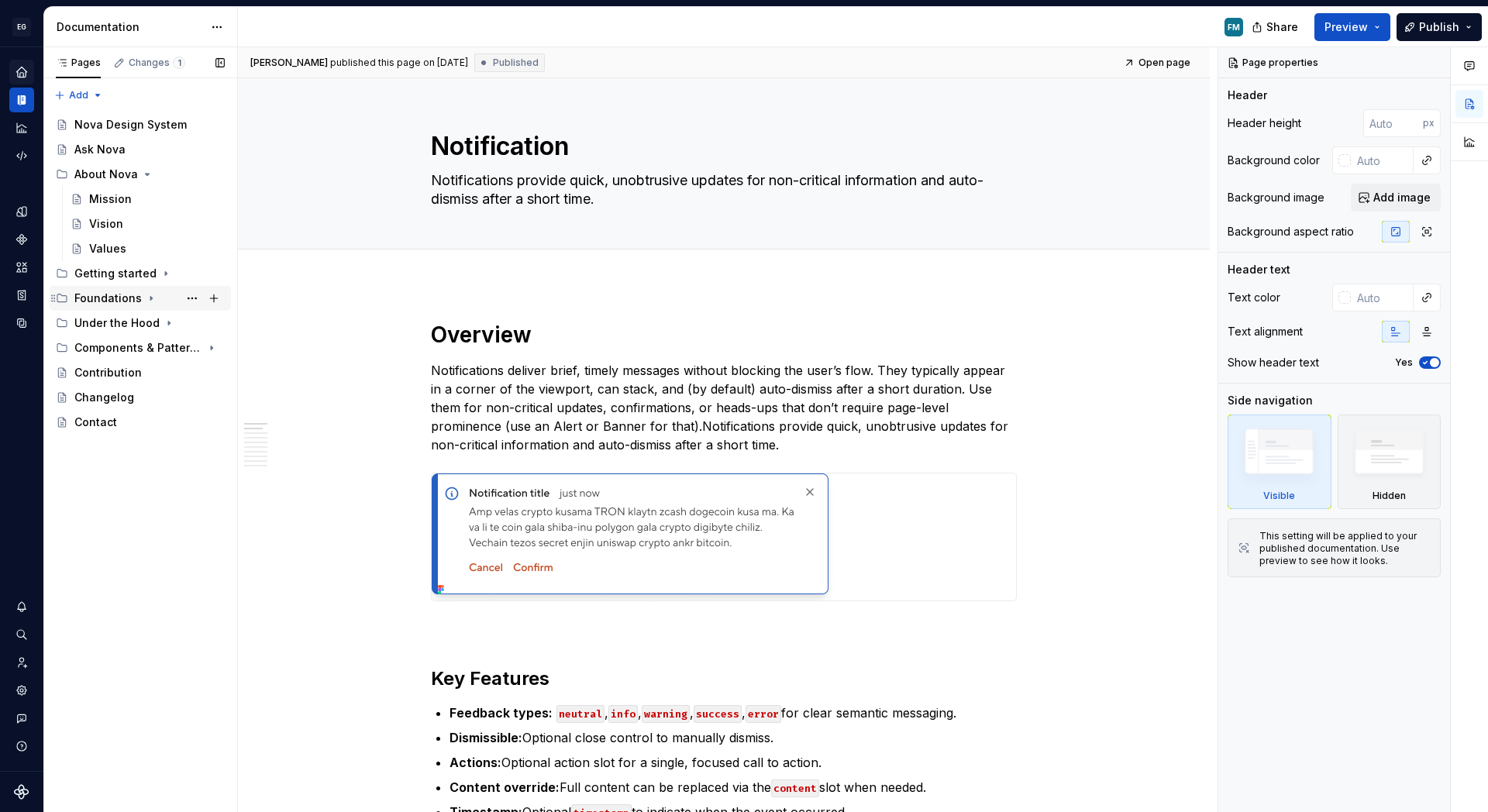
click at [150, 297] on icon "Page tree" at bounding box center [152, 298] width 12 height 12
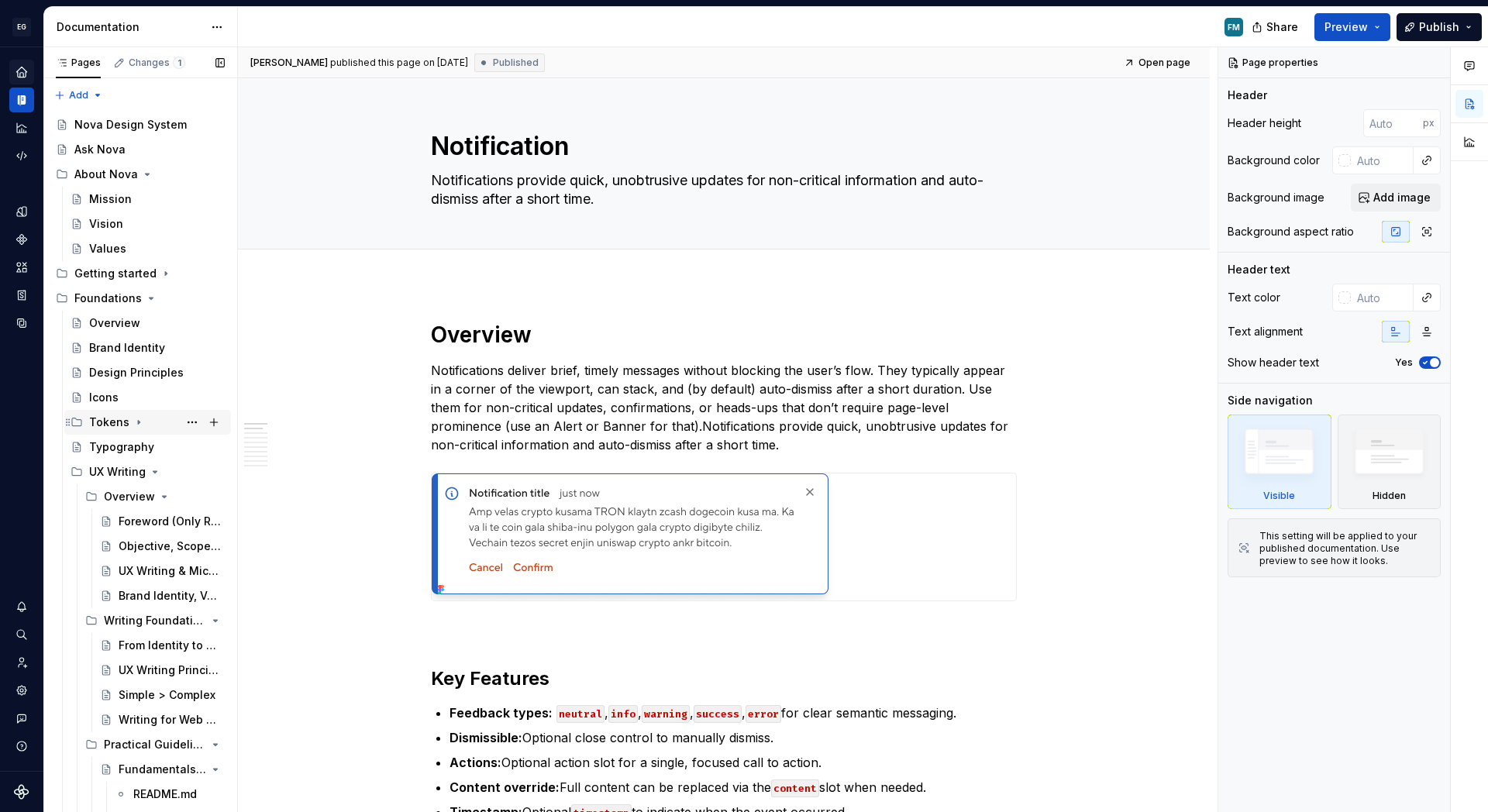
click at [138, 421] on icon "Page tree" at bounding box center [139, 423] width 2 height 4
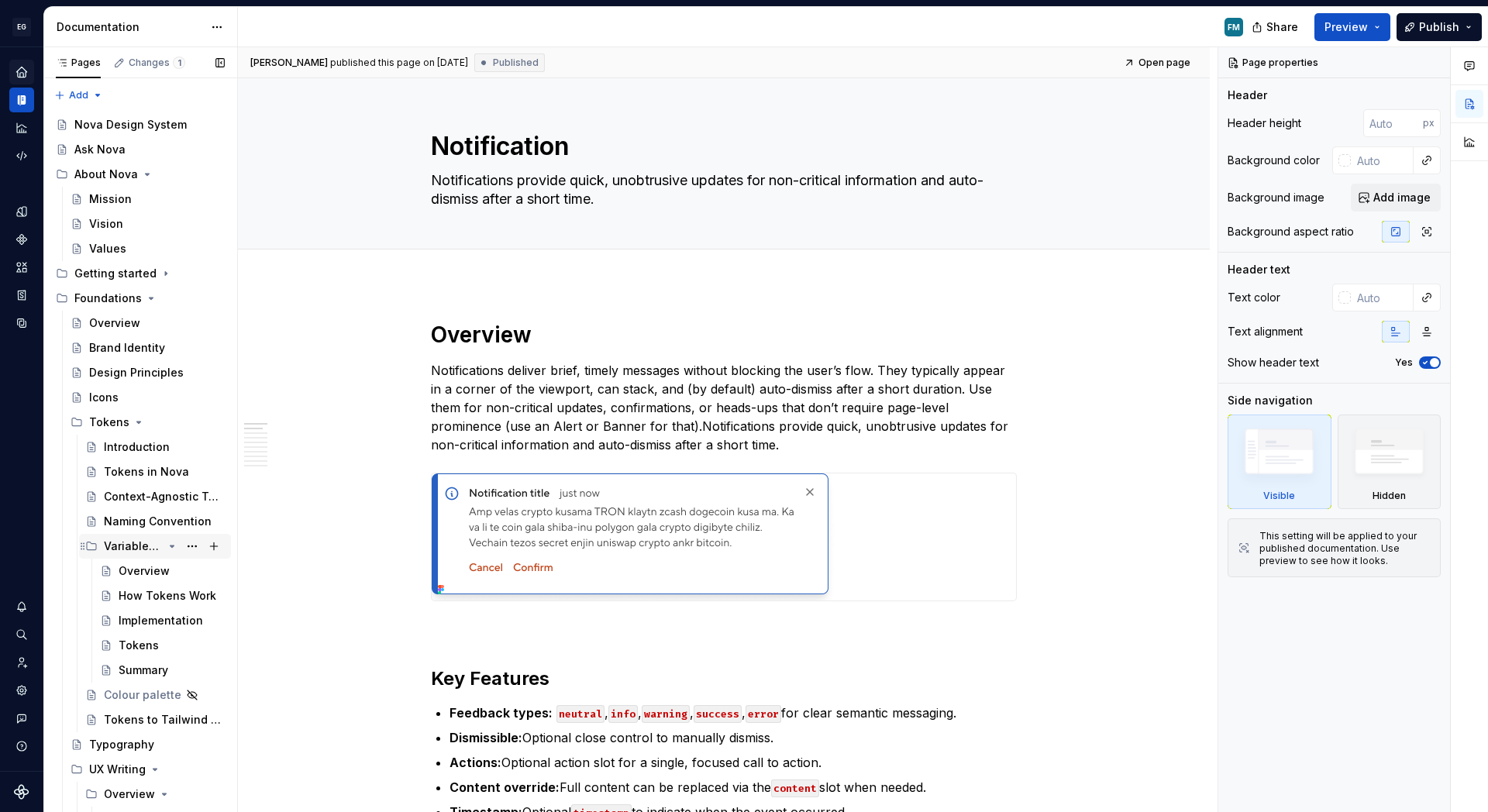
click at [170, 547] on icon "Page tree" at bounding box center [172, 546] width 12 height 12
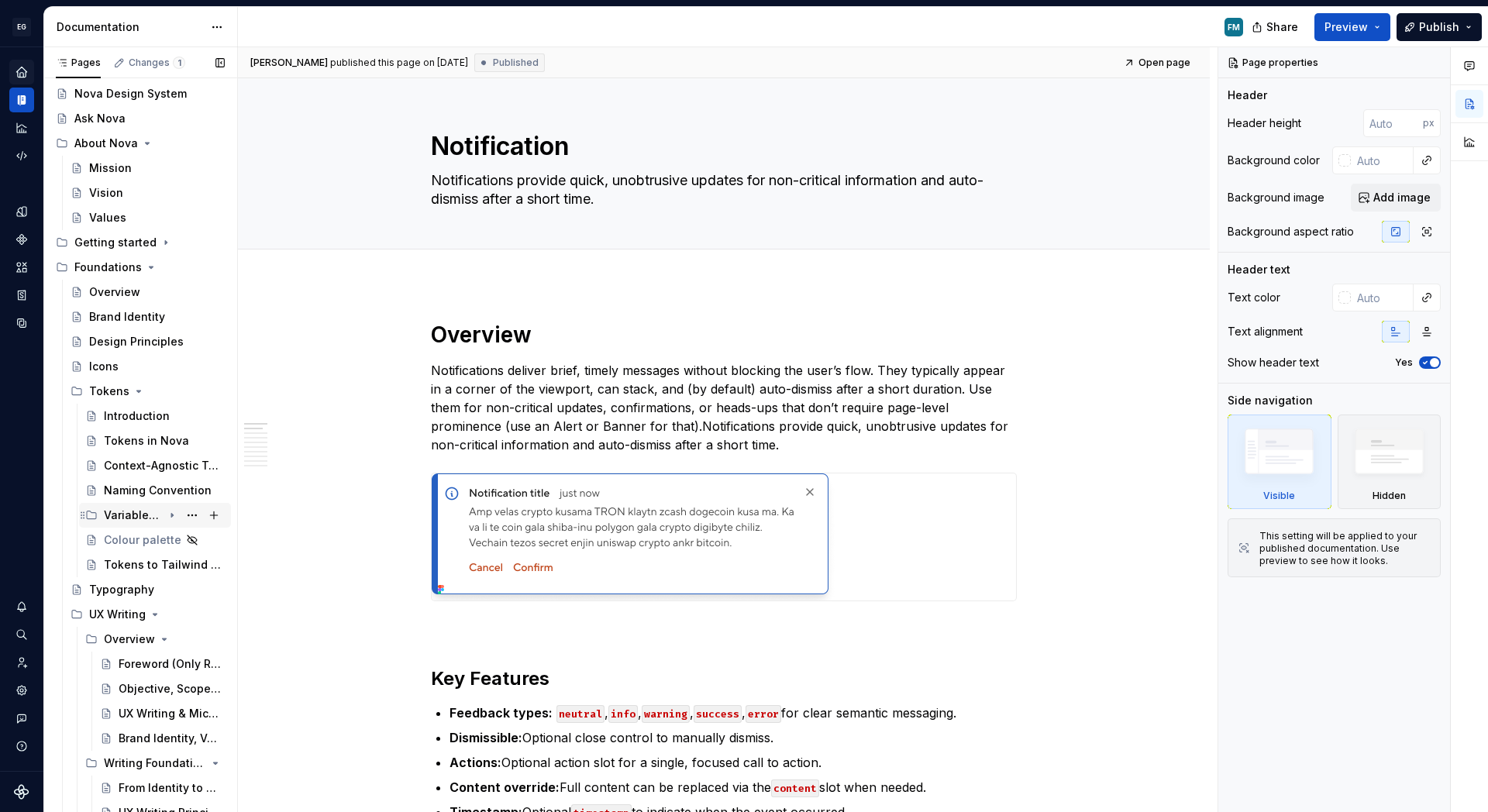
scroll to position [44, 0]
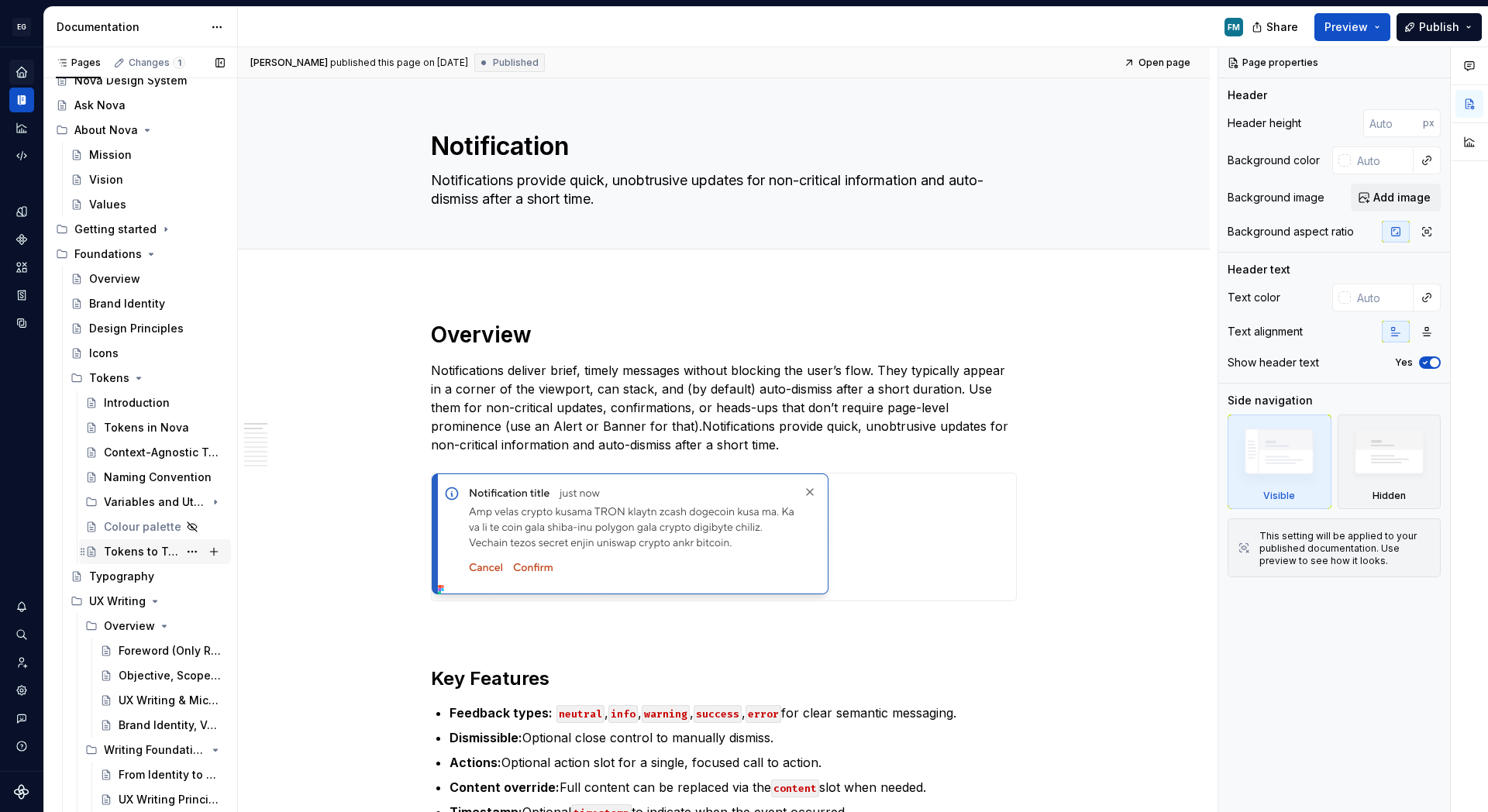
click at [141, 559] on div "Tokens to Tailwind Conversion" at bounding box center [141, 552] width 75 height 16
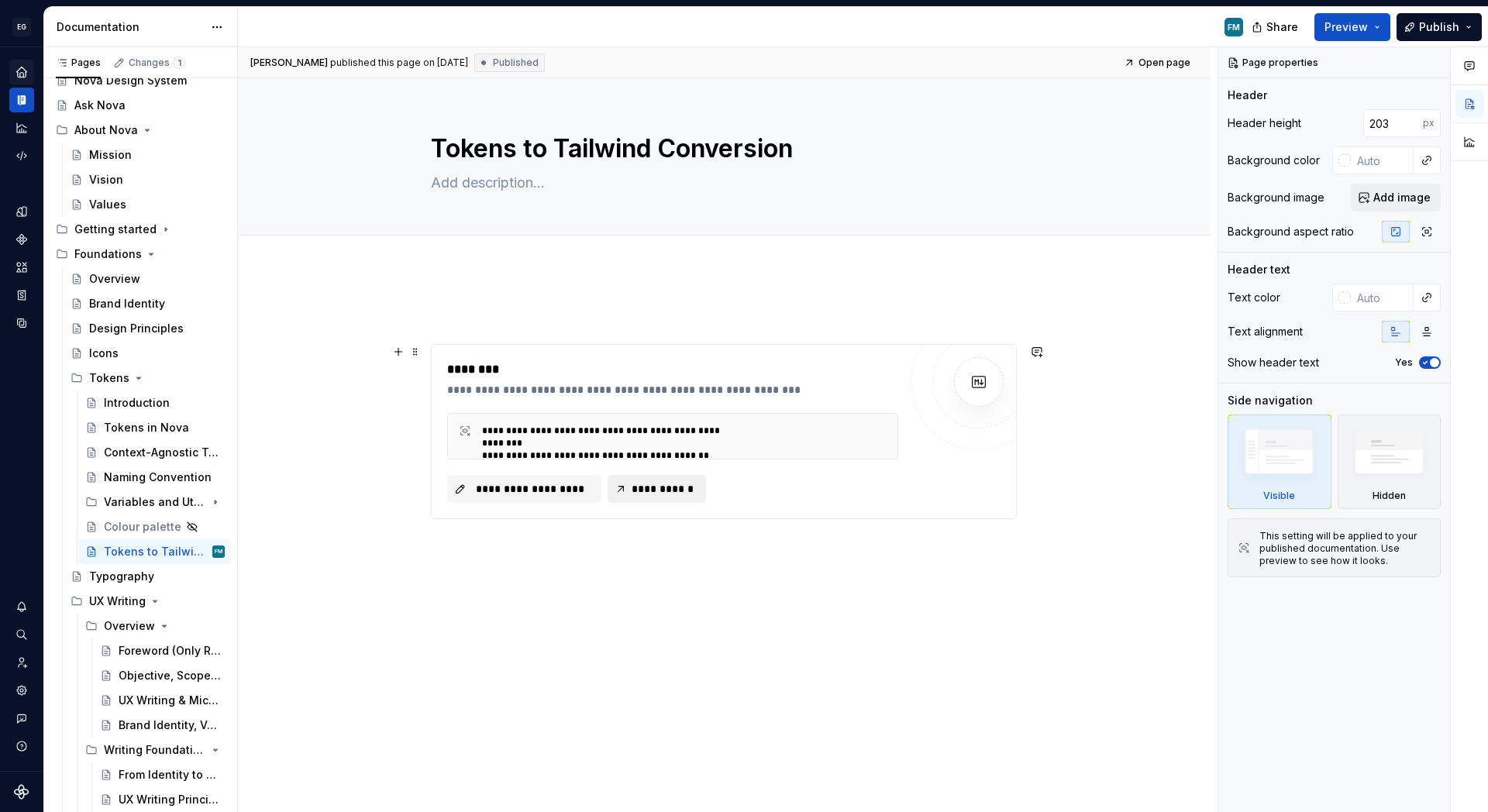
click at [664, 488] on span "**********" at bounding box center [663, 489] width 66 height 16
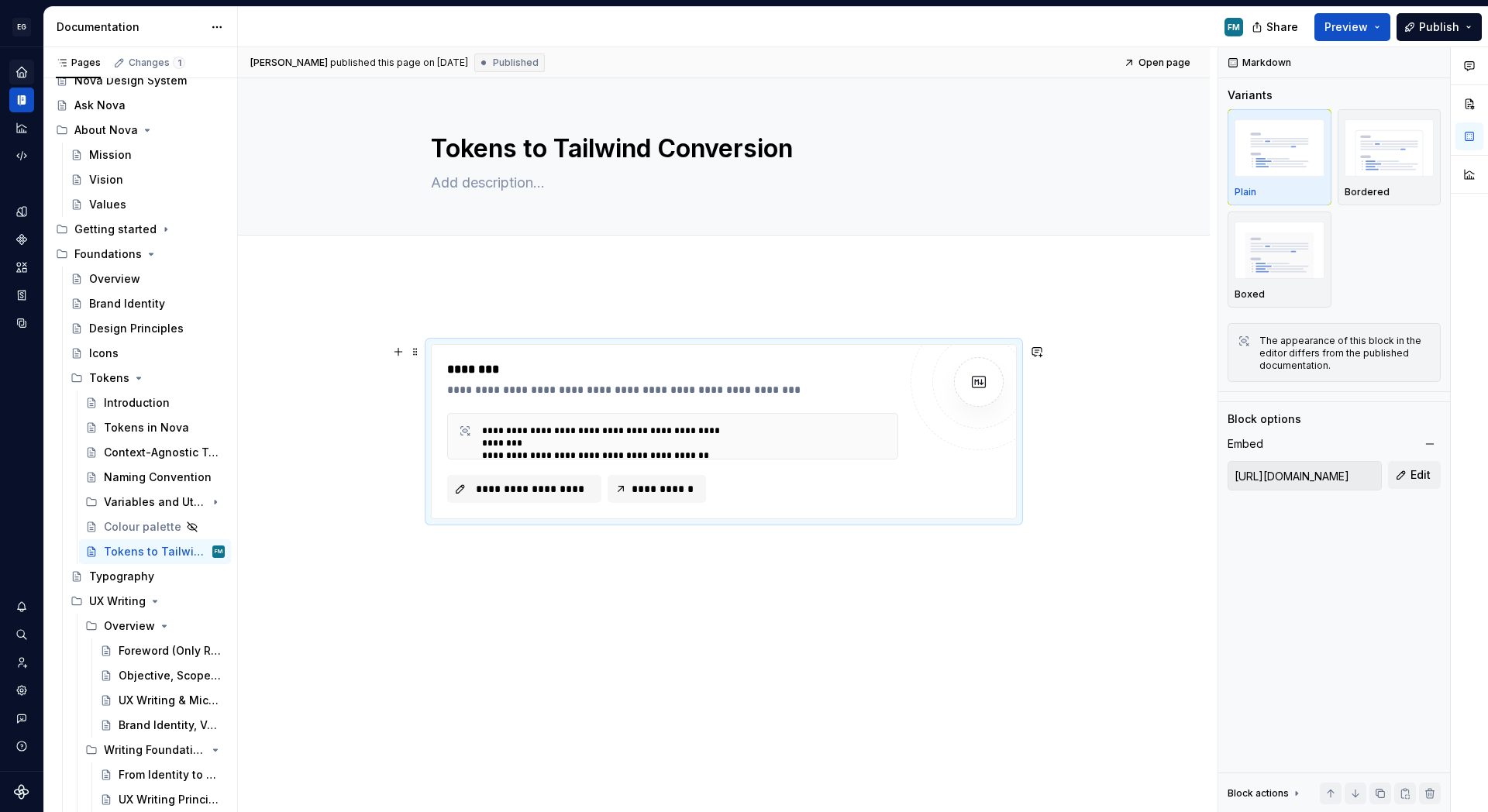
click at [985, 381] on img at bounding box center [979, 382] width 31 height 31
click at [699, 420] on div "**********" at bounding box center [673, 437] width 451 height 47
click at [548, 491] on span "**********" at bounding box center [530, 489] width 122 height 16
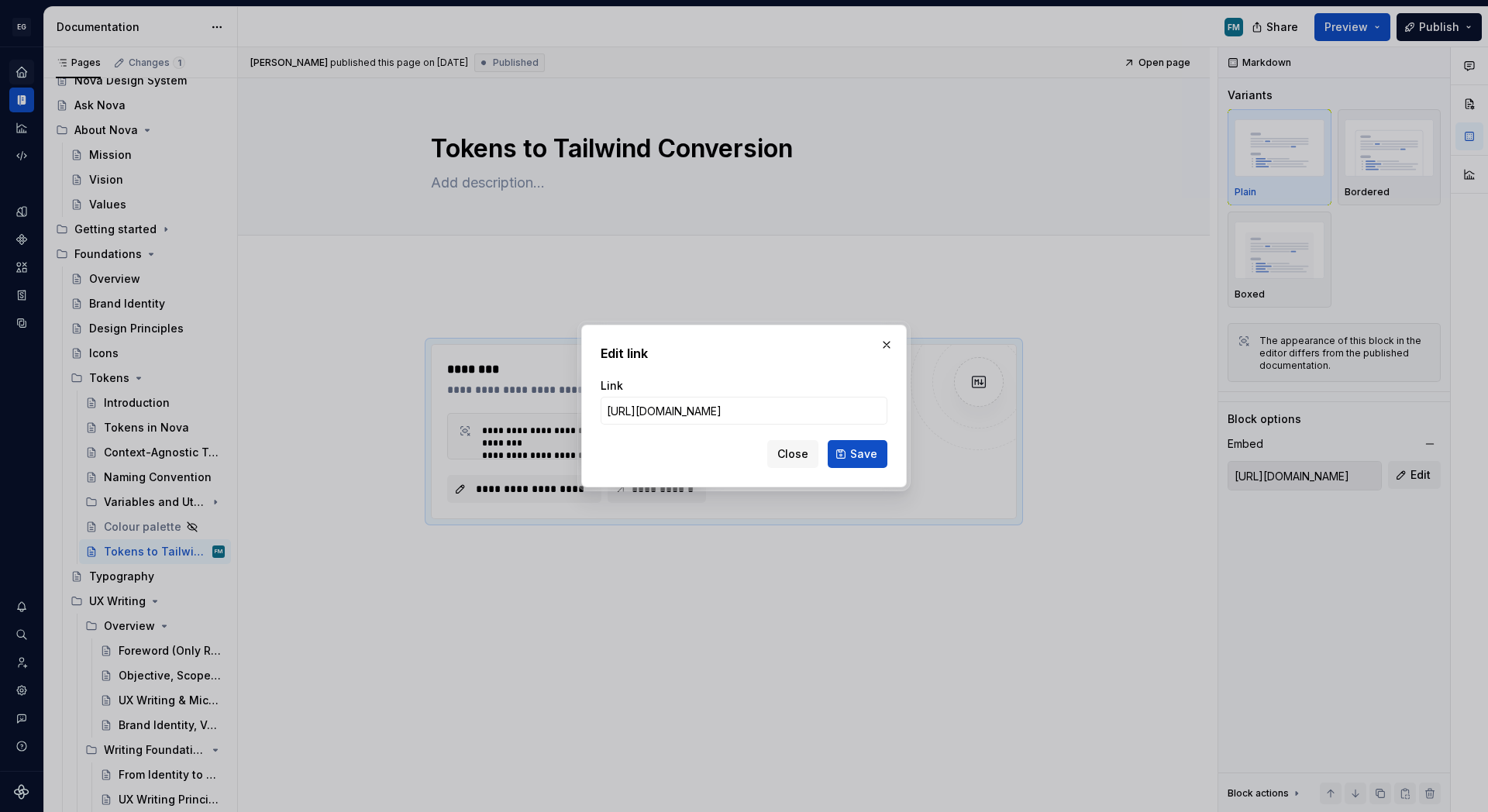
type textarea "*"
